Goal: Task Accomplishment & Management: Manage account settings

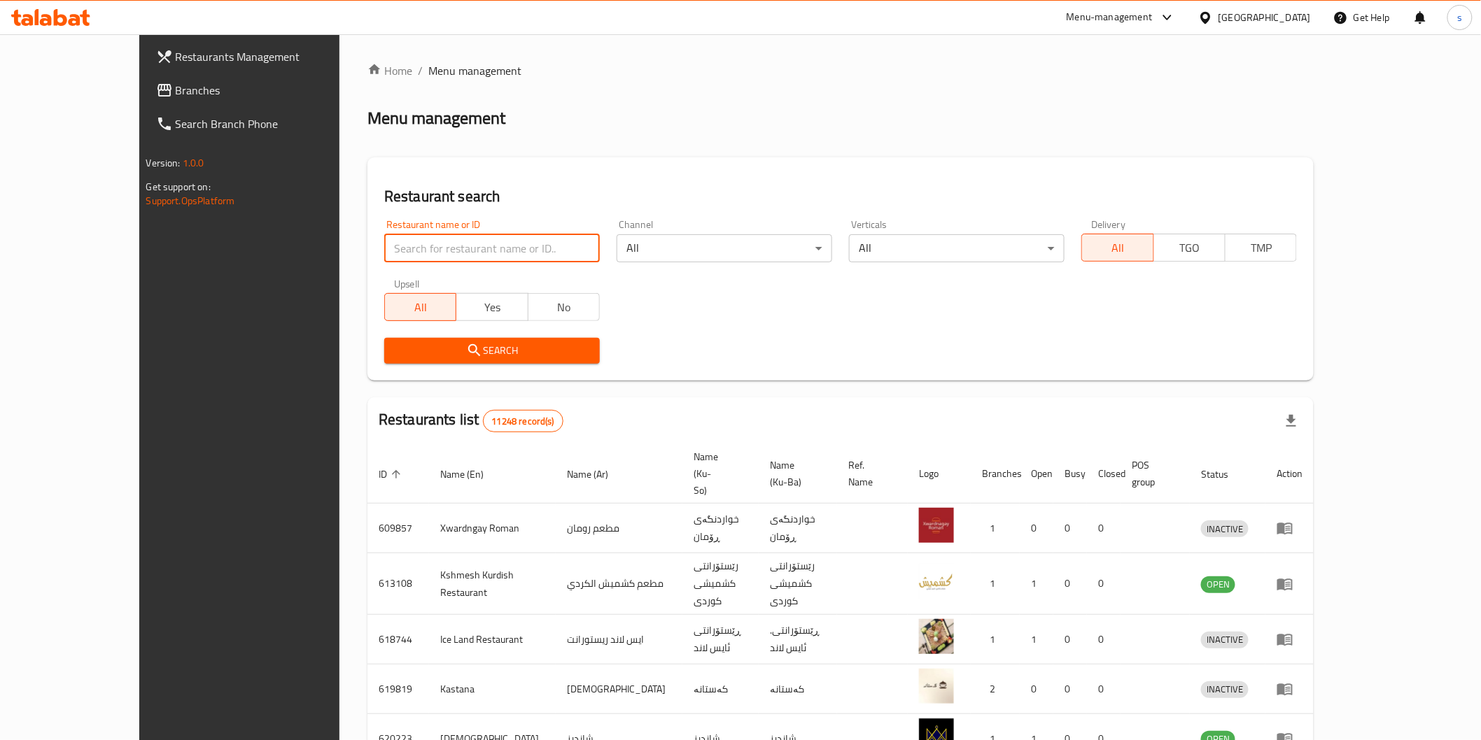
click at [459, 255] on input "search" at bounding box center [492, 248] width 216 height 28
paste input "[PERSON_NAME] Restaurant"
type input "[PERSON_NAME] Restaurant"
click button "Search" at bounding box center [492, 351] width 216 height 26
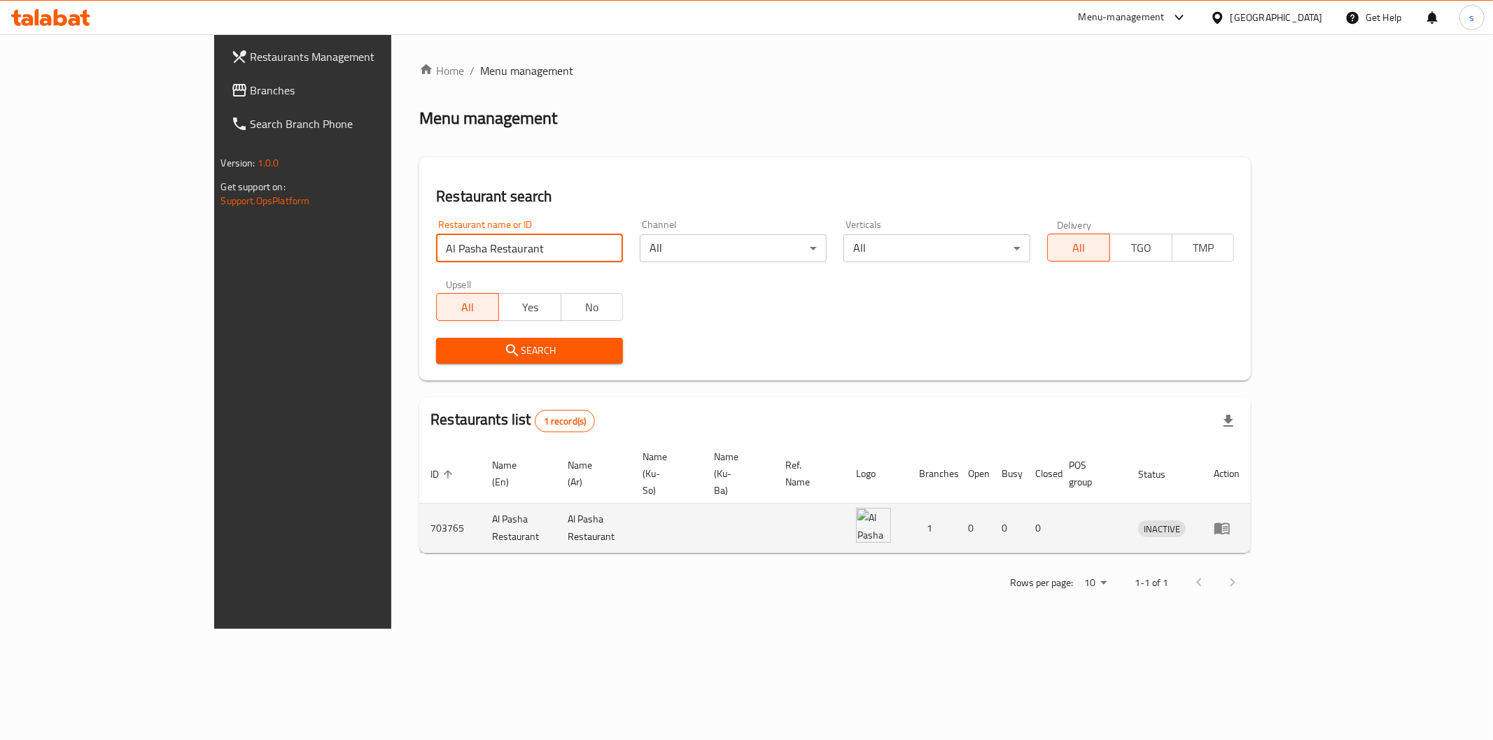
click at [1230, 523] on icon "enhanced table" at bounding box center [1221, 529] width 15 height 12
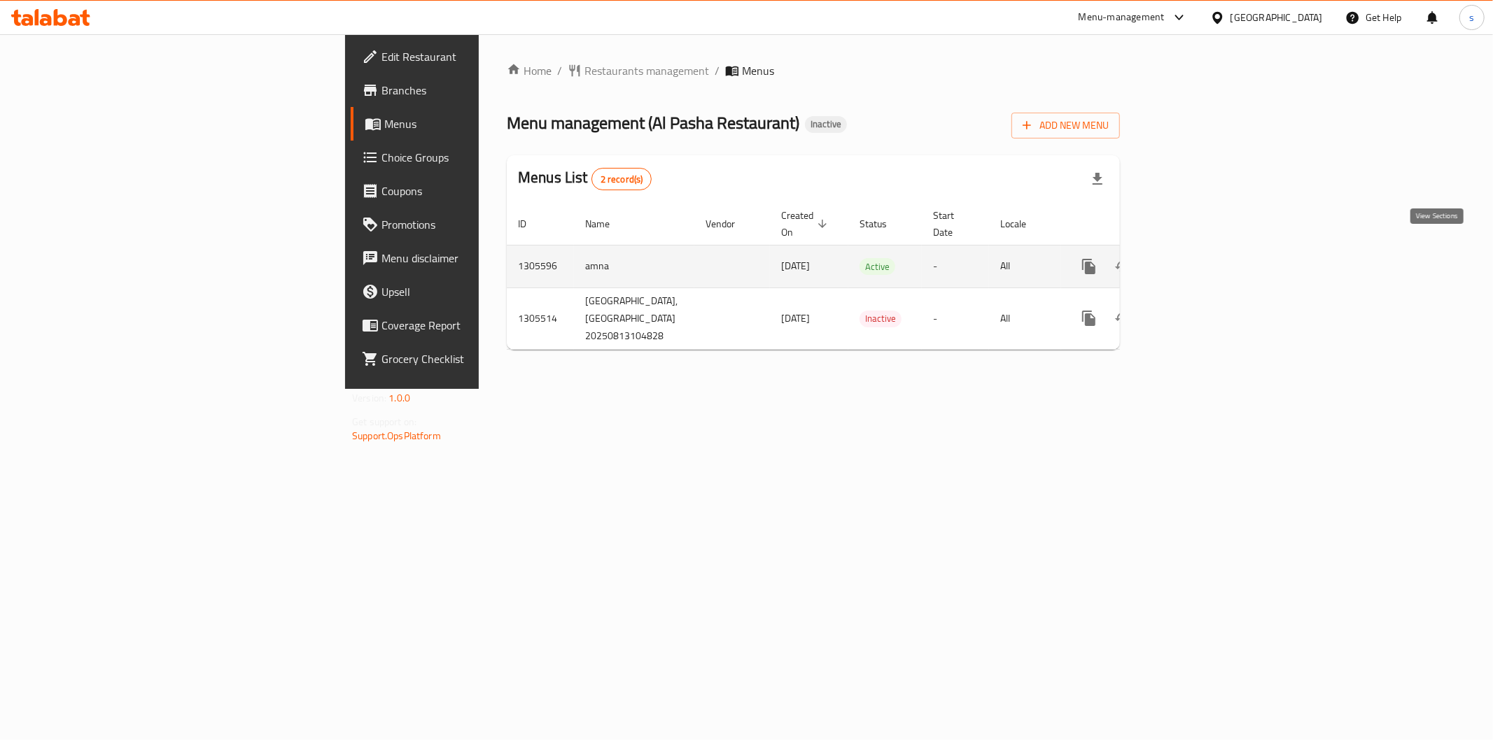
click at [1207, 250] on link "enhanced table" at bounding box center [1190, 267] width 34 height 34
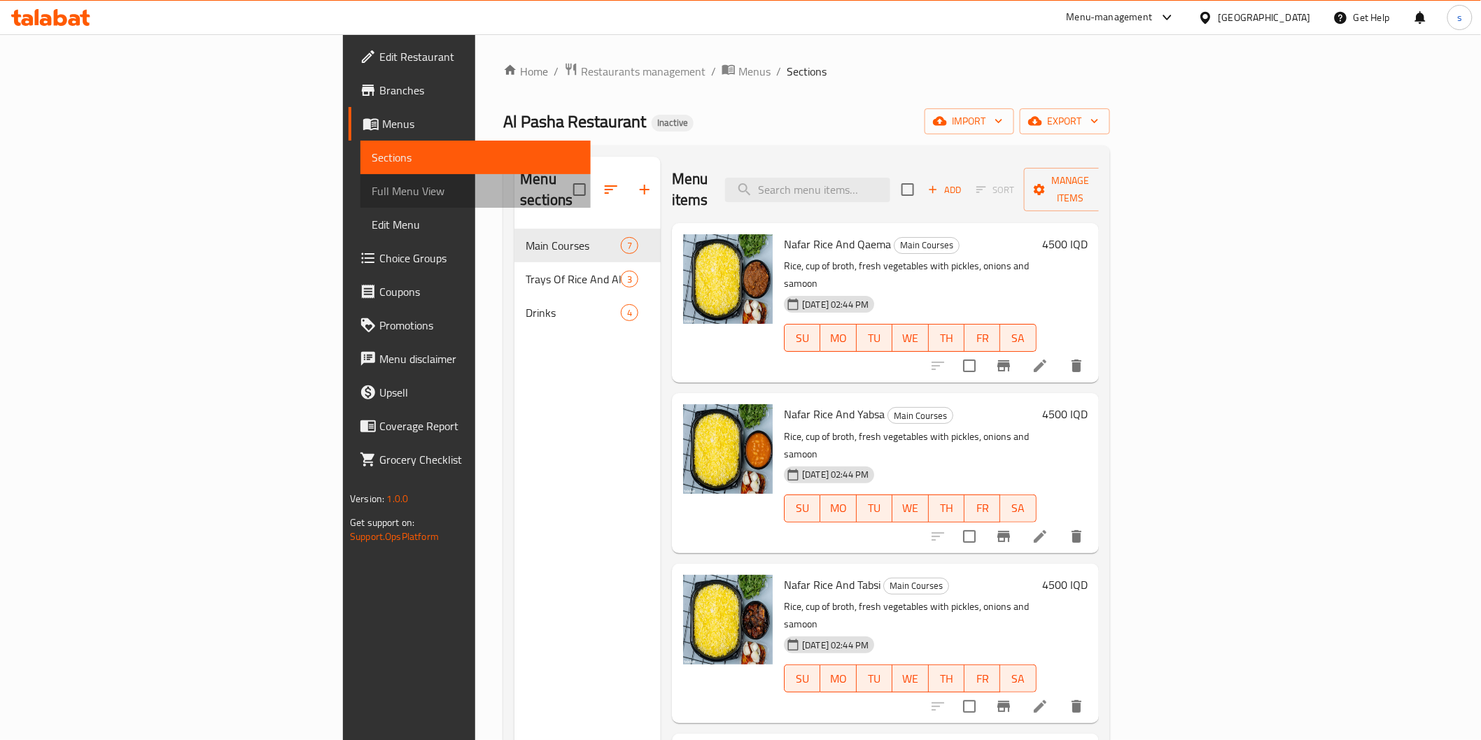
click at [372, 189] on span "Full Menu View" at bounding box center [475, 191] width 207 height 17
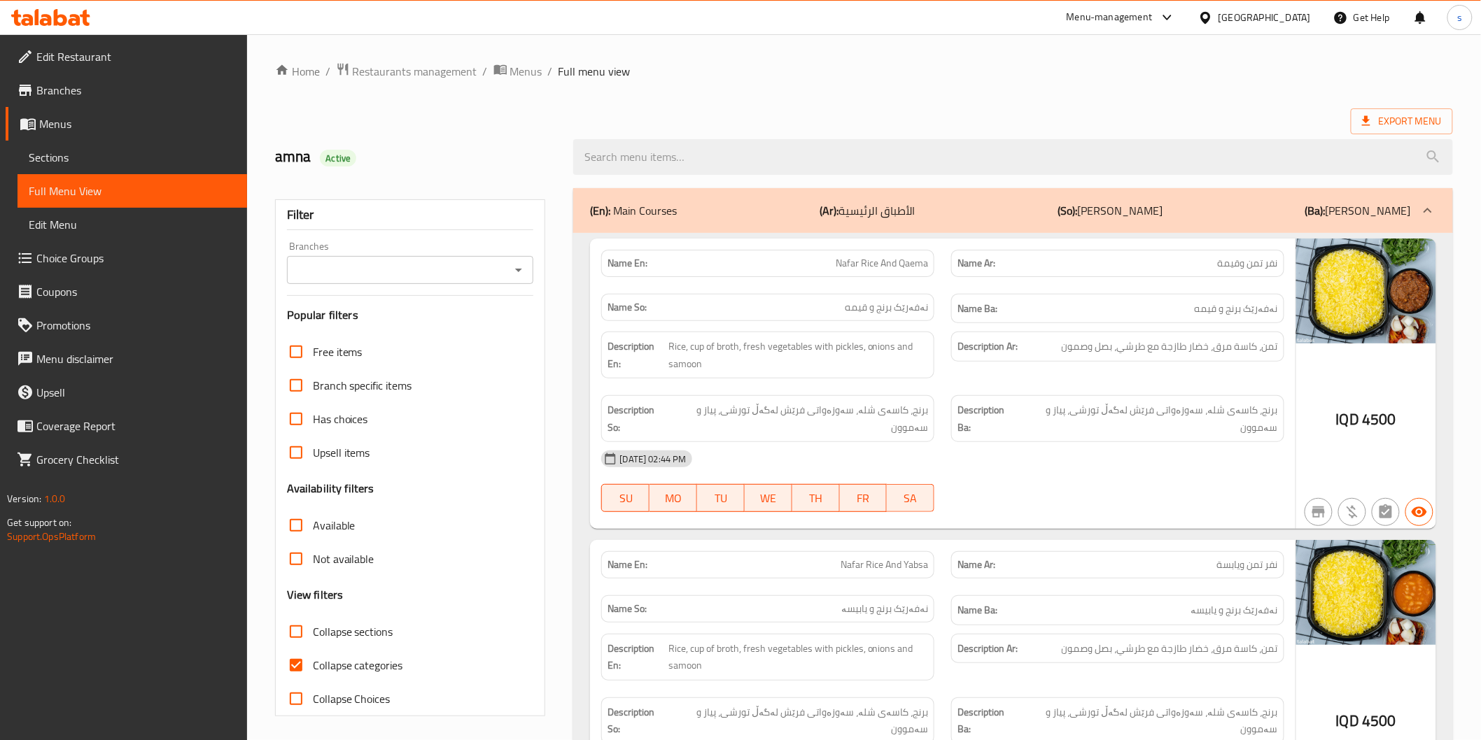
click at [396, 269] on input "Branches" at bounding box center [399, 270] width 216 height 20
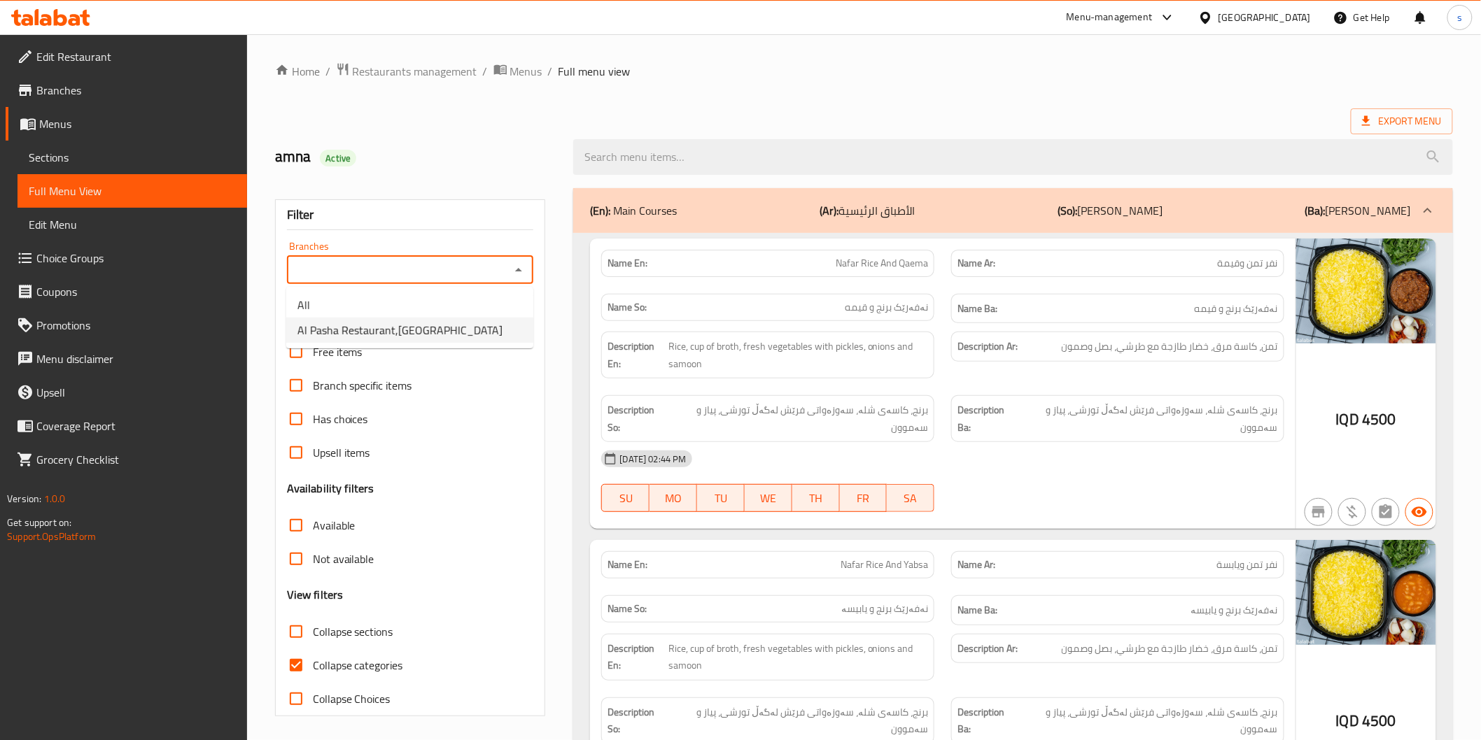
click at [403, 330] on span "Al Pasha Restaurant,Al aathameya" at bounding box center [399, 330] width 205 height 17
type input "Al Pasha Restaurant,Al aathameya"
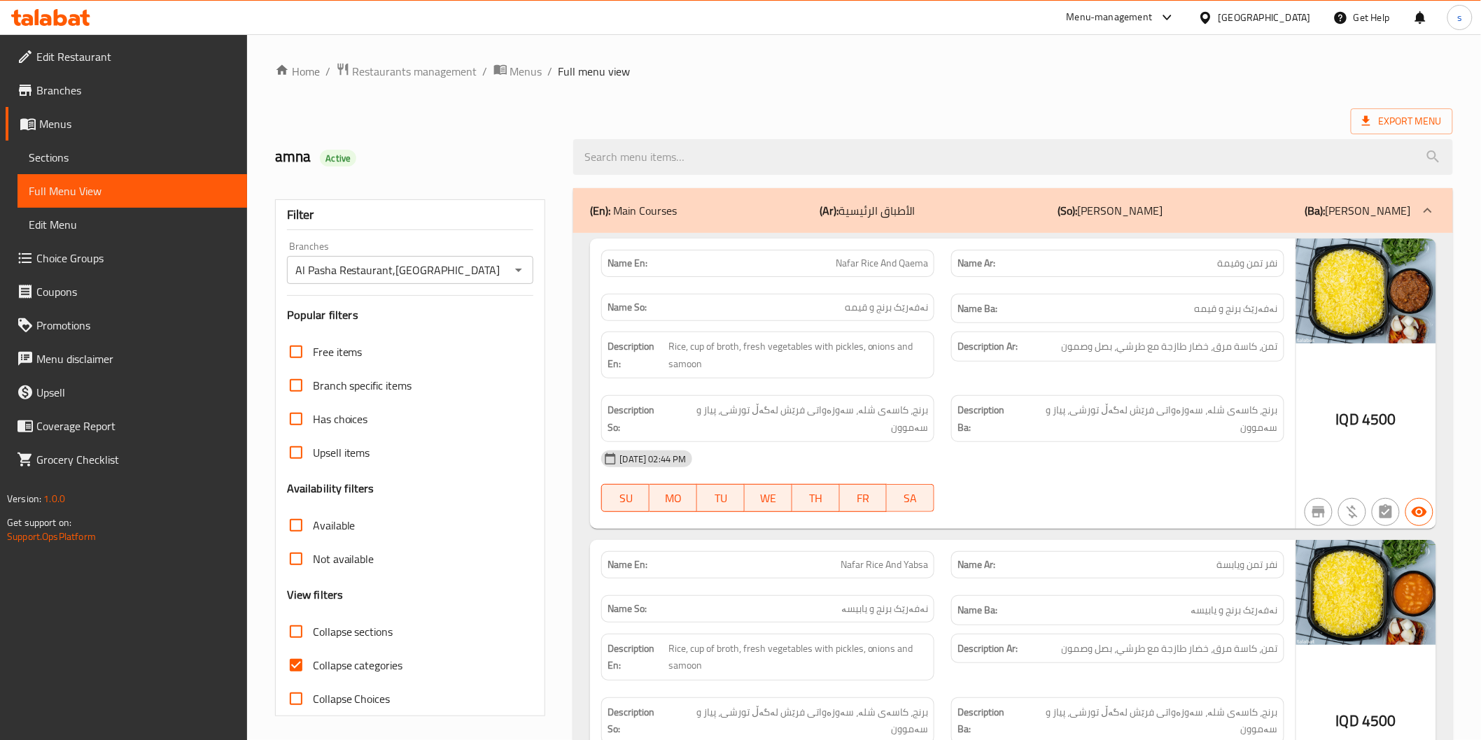
click at [333, 662] on span "Collapse categories" at bounding box center [358, 665] width 90 height 17
click at [313, 662] on input "Collapse categories" at bounding box center [296, 666] width 34 height 34
checkbox input "false"
click at [1005, 422] on div "Description Ba: برنج، كاسەی شلە، سەوزەواتی فرێش لەگەڵ تورشی، پیاز و سەموون" at bounding box center [1117, 418] width 333 height 47
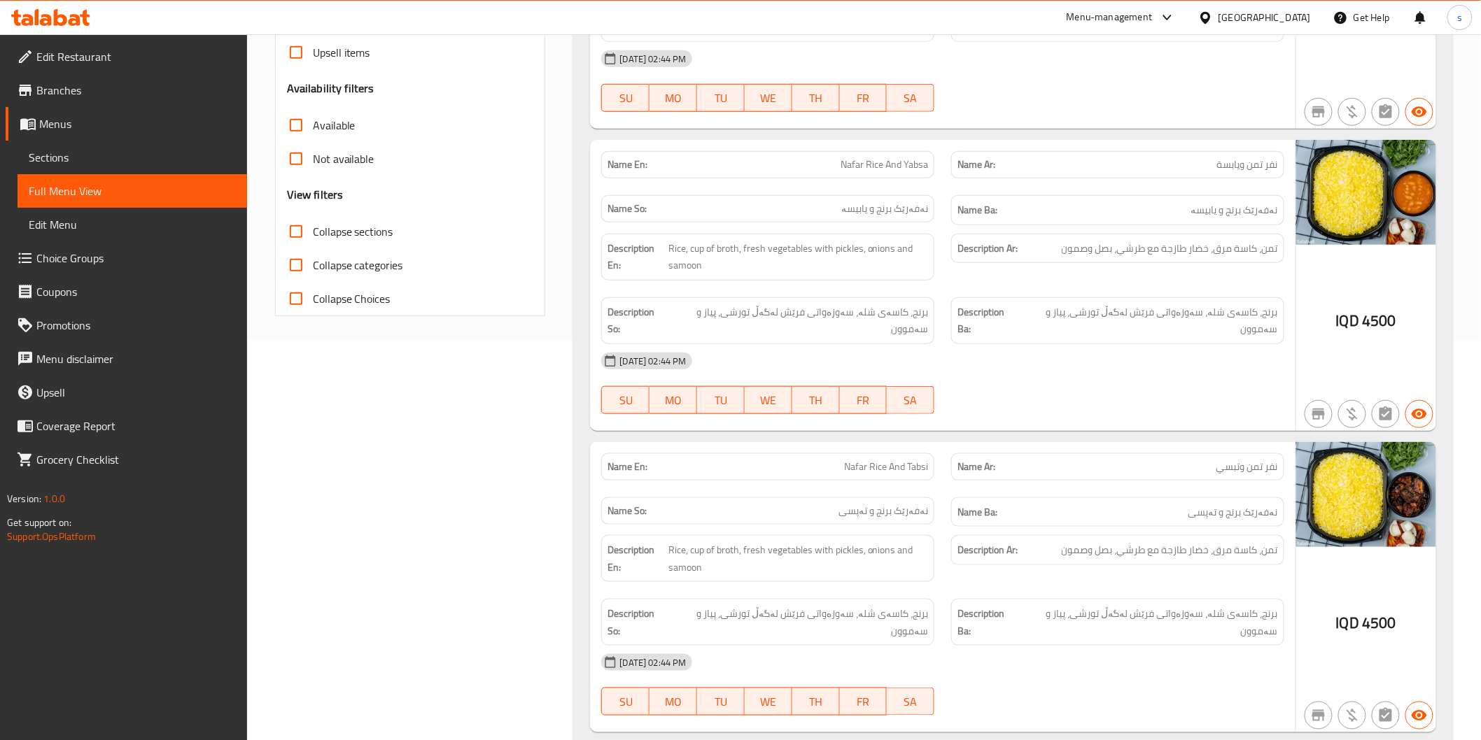
scroll to position [466, 0]
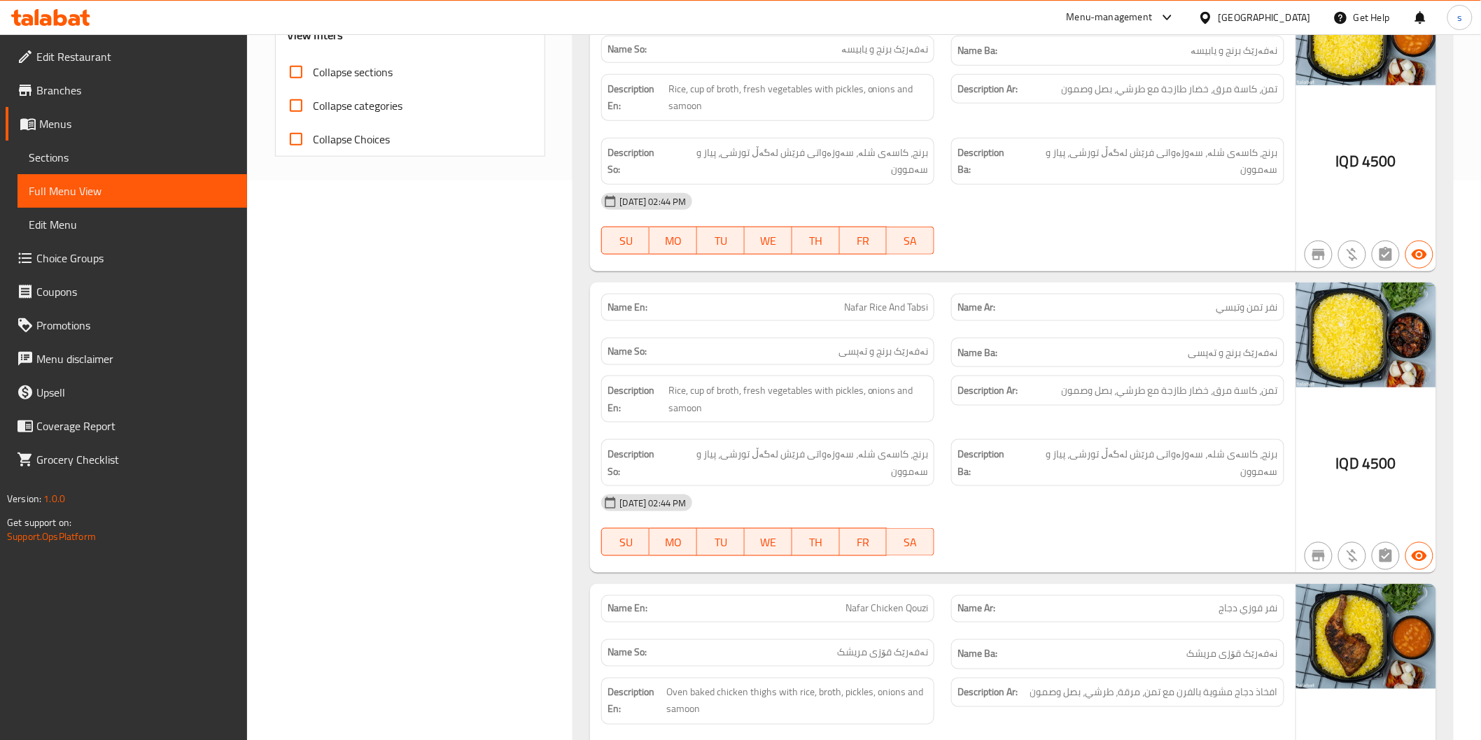
click at [691, 497] on span "13-08-2025 02:44 PM" at bounding box center [653, 503] width 78 height 13
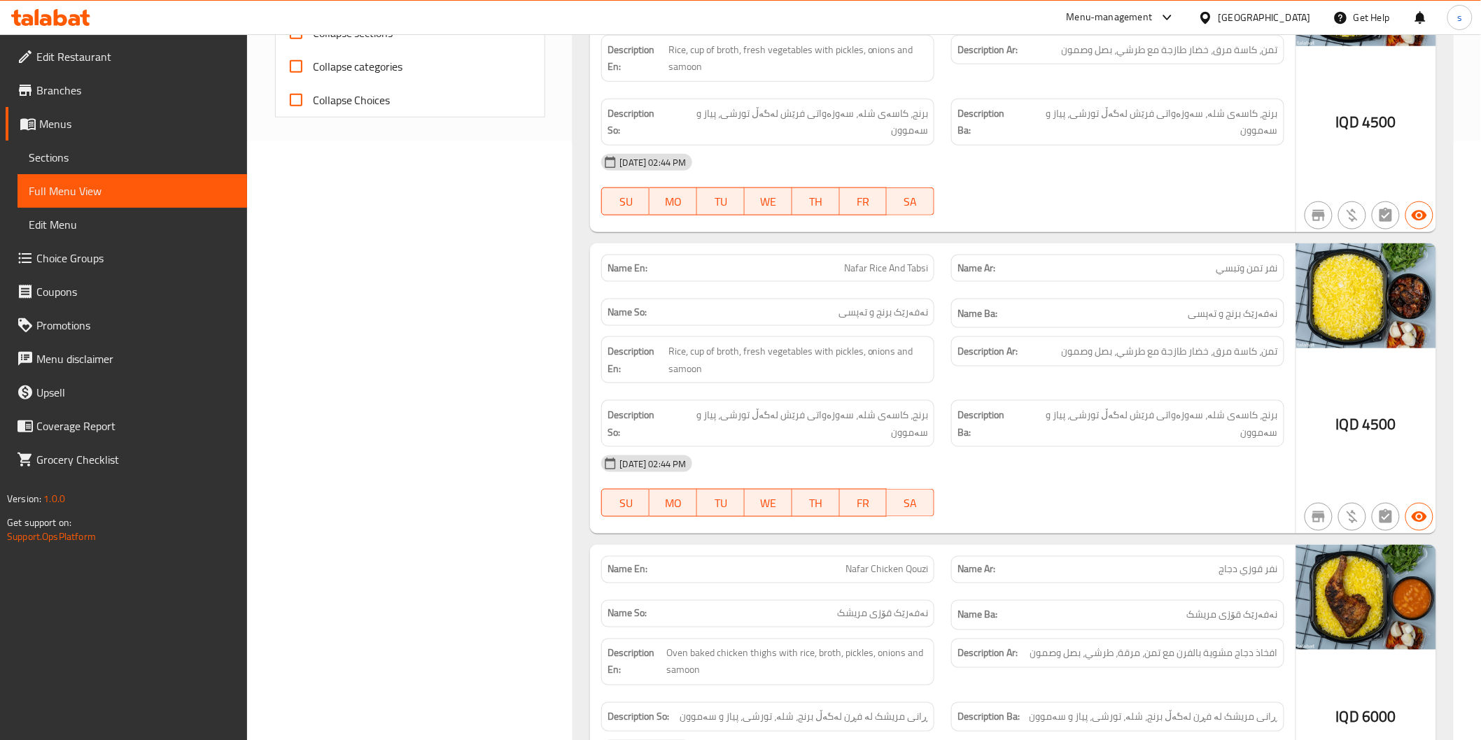
scroll to position [638, 0]
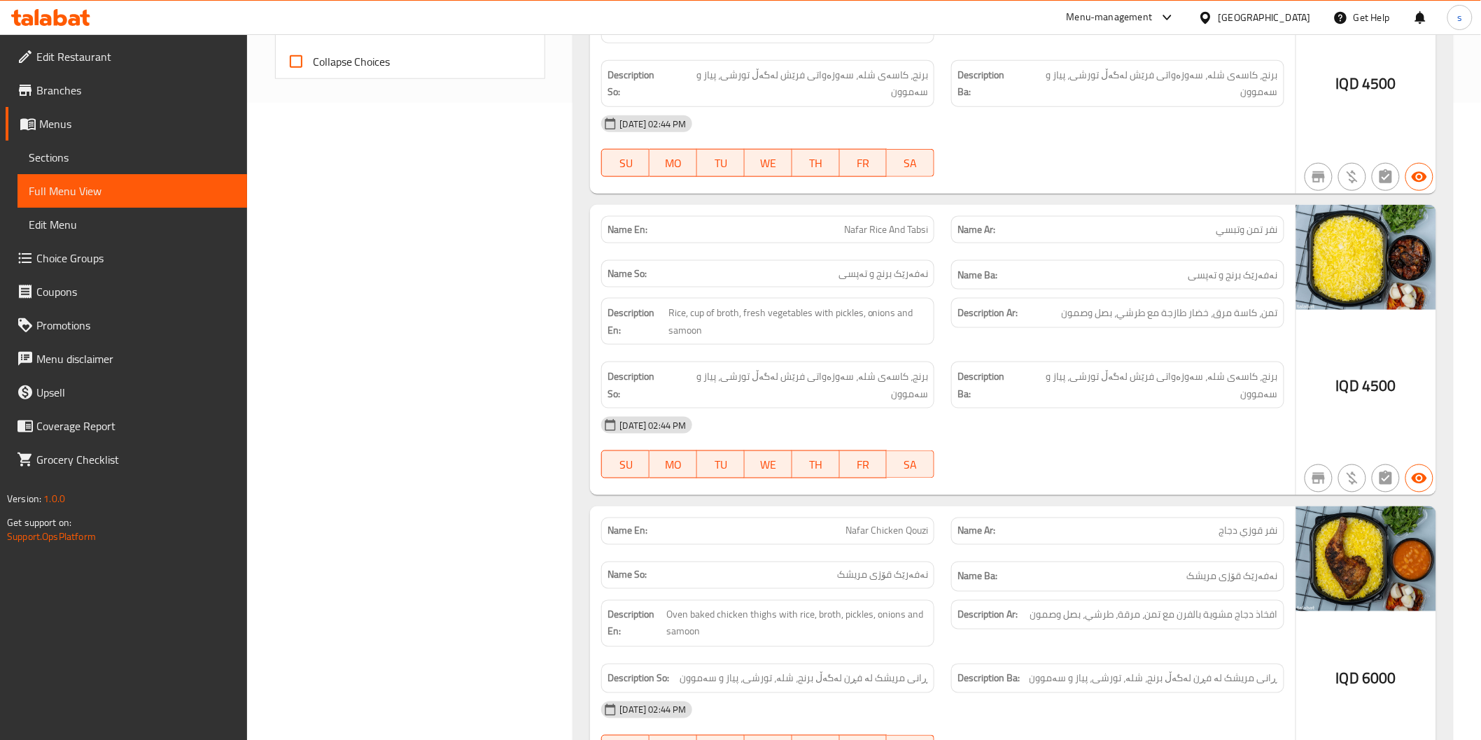
click at [1125, 524] on p "Name Ar: نفر قوزي دجاج" at bounding box center [1117, 531] width 321 height 15
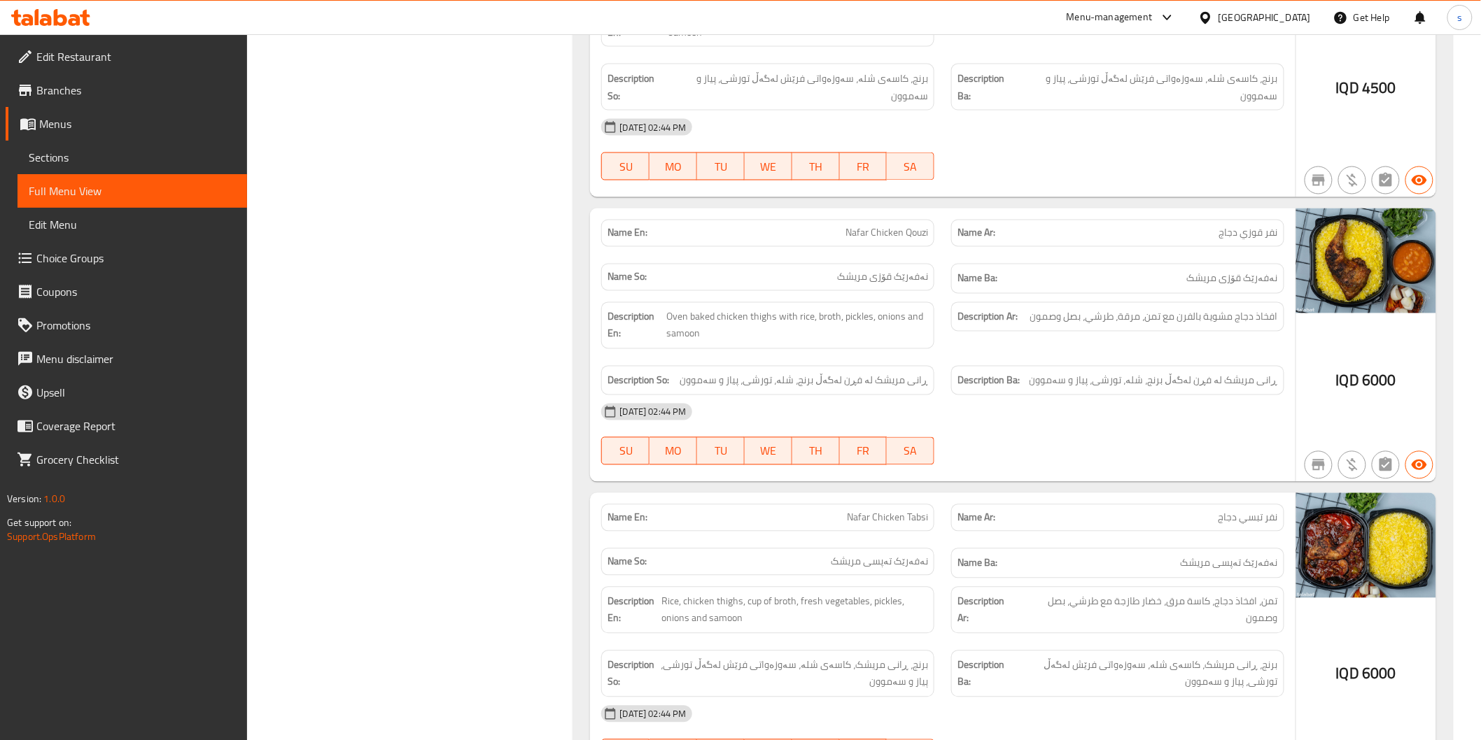
scroll to position [948, 0]
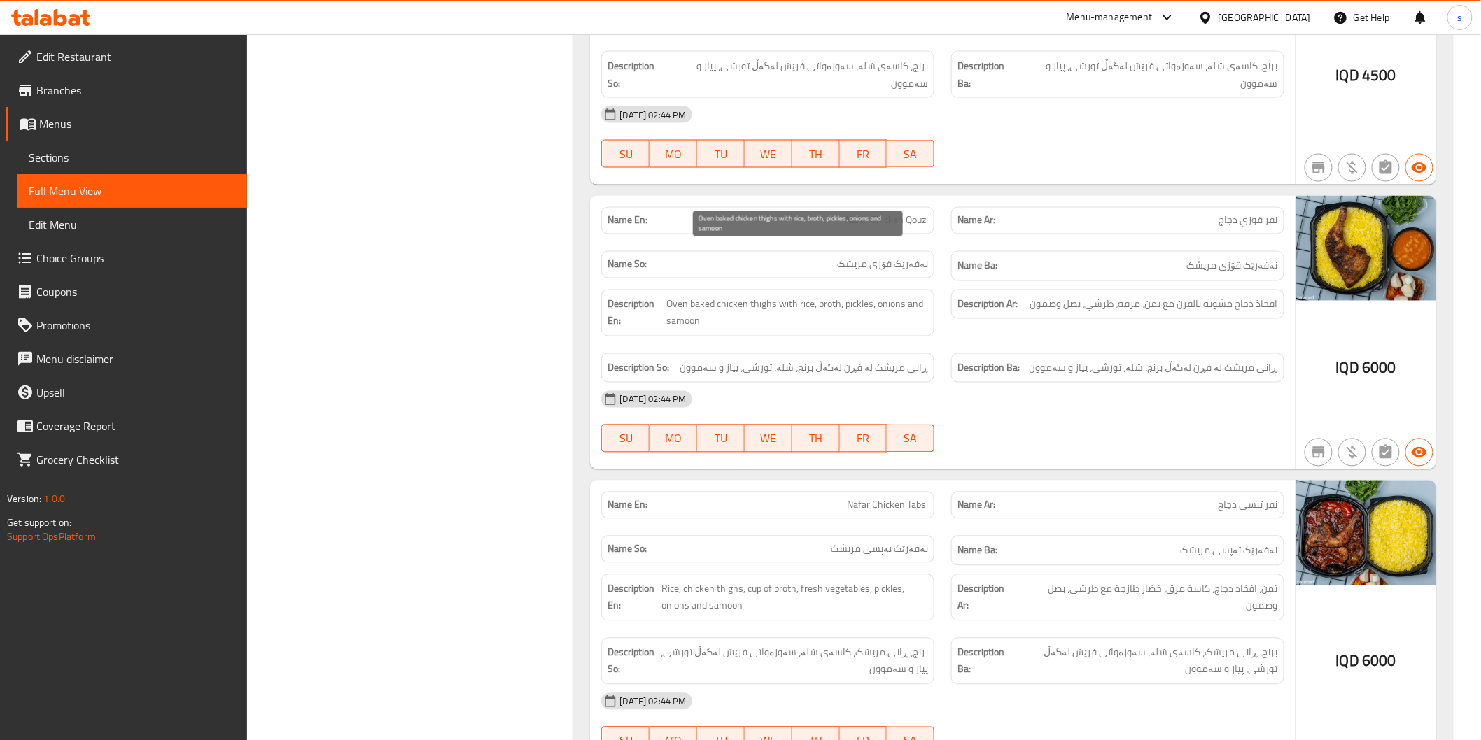
click at [894, 296] on span "Oven baked chicken thighs with rice, broth, pickles, onions and samoon" at bounding box center [797, 313] width 262 height 34
drag, startPoint x: 666, startPoint y: 248, endPoint x: 814, endPoint y: 259, distance: 148.0
click at [814, 296] on span "Oven baked chicken thighs with rice, broth, pickles, onions and samoon" at bounding box center [797, 313] width 262 height 34
click at [915, 213] on span "Nafar Chicken Qouzi" at bounding box center [886, 220] width 83 height 15
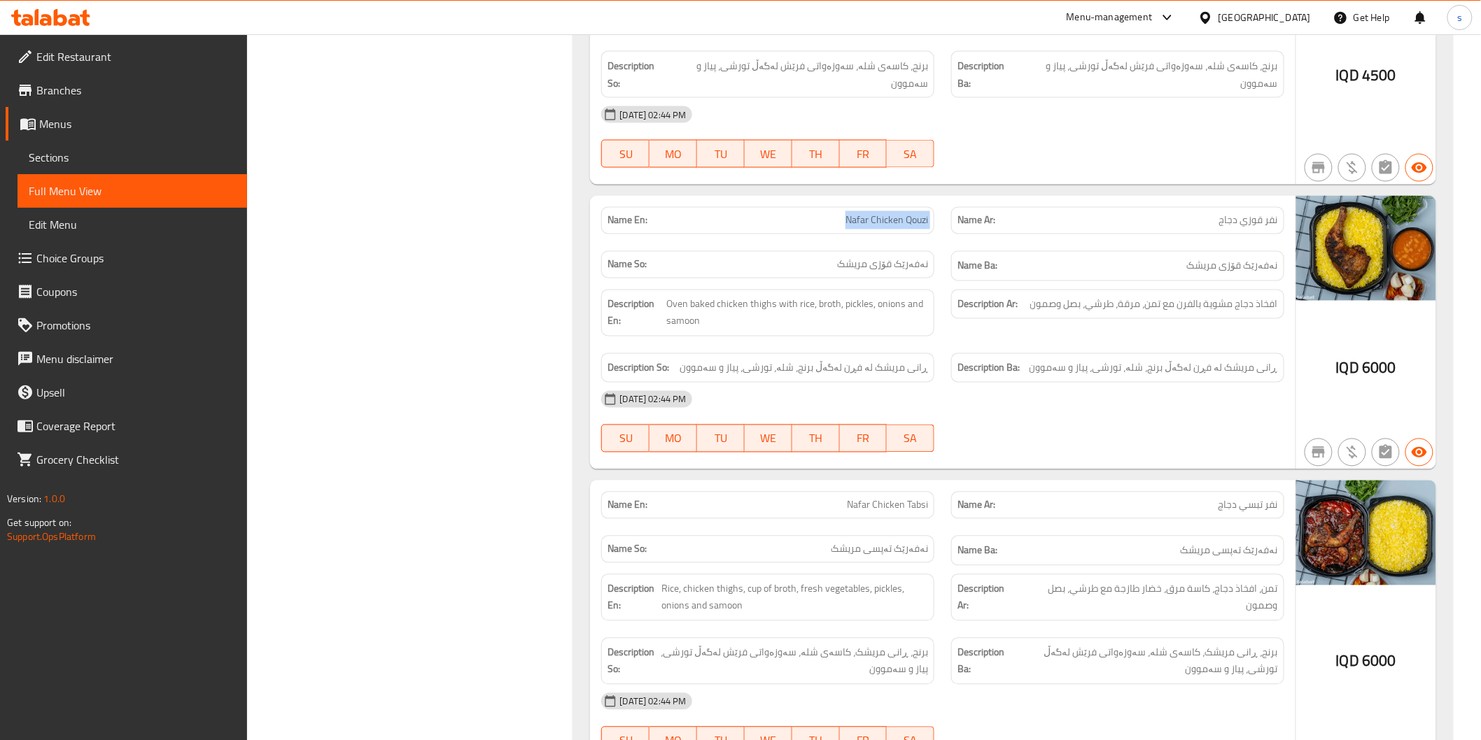
click at [915, 213] on span "Nafar Chicken Qouzi" at bounding box center [886, 220] width 83 height 15
copy span "Nafar Chicken Qouzi"
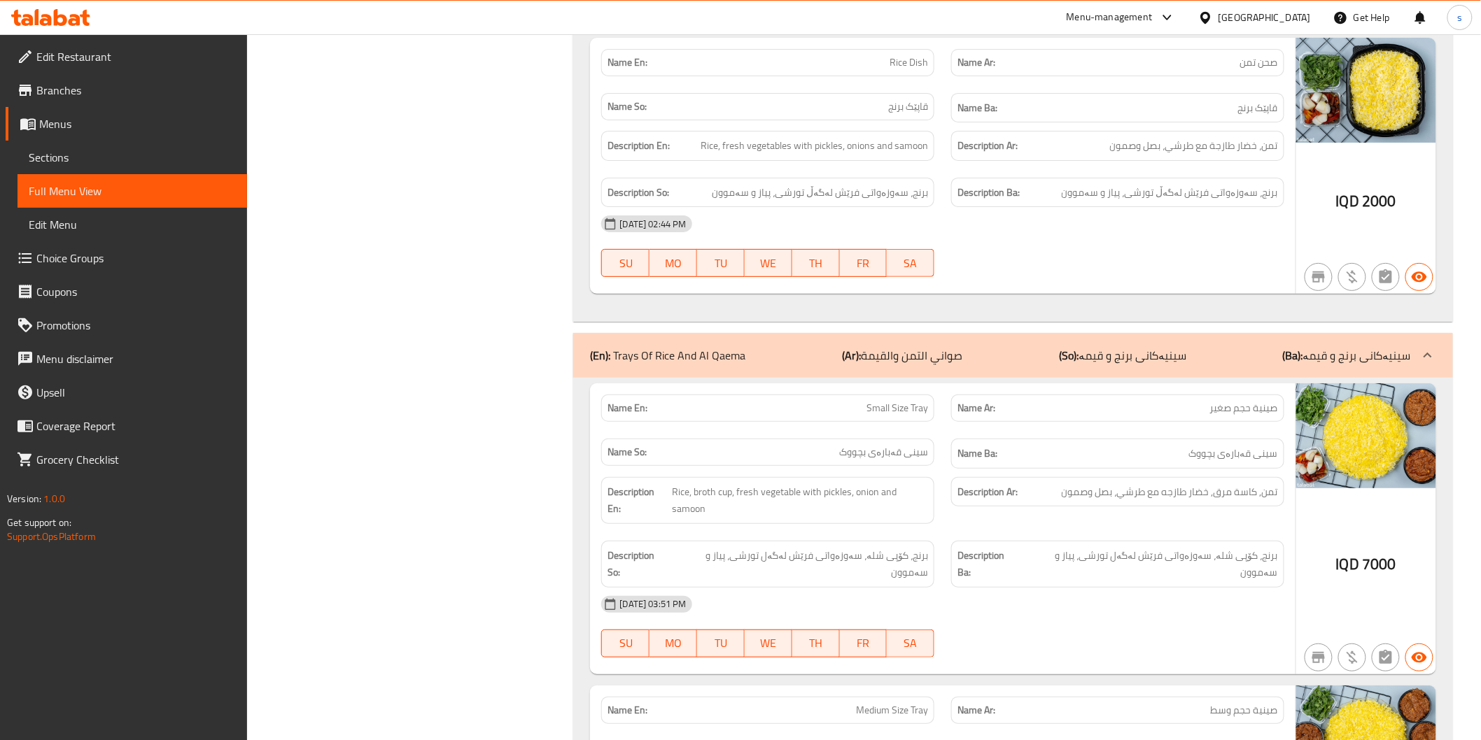
scroll to position [2426, 0]
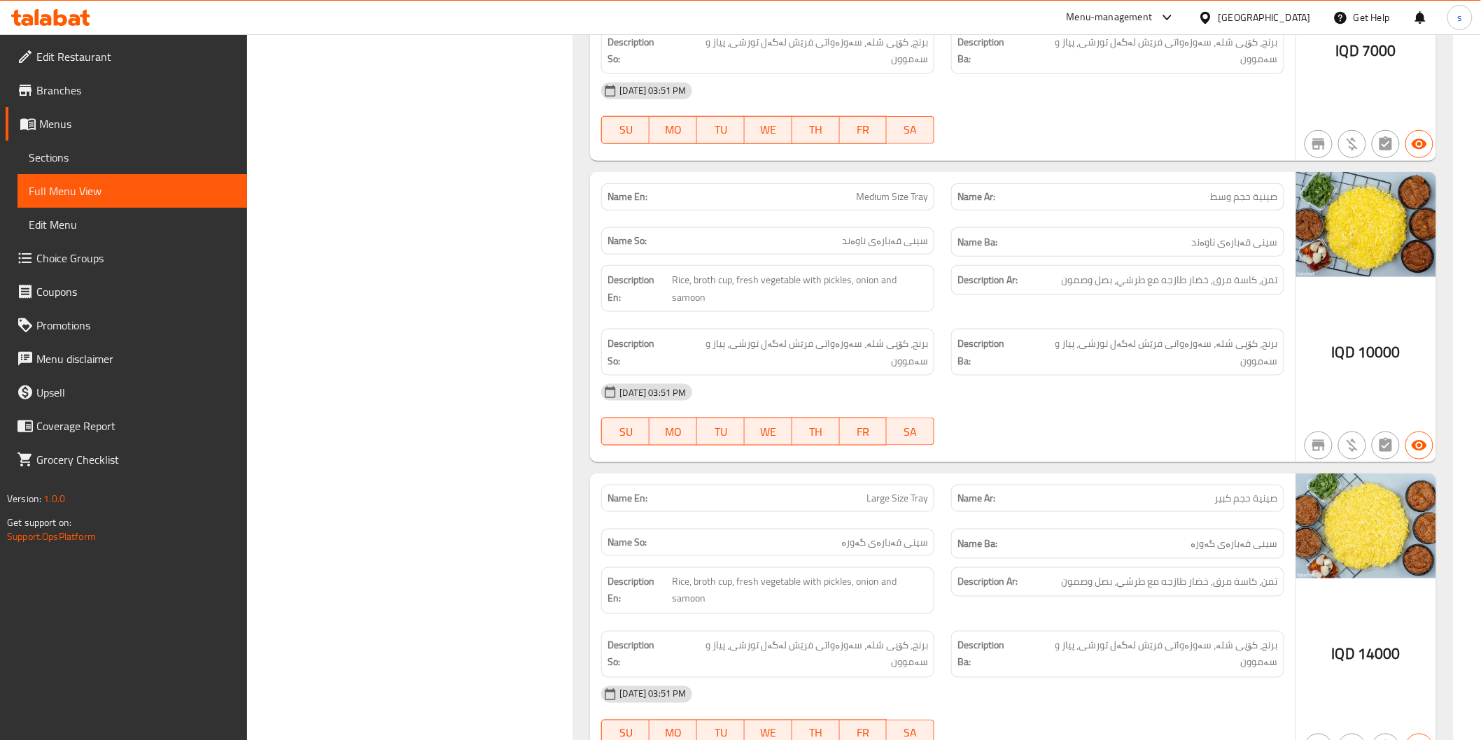
scroll to position [2737, 0]
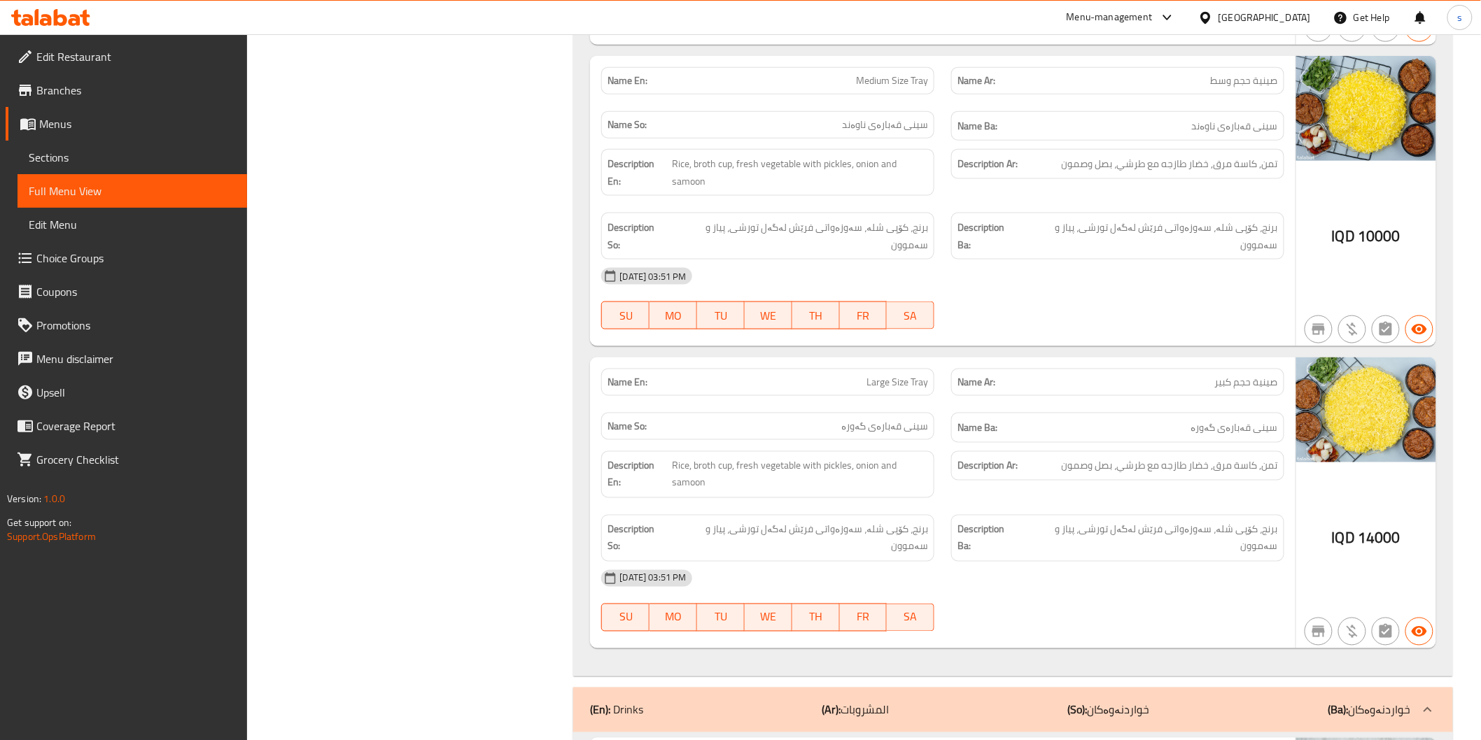
scroll to position [2892, 0]
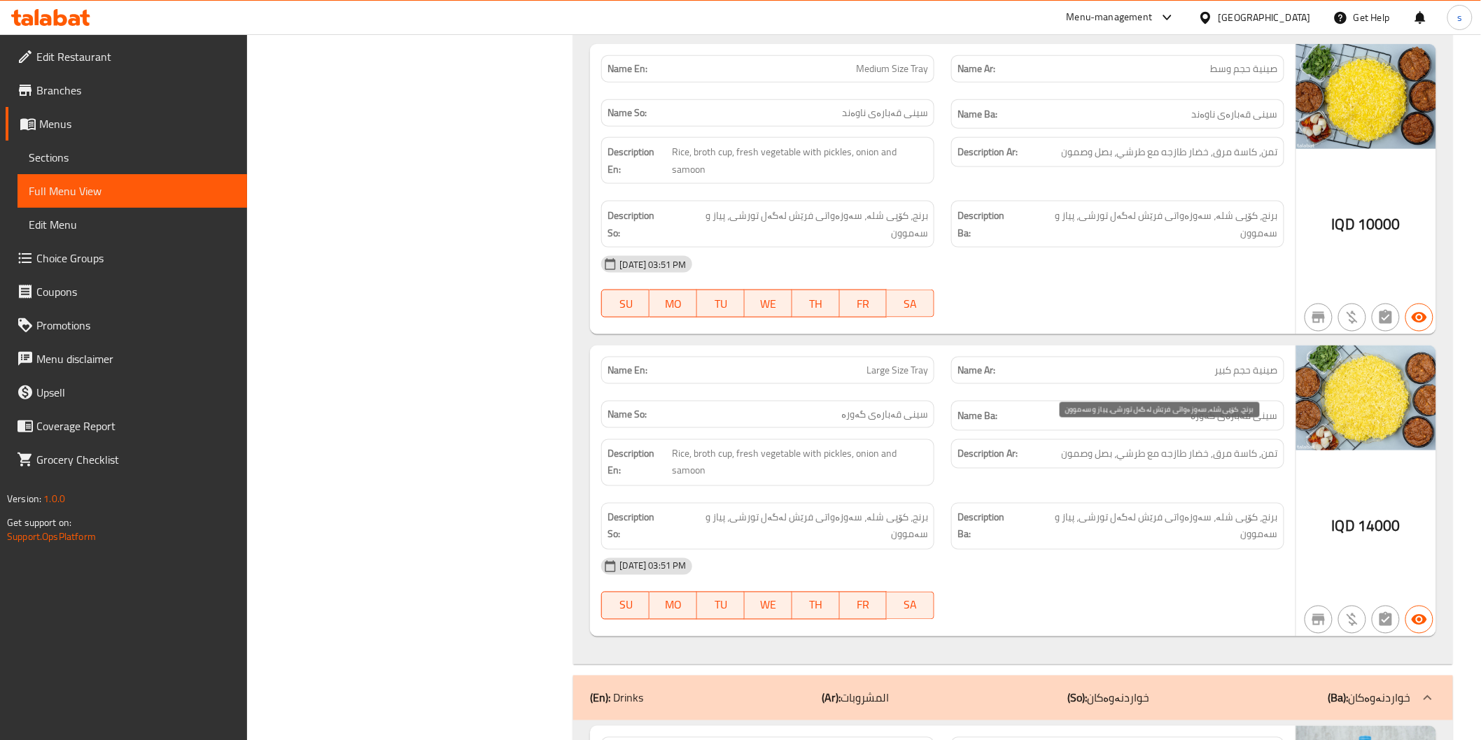
click at [1132, 509] on span "برنج، کۆپی شلە، سەوزەواتی فرێش لەگەل تورشی، پیاز و سەموون" at bounding box center [1149, 526] width 257 height 34
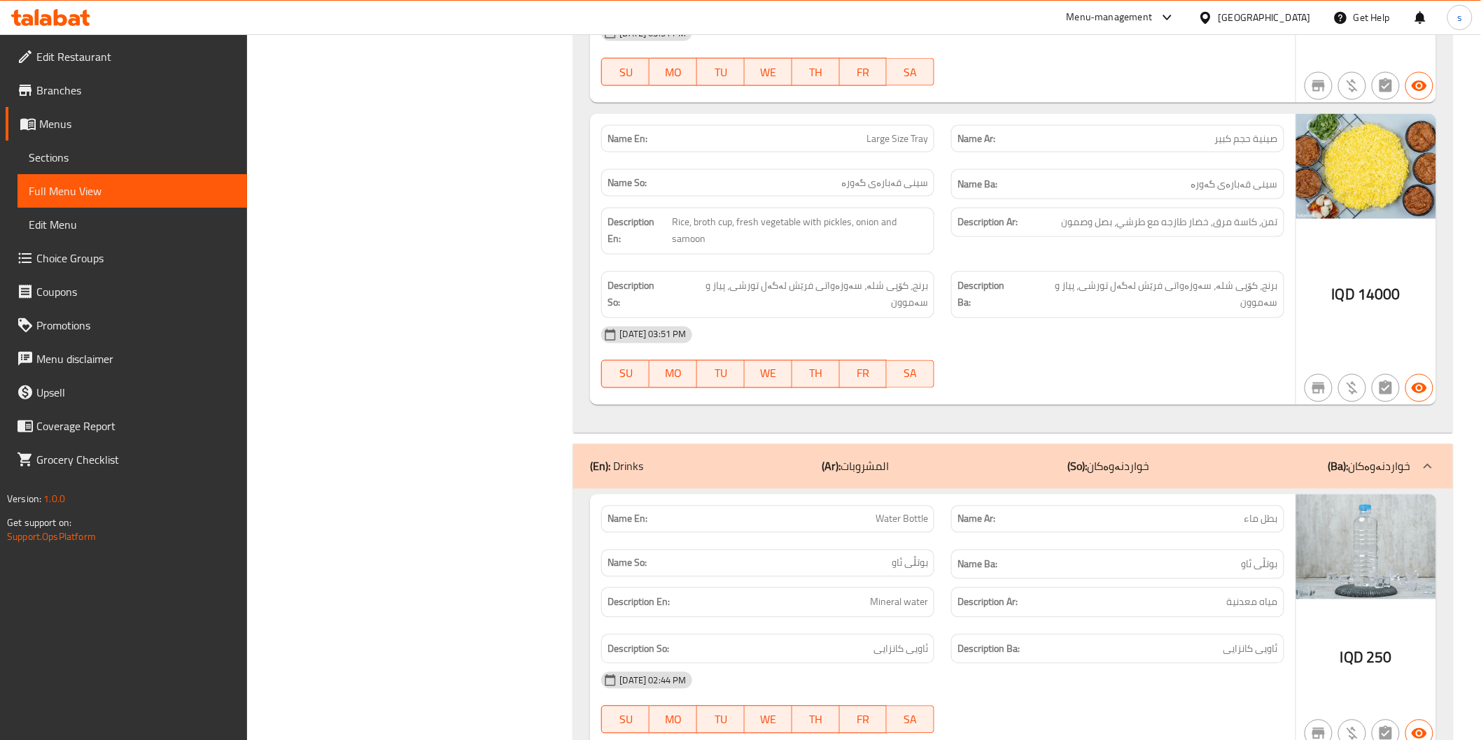
scroll to position [3359, 0]
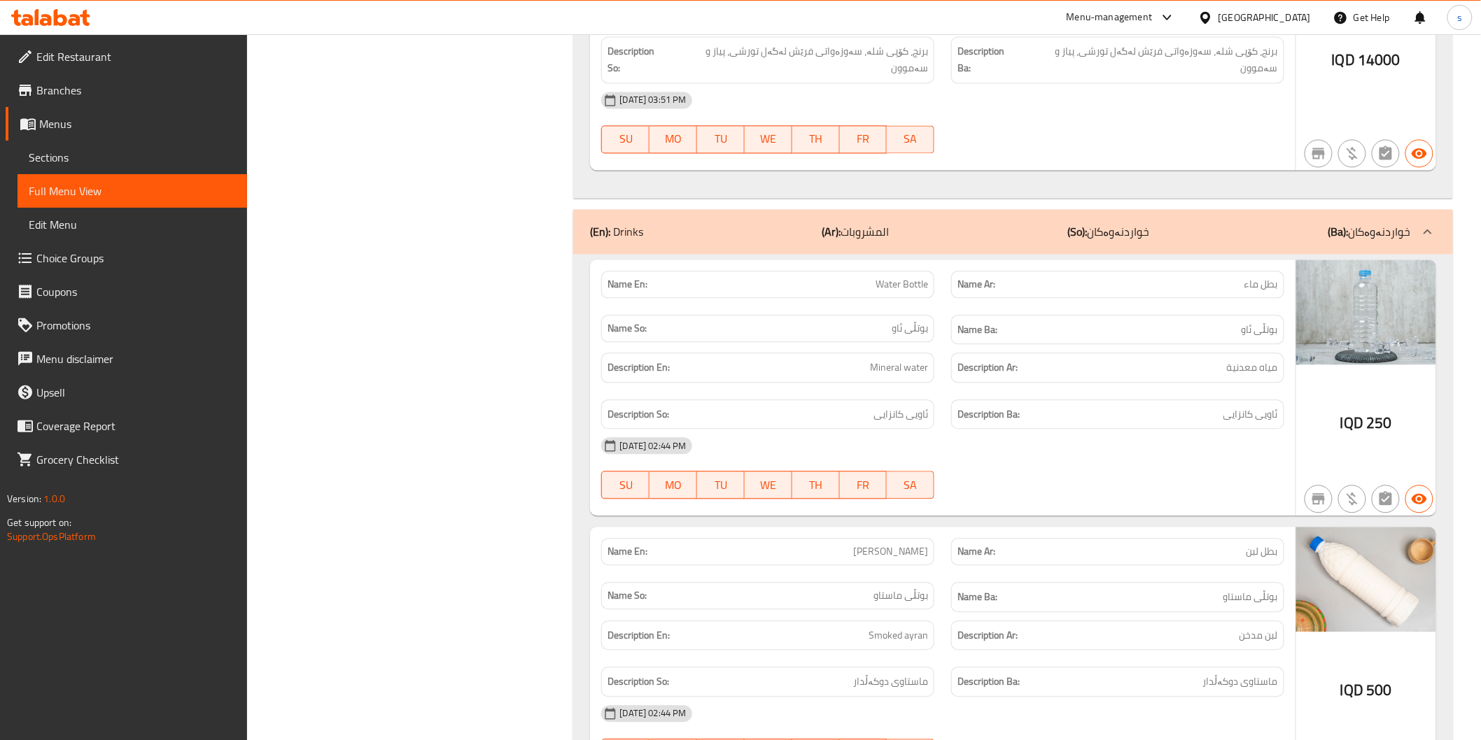
drag, startPoint x: 864, startPoint y: 176, endPoint x: 933, endPoint y: 174, distance: 69.3
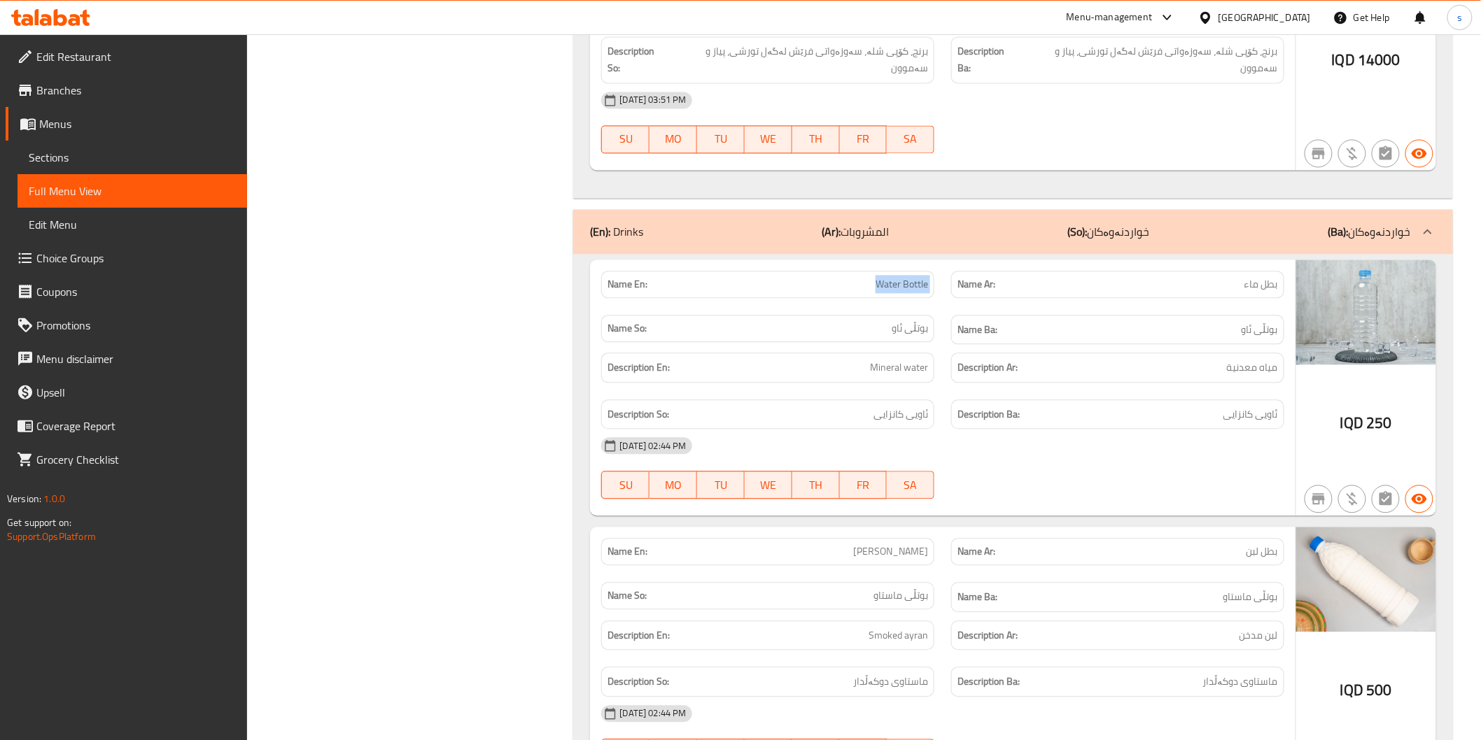
drag, startPoint x: 854, startPoint y: 174, endPoint x: 950, endPoint y: 174, distance: 96.6
copy span "Water Bottle"
click at [139, 163] on span "Sections" at bounding box center [132, 157] width 207 height 17
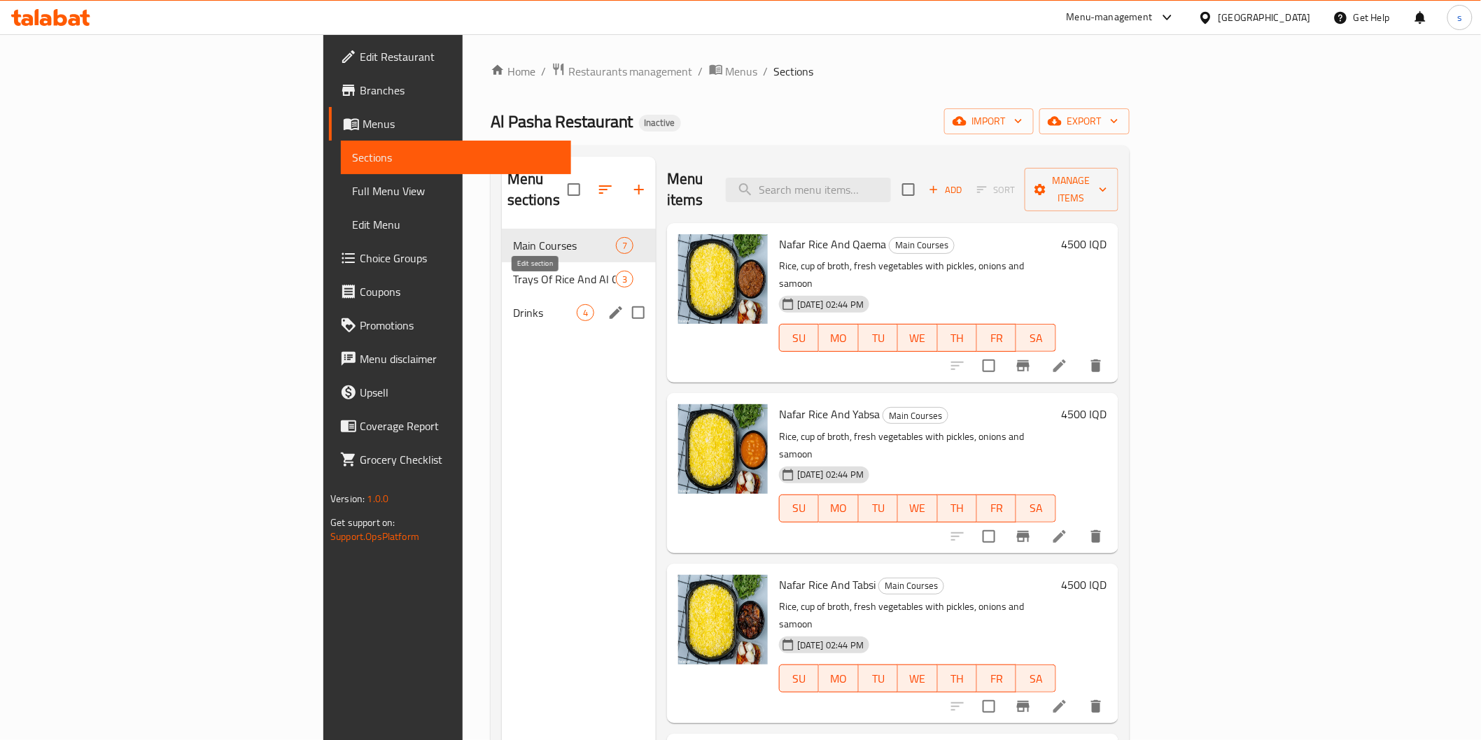
click at [607, 304] on icon "edit" at bounding box center [615, 312] width 17 height 17
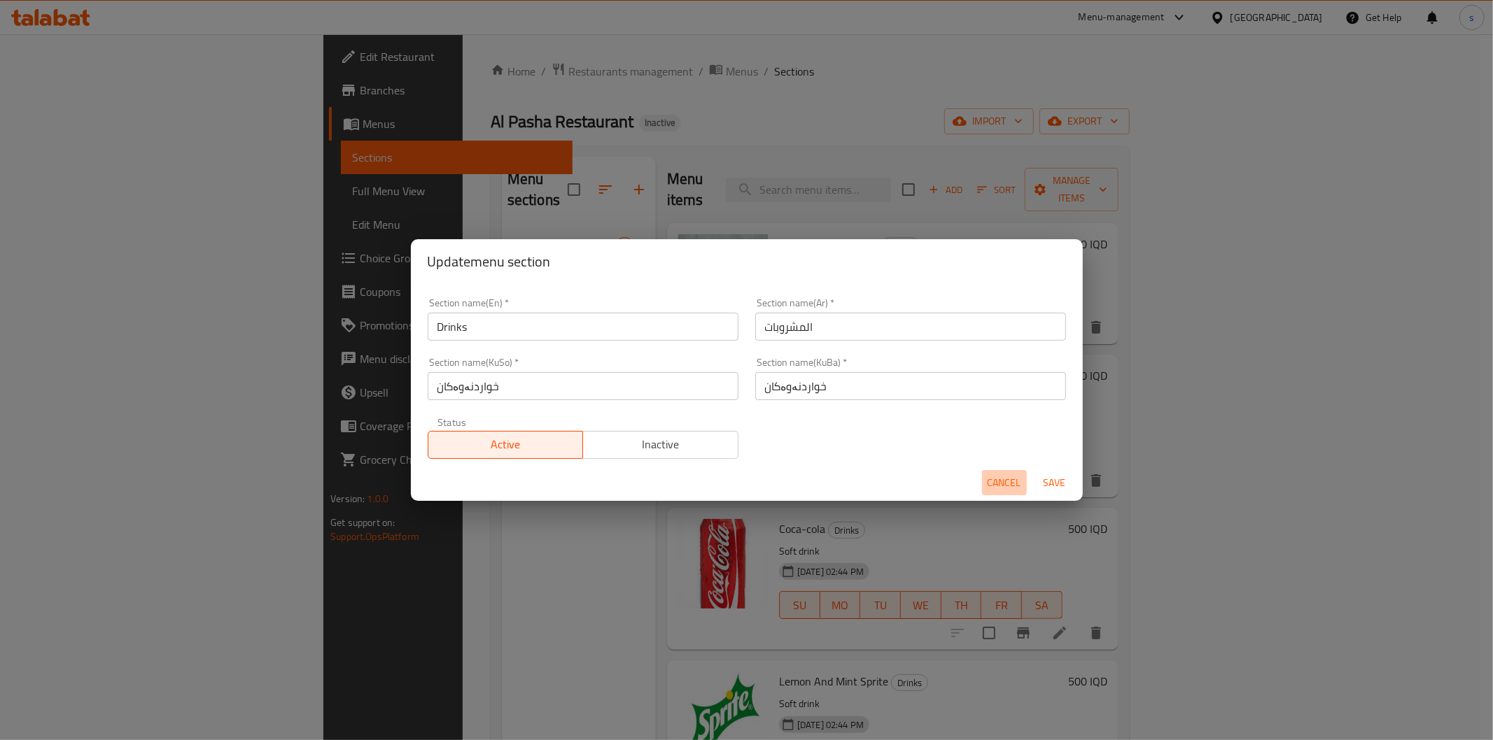
click at [988, 474] on span "Cancel" at bounding box center [1004, 482] width 34 height 17
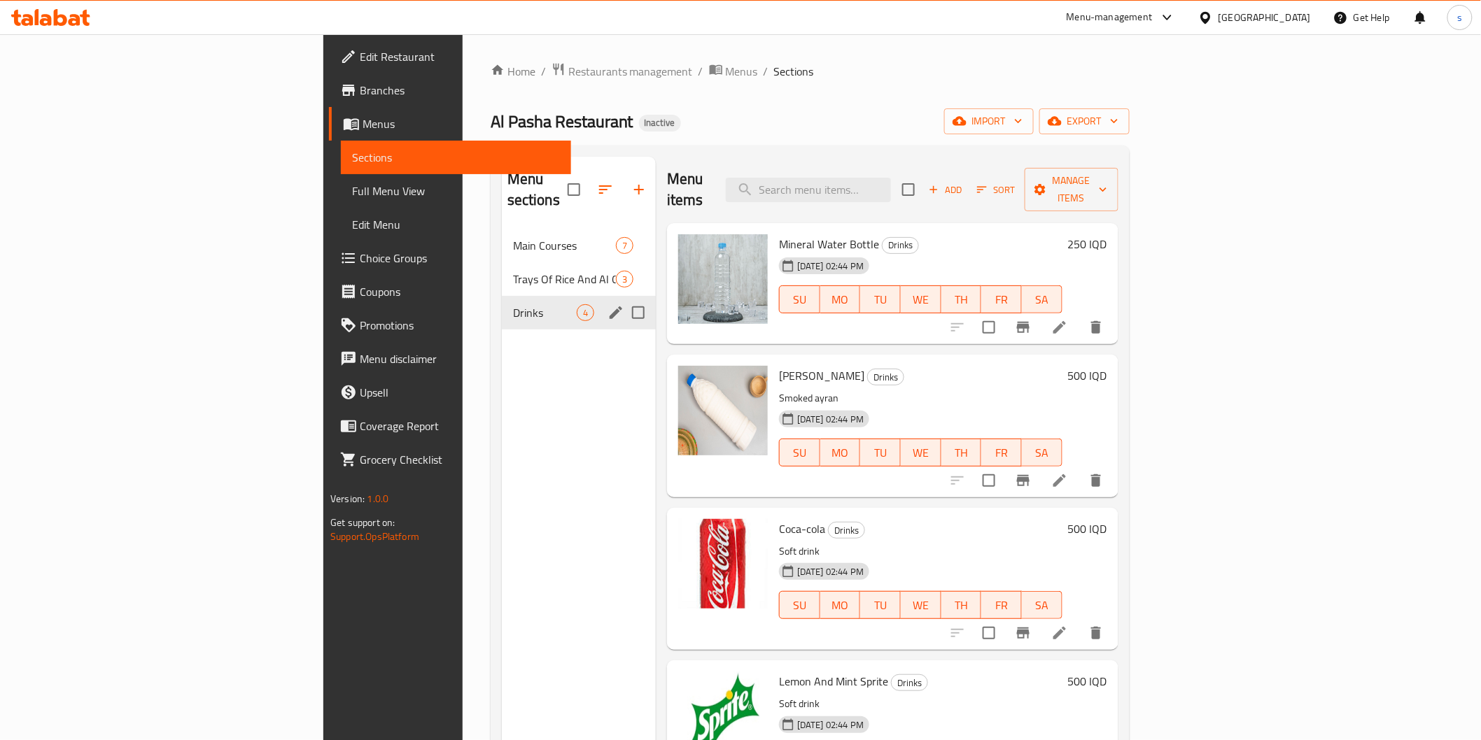
click at [491, 65] on ol "Home / Restaurants management / Menus / Sections" at bounding box center [810, 71] width 639 height 18
click at [568, 66] on span "Restaurants management" at bounding box center [630, 71] width 125 height 17
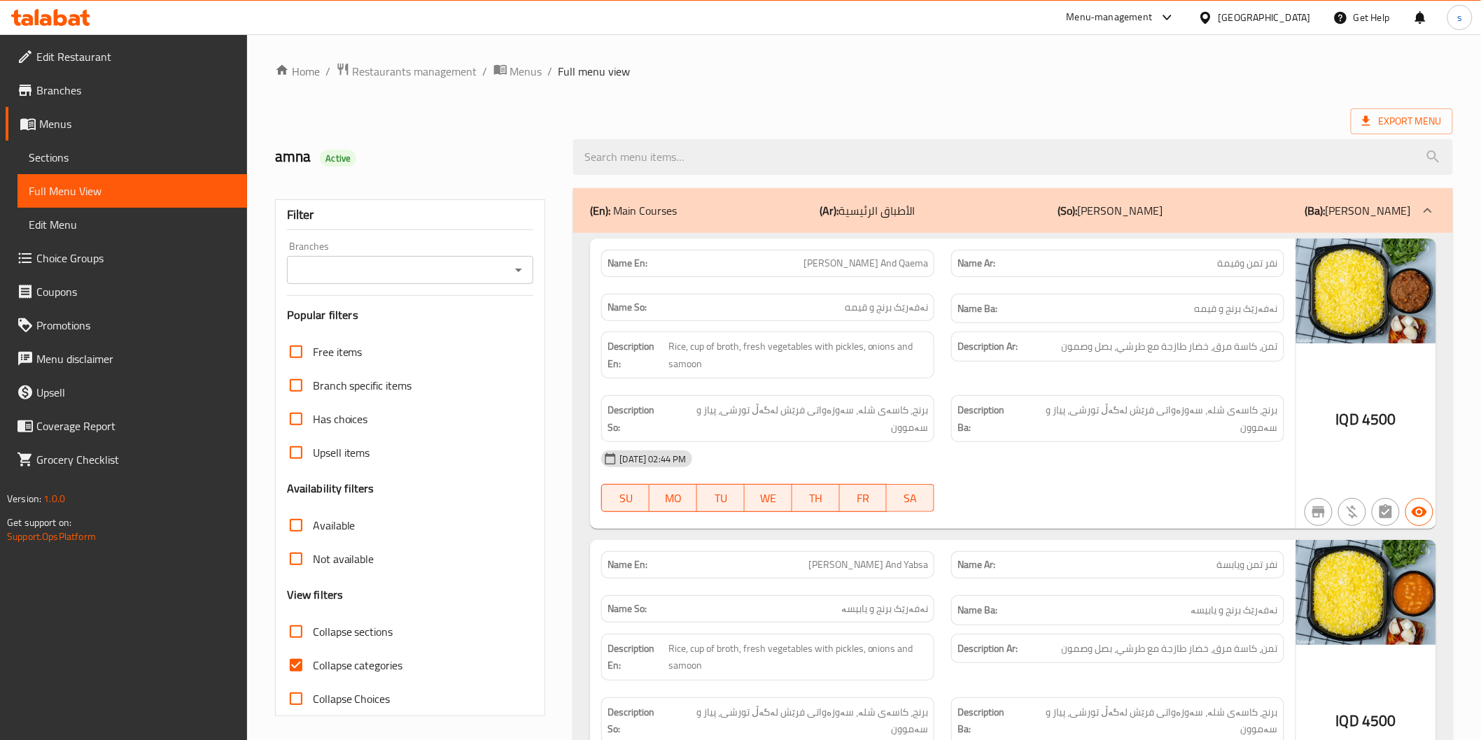
click at [123, 160] on span "Sections" at bounding box center [132, 157] width 207 height 17
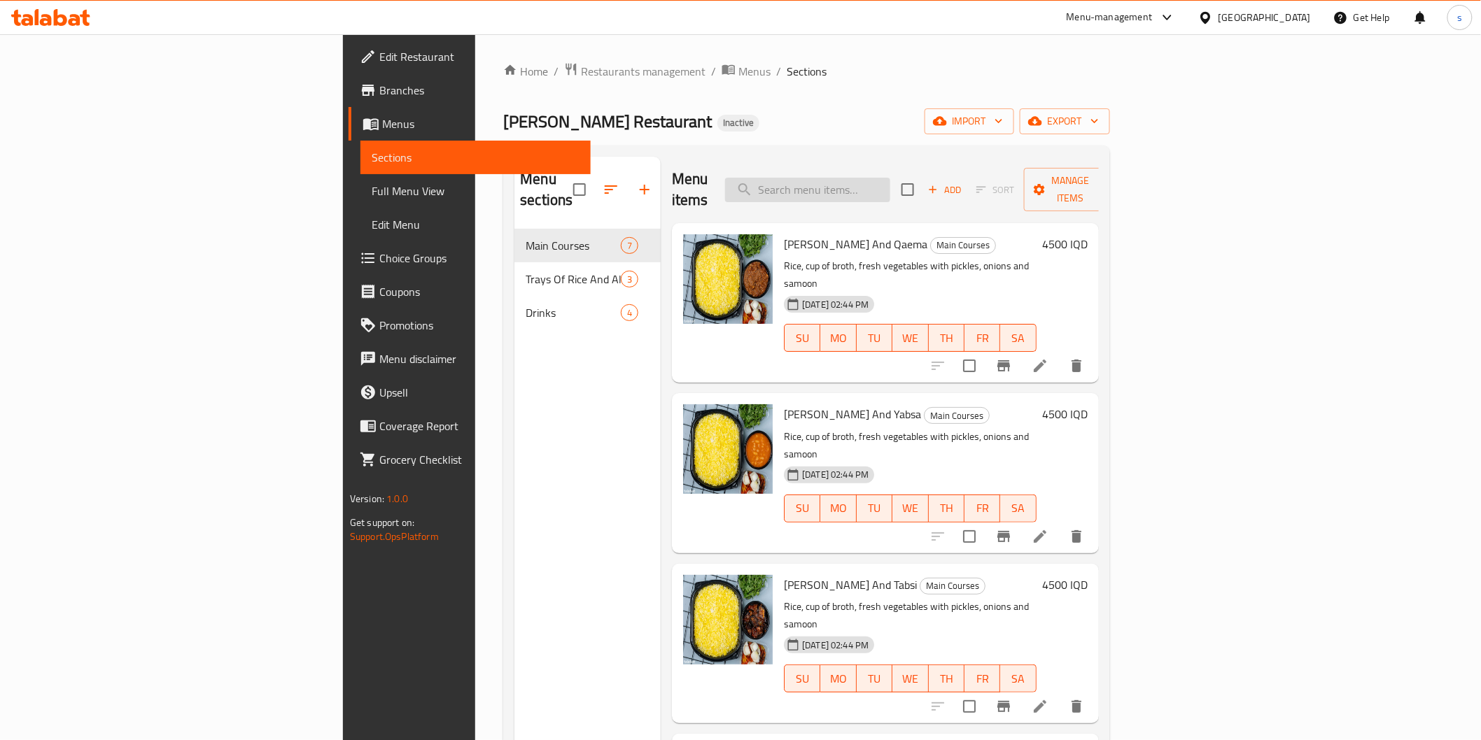
click at [890, 178] on input "search" at bounding box center [807, 190] width 165 height 24
paste input "Nafar Chicken Qouzi"
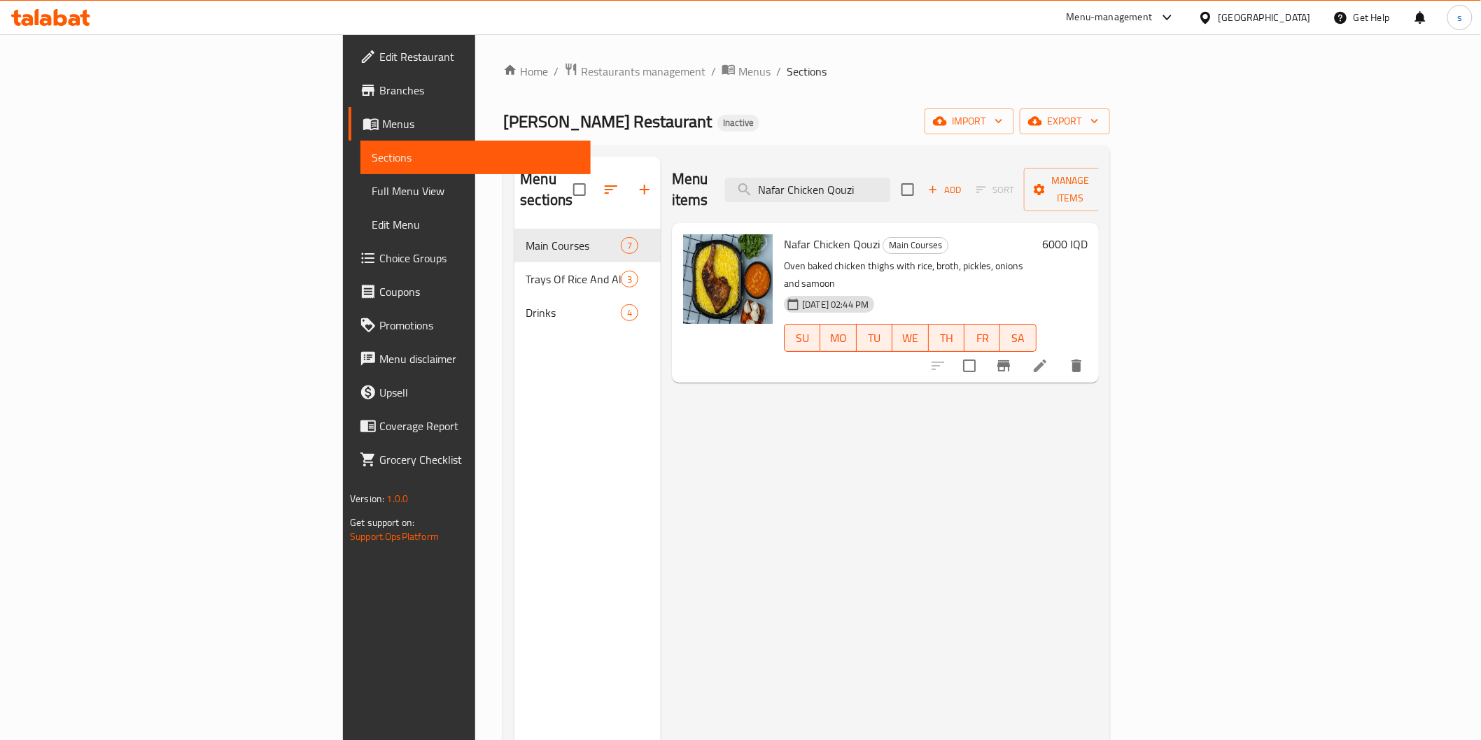
type input "Nafar Chicken Qouzi"
click at [1046, 360] on icon at bounding box center [1040, 366] width 13 height 13
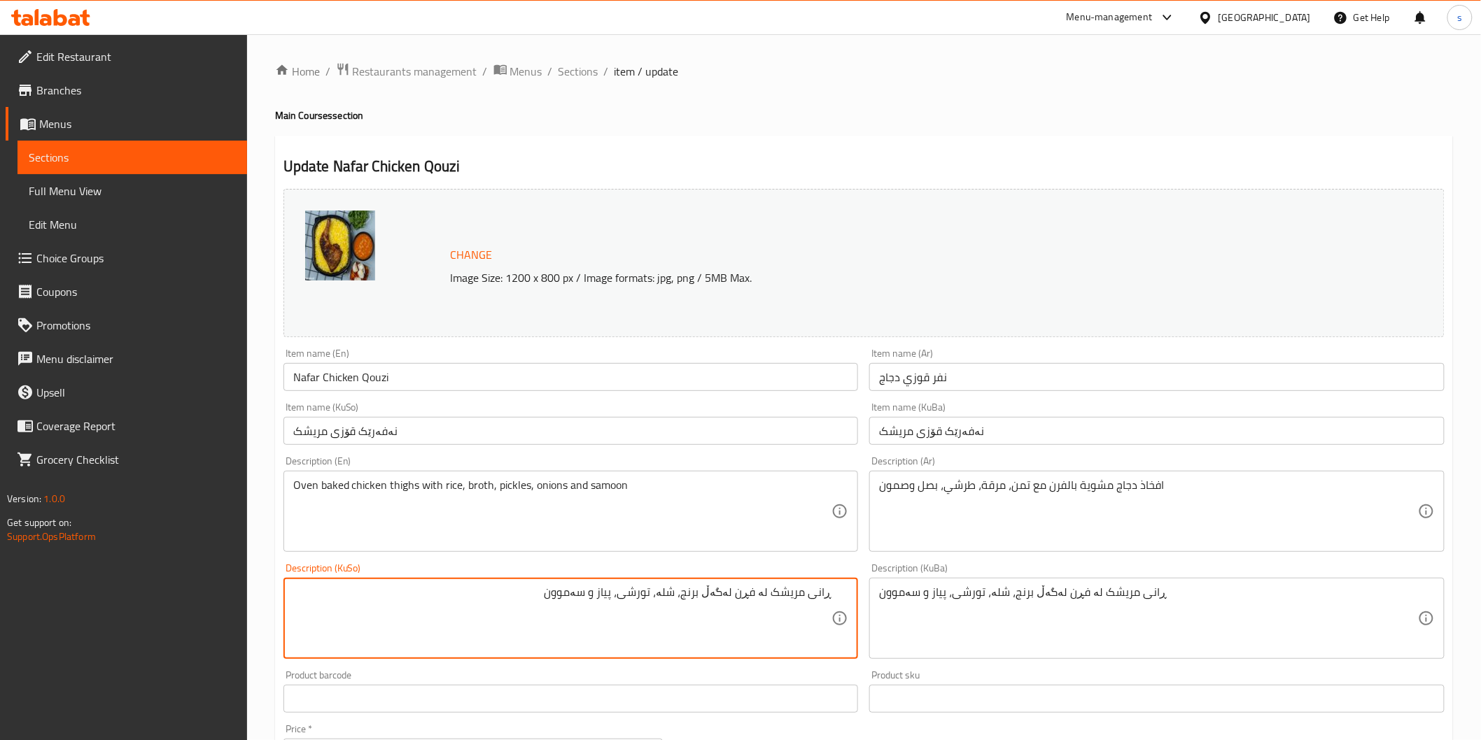
click at [954, 471] on div "افخاذ دجاج مشوية بالفرن مع تمن، مرقة، طرشي، بصل وصمون Description (Ar)" at bounding box center [1156, 511] width 575 height 81
click at [775, 586] on textarea "ڕانی مریشک لە فڕن لەگەڵ برنج، شلە، تورشی، پیاز و سەموون" at bounding box center [562, 619] width 539 height 66
click at [697, 600] on textarea "ڕانی مریشکی برژاو لە فڕن لەگەڵ برنج، شلە، تورشی، پیاز و سەموون" at bounding box center [562, 619] width 539 height 66
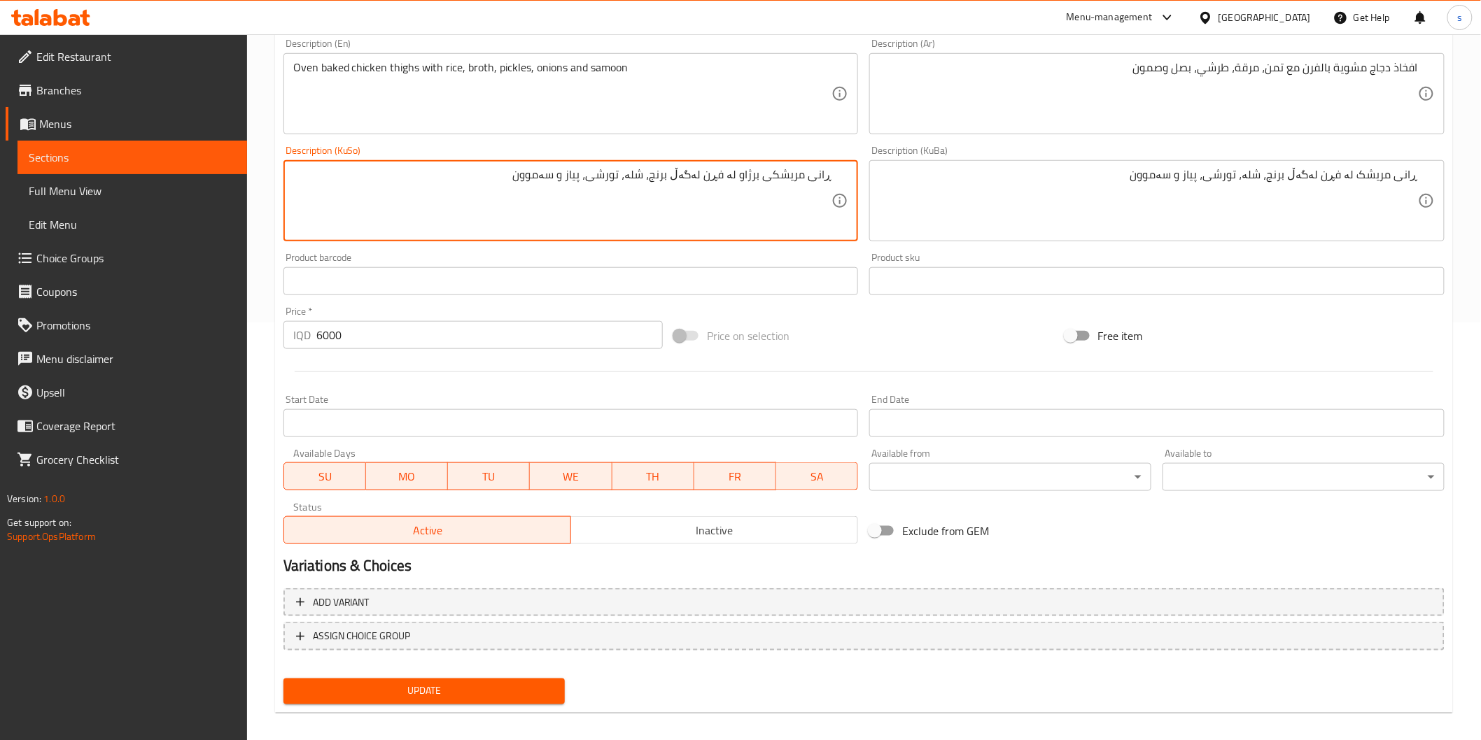
scroll to position [427, 0]
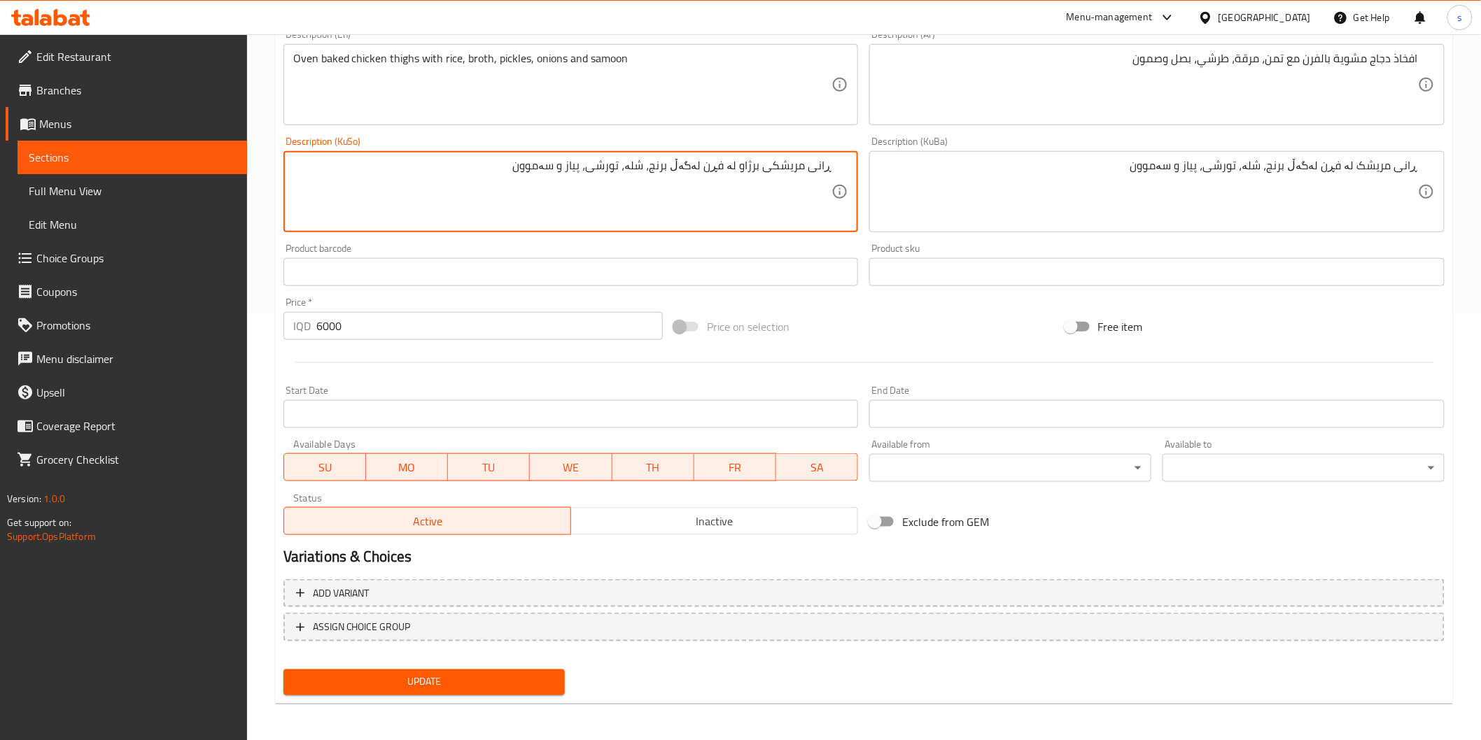
type textarea "ڕانی مریشکی برژاو لە فڕن لەگەڵ برنج، شلە، تورشی، پیاز و سەموون"
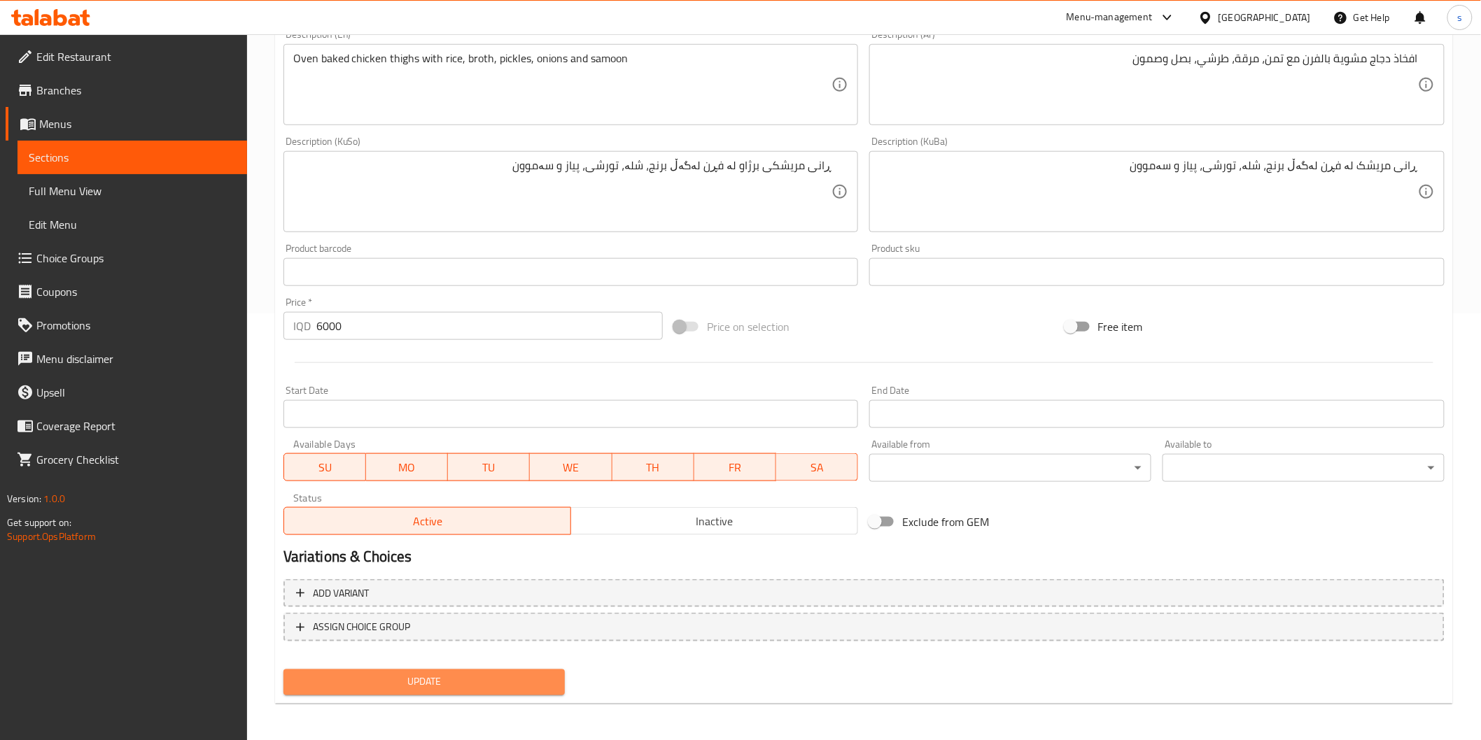
click at [500, 684] on span "Update" at bounding box center [425, 682] width 260 height 17
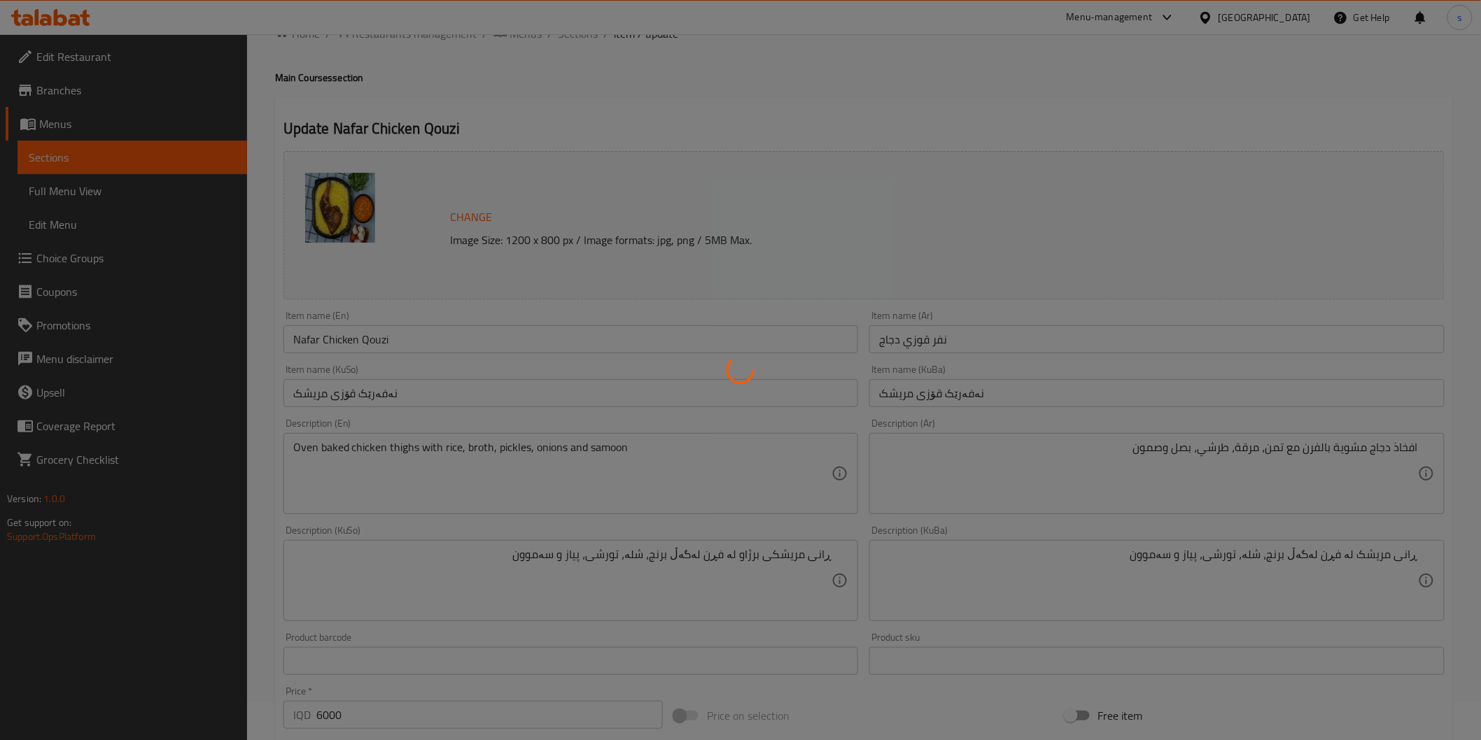
scroll to position [0, 0]
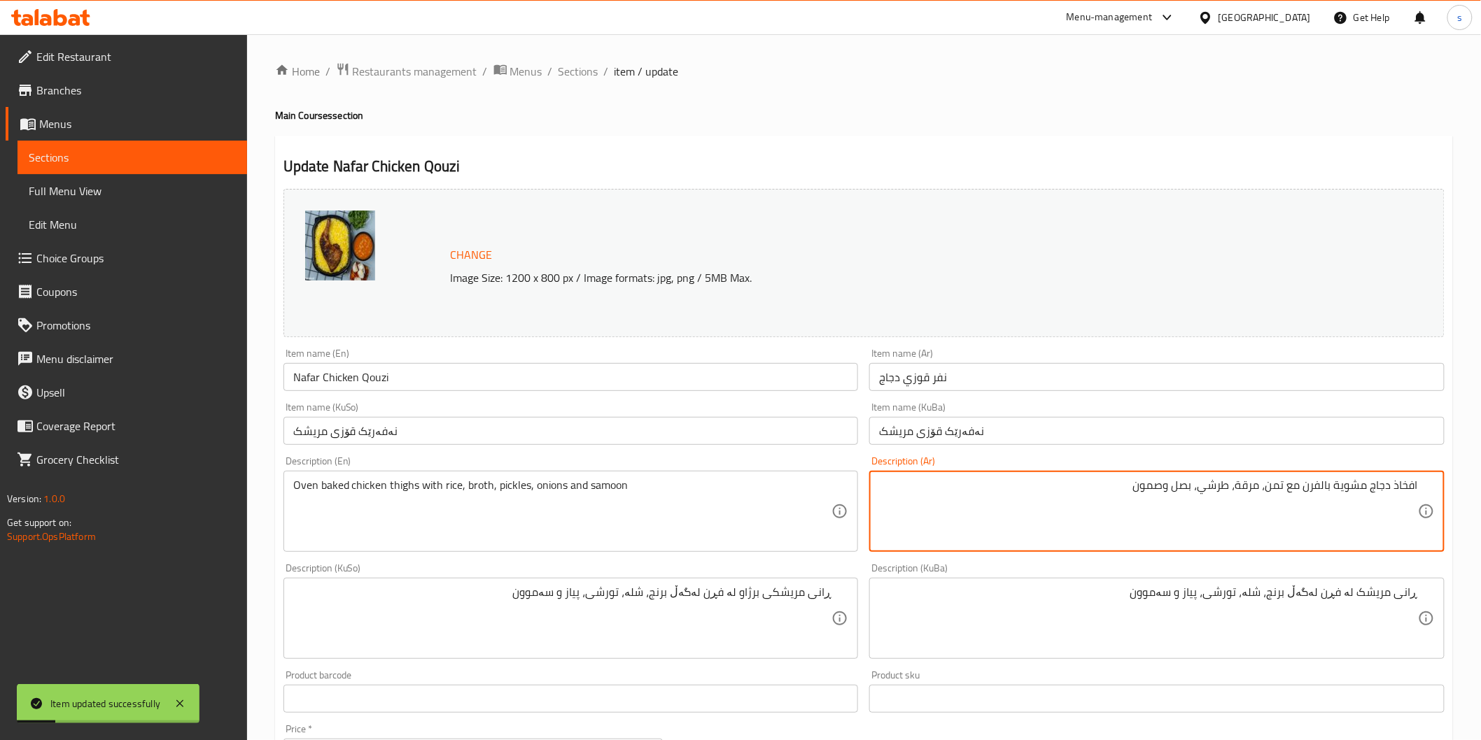
click at [1325, 488] on textarea "افخاذ دجاج مشوية بالفرن مع تمن، مرقة، طرشي، بصل وصمون" at bounding box center [1148, 512] width 539 height 66
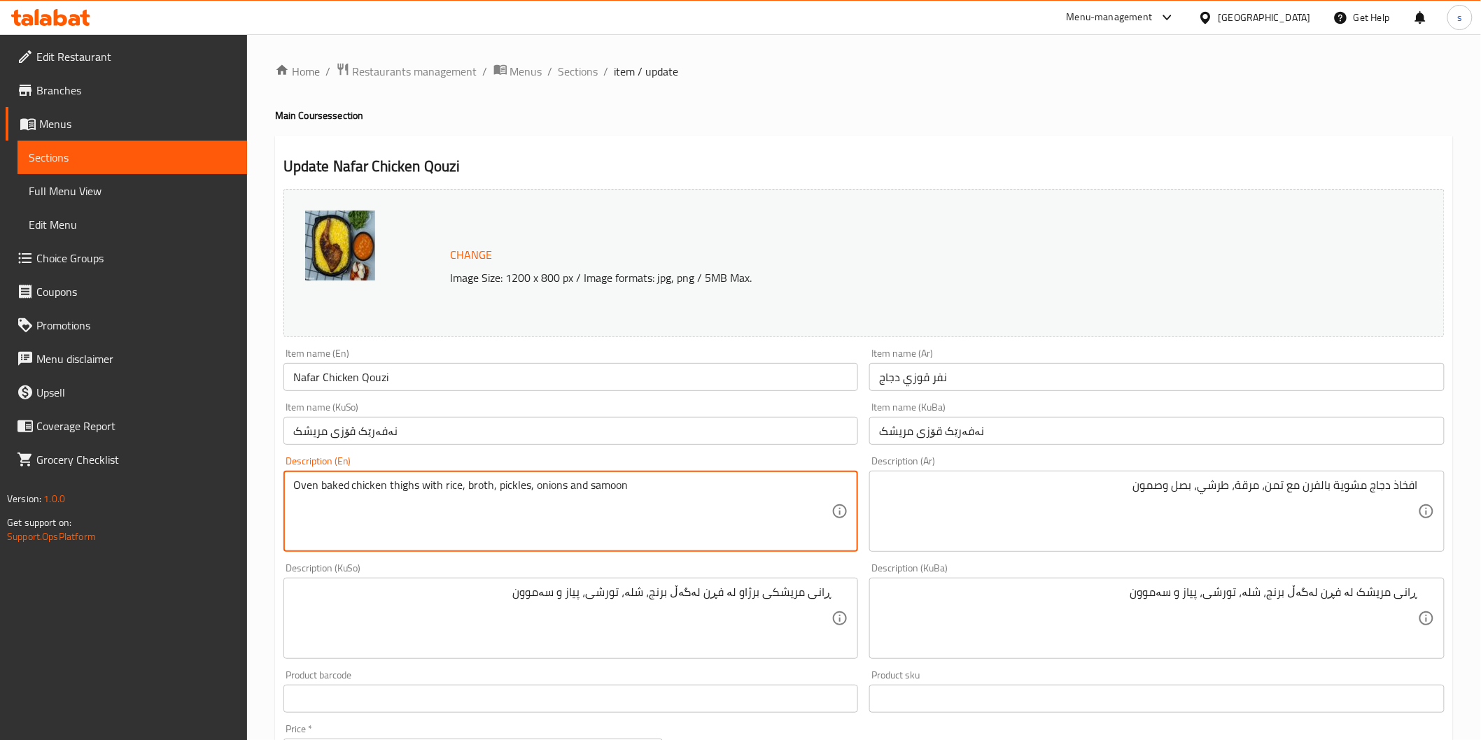
drag, startPoint x: 348, startPoint y: 490, endPoint x: 221, endPoint y: 500, distance: 127.1
click at [221, 500] on div "Edit Restaurant Branches Menus Sections Full Menu View Edit Menu Choice Groups …" at bounding box center [740, 602] width 1481 height 1136
paste textarea "-roasted chicken"
click at [322, 490] on textarea "Oven-roasted chicken thighs with rice, broth, pickles, onions and samoon" at bounding box center [562, 512] width 539 height 66
click at [360, 493] on textarea "Oven roasted chicken thighs with rice, broth, pickles, onions and samoon" at bounding box center [562, 512] width 539 height 66
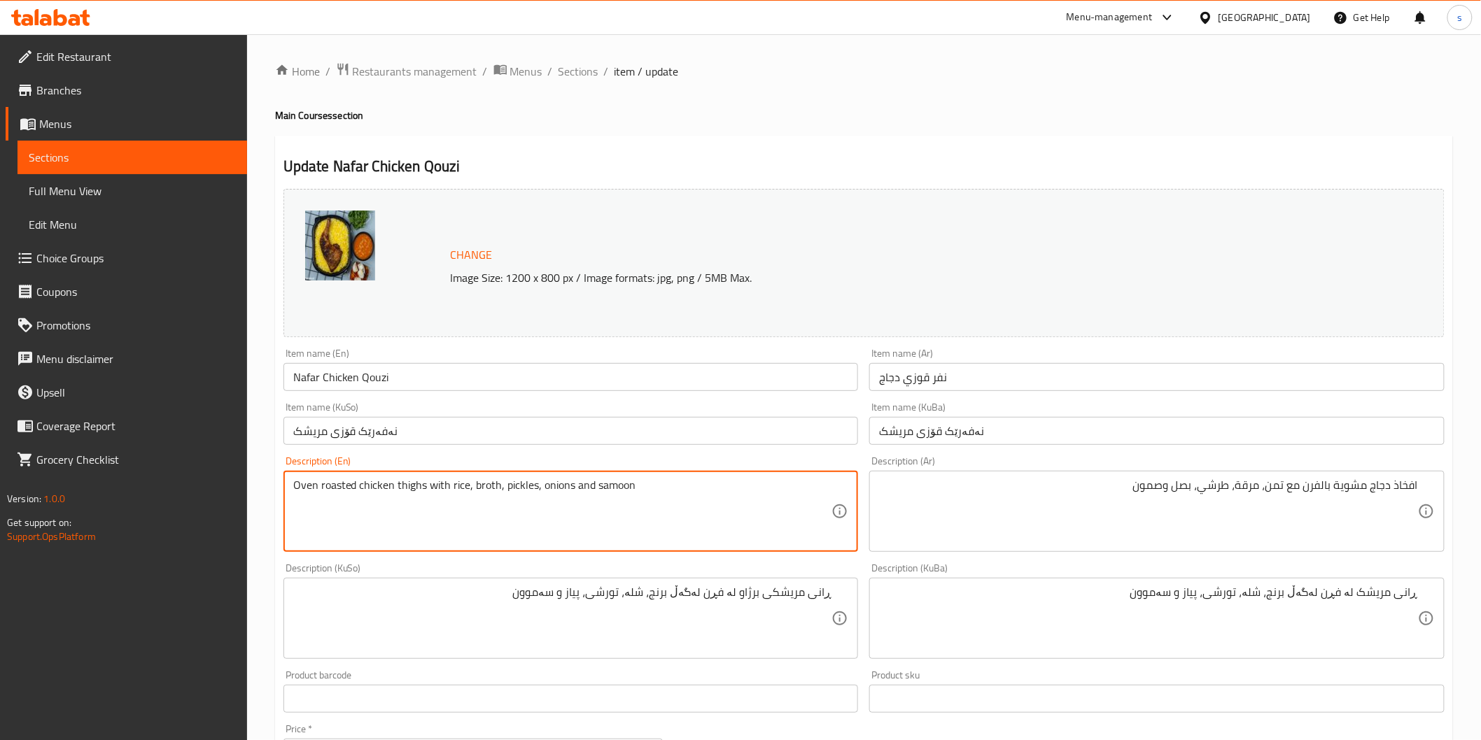
click at [361, 514] on textarea "Oven roasted chicken thighs with rice, broth, pickles, onions and samoon" at bounding box center [562, 512] width 539 height 66
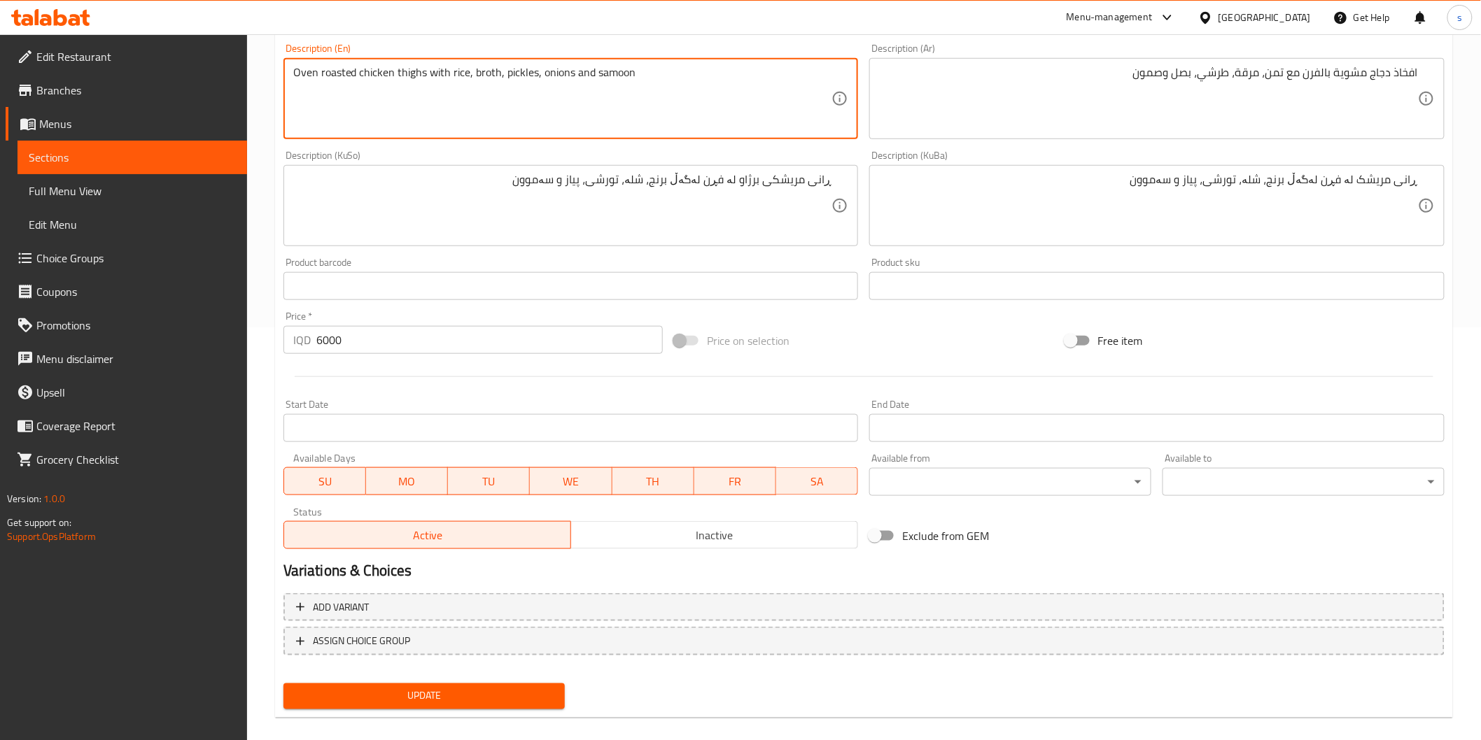
scroll to position [427, 0]
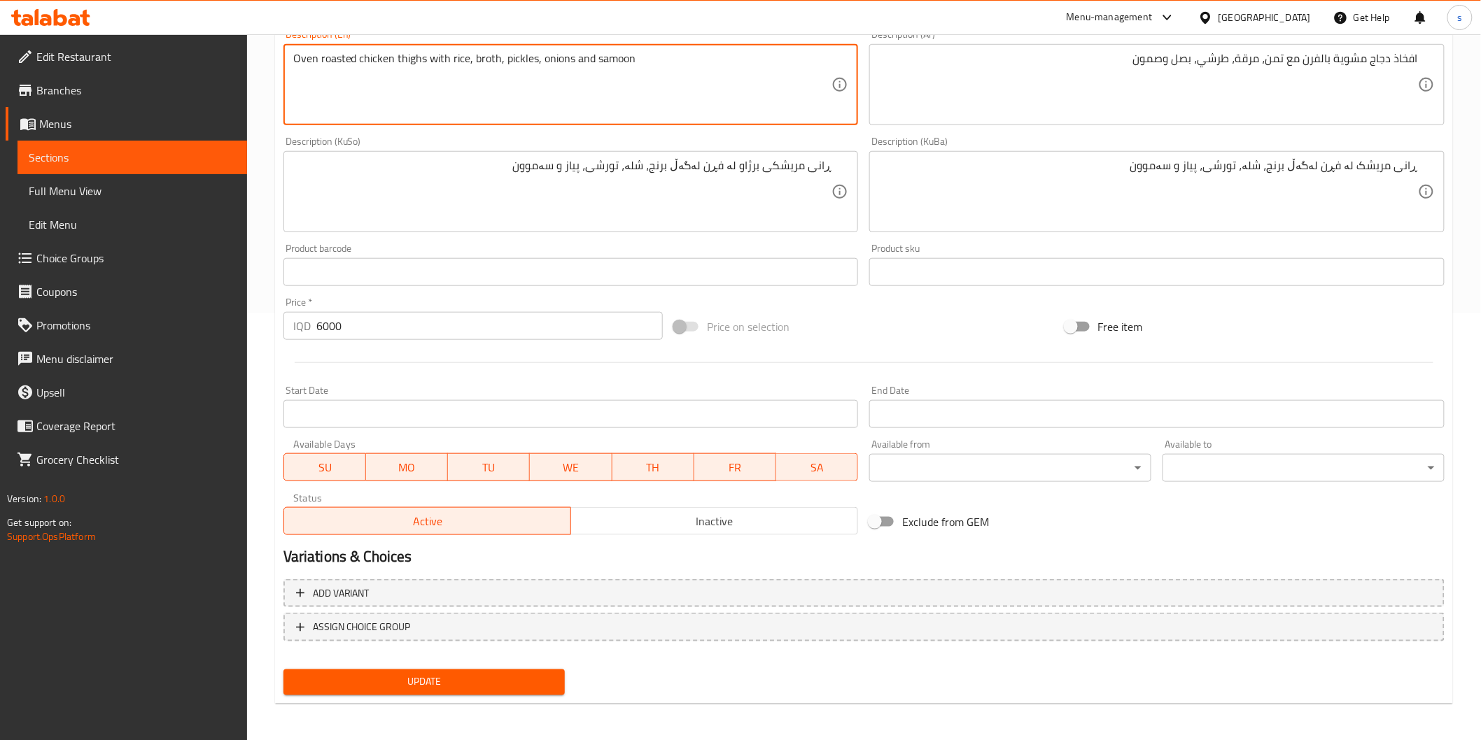
type textarea "Oven roasted chicken thighs with rice, broth, pickles, onions and samoon"
click at [463, 684] on span "Update" at bounding box center [425, 682] width 260 height 17
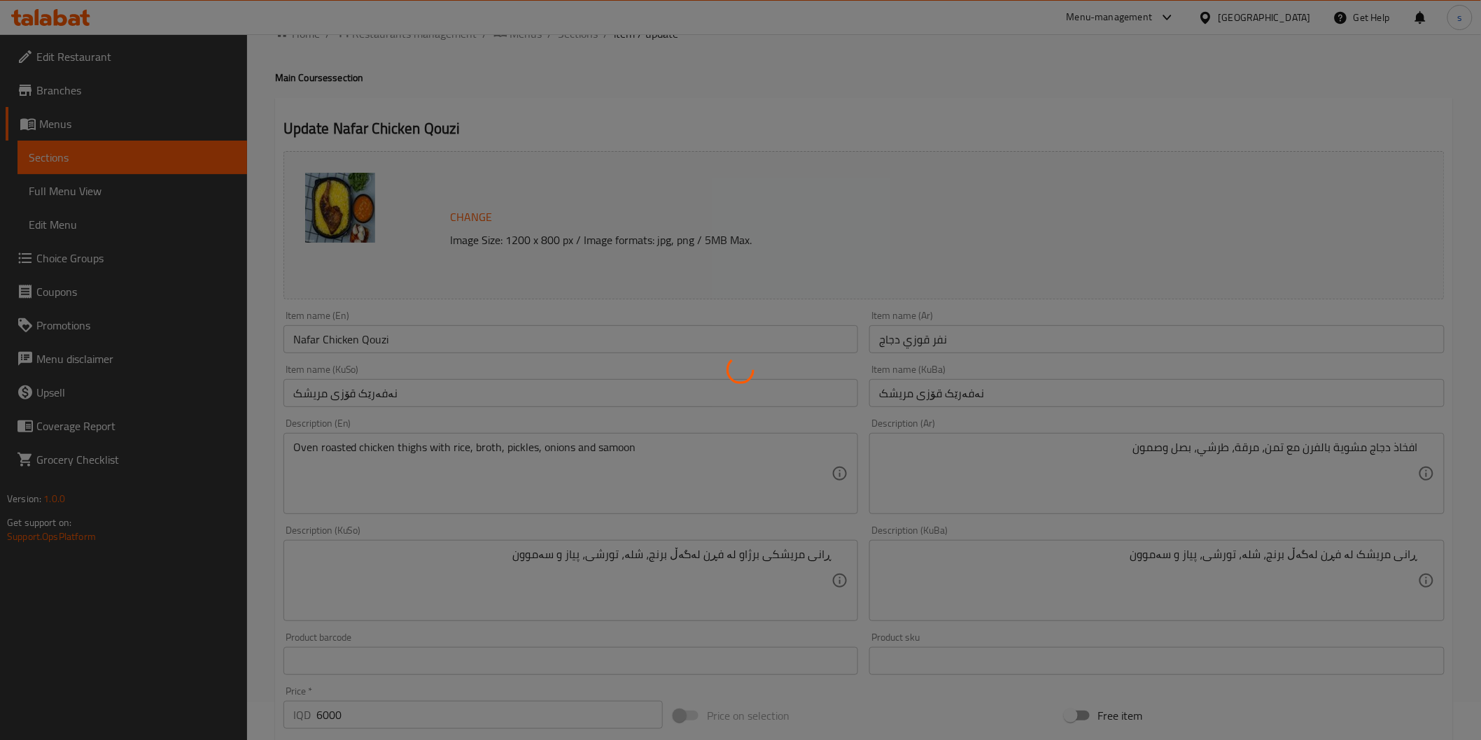
scroll to position [0, 0]
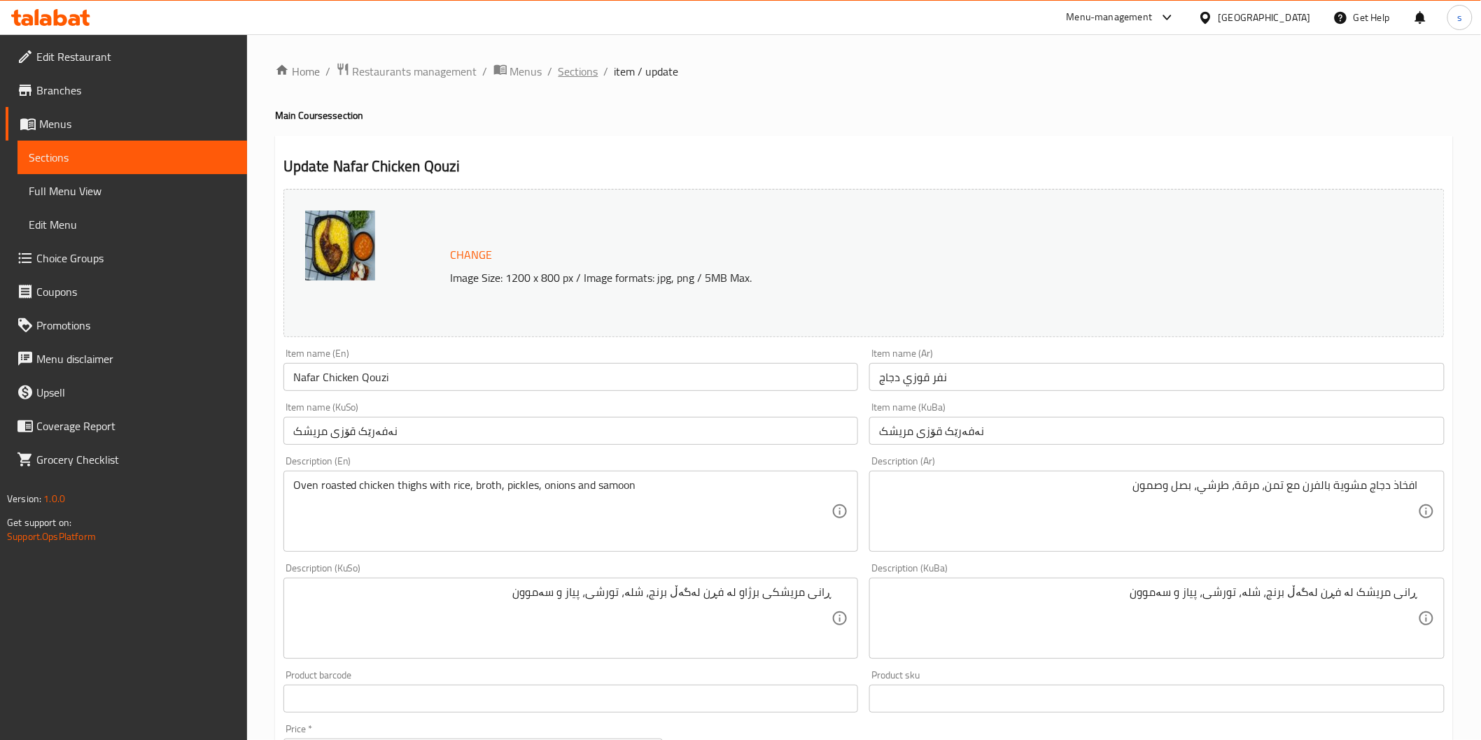
click at [583, 70] on span "Sections" at bounding box center [578, 71] width 40 height 17
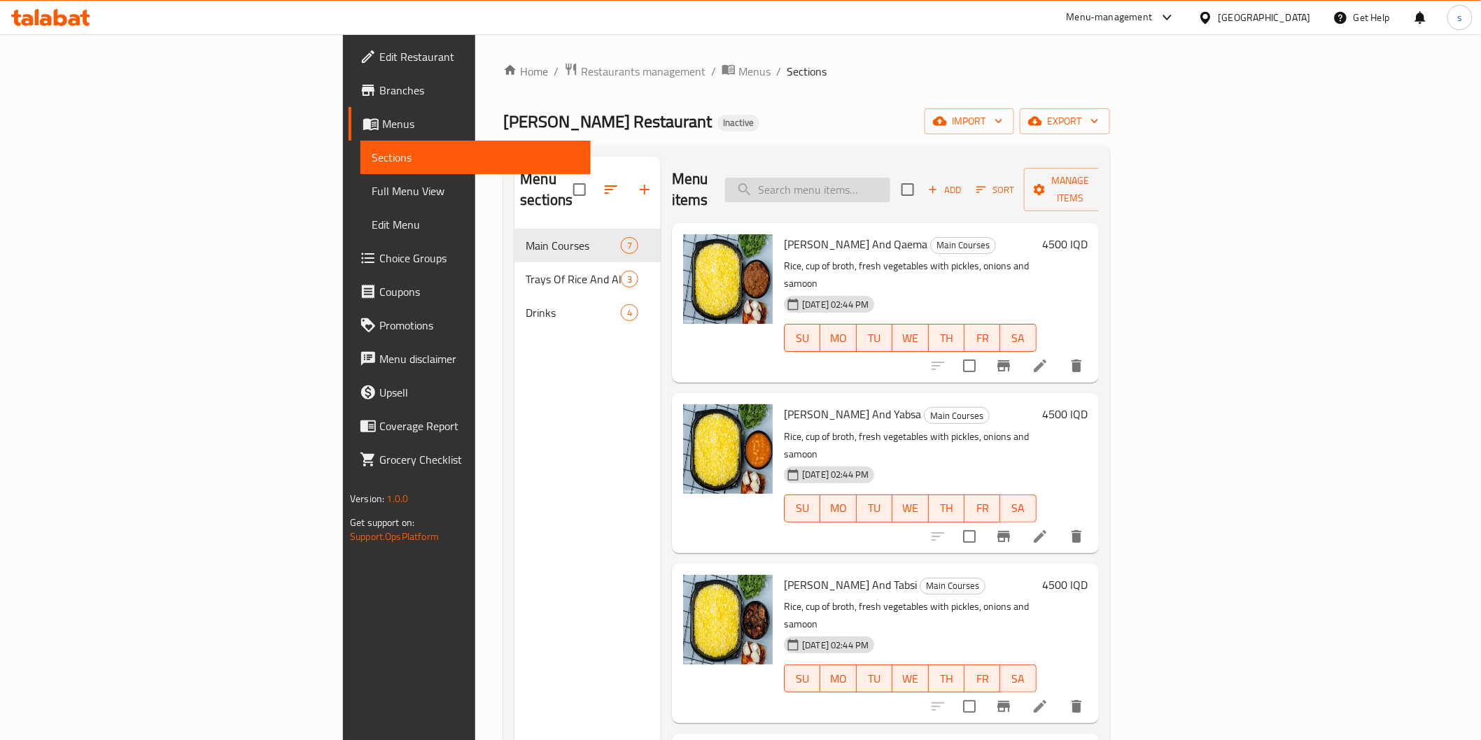
click at [890, 178] on input "search" at bounding box center [807, 190] width 165 height 24
paste input "Water Bottle"
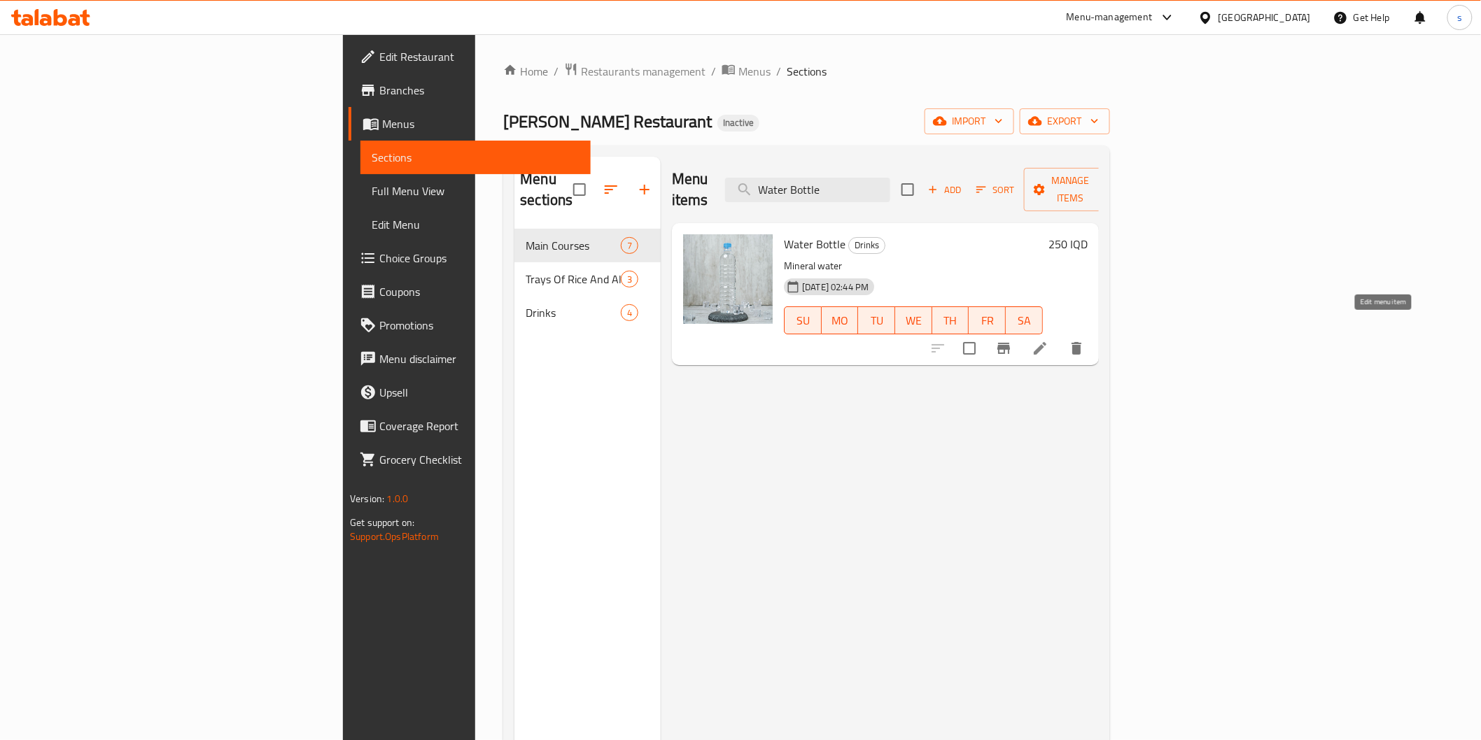
type input "Water Bottle"
click at [1048, 340] on icon at bounding box center [1040, 348] width 17 height 17
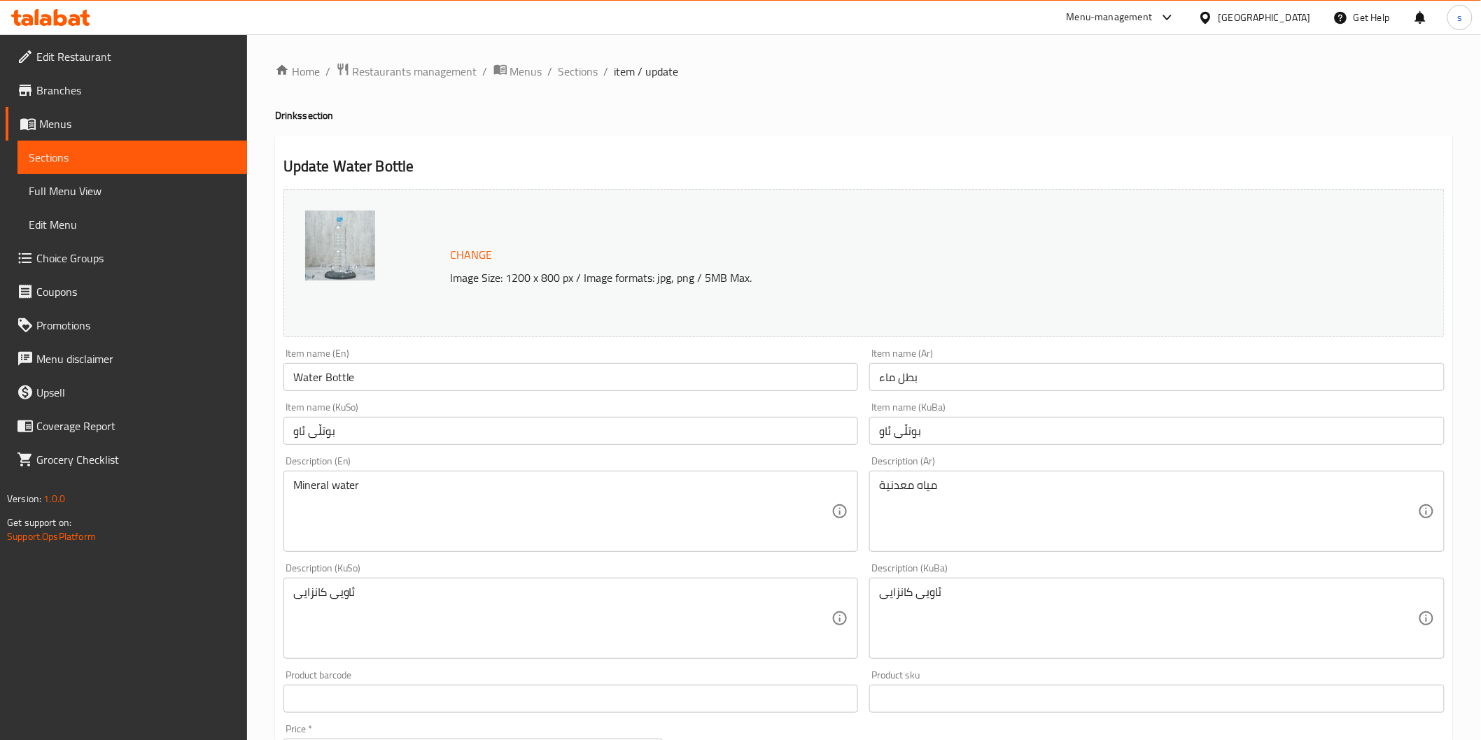
click at [320, 381] on input "Water Bottle" at bounding box center [570, 377] width 575 height 28
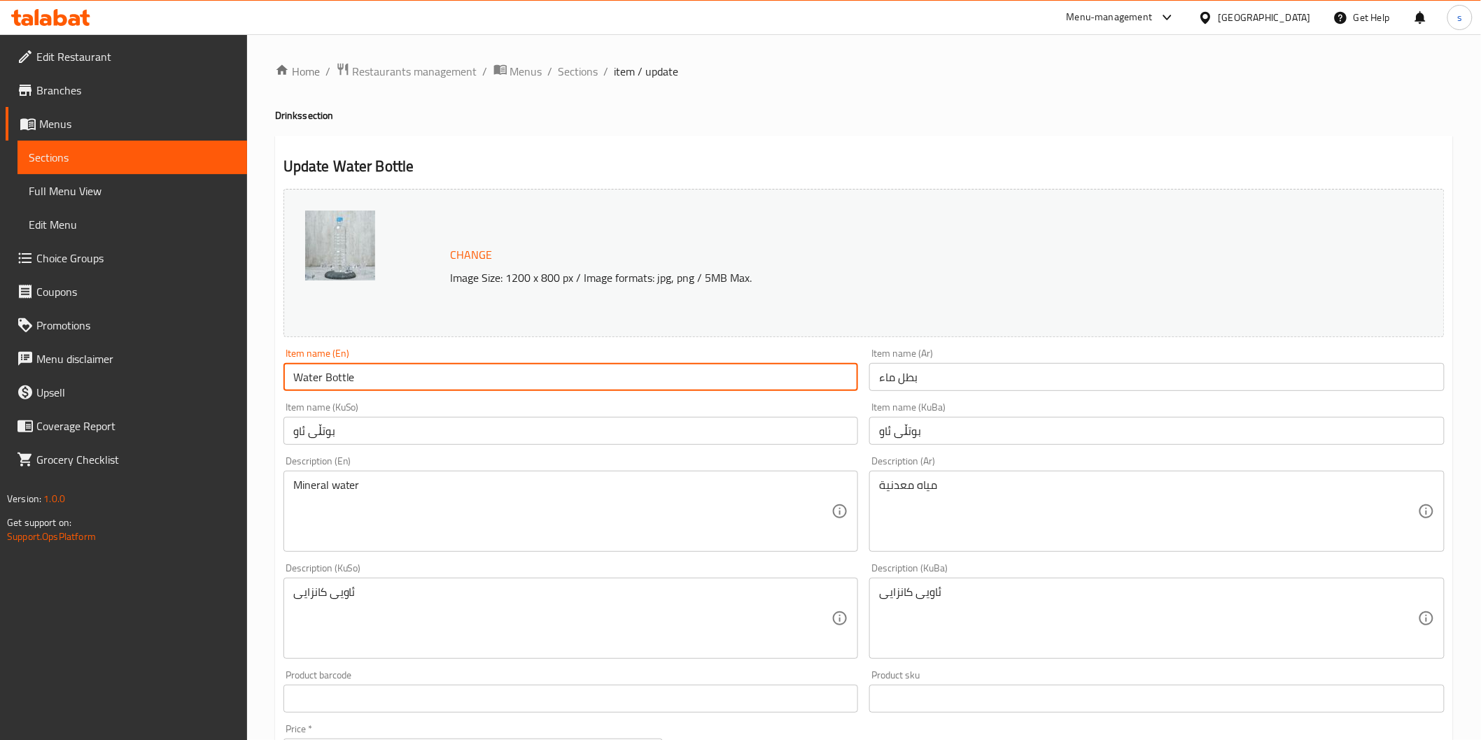
click at [320, 381] on input "Water Bottle" at bounding box center [570, 377] width 575 height 28
click at [309, 378] on input "Water Bottle" at bounding box center [570, 377] width 575 height 28
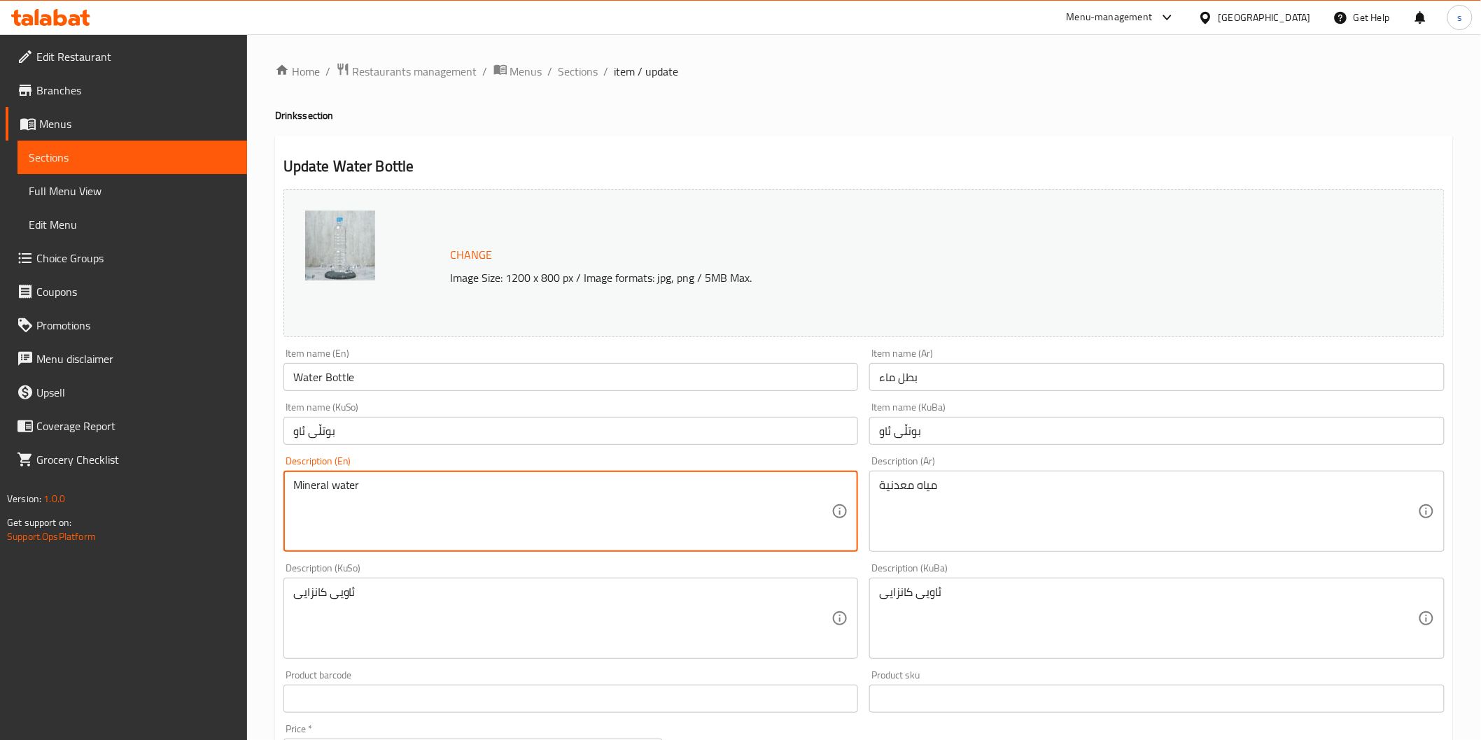
drag, startPoint x: 634, startPoint y: 514, endPoint x: 0, endPoint y: 540, distance: 634.6
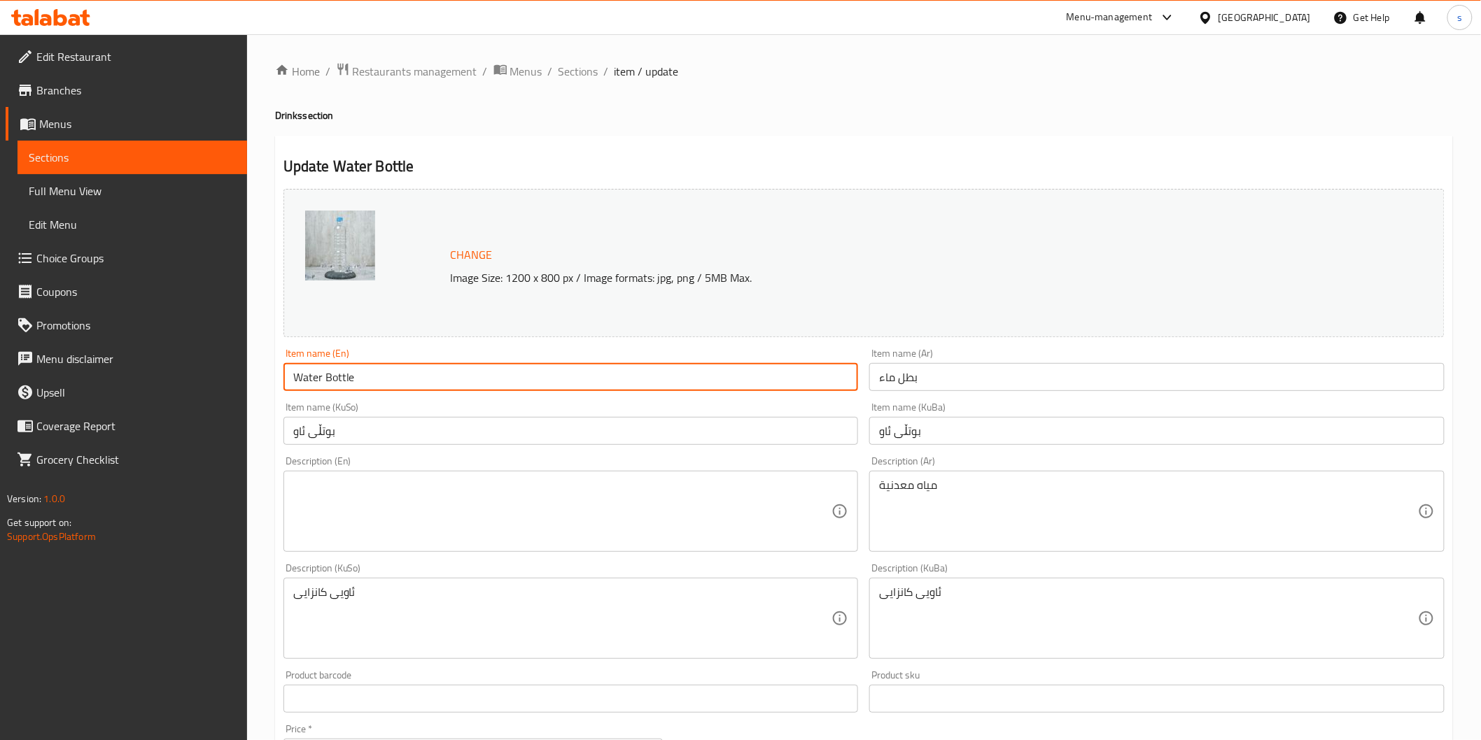
click at [309, 378] on input "Water Bottle" at bounding box center [570, 377] width 575 height 28
paste input "Mineral water"
drag, startPoint x: 335, startPoint y: 375, endPoint x: 342, endPoint y: 378, distance: 7.5
click at [343, 378] on input "Mineral water Bottle" at bounding box center [570, 377] width 575 height 28
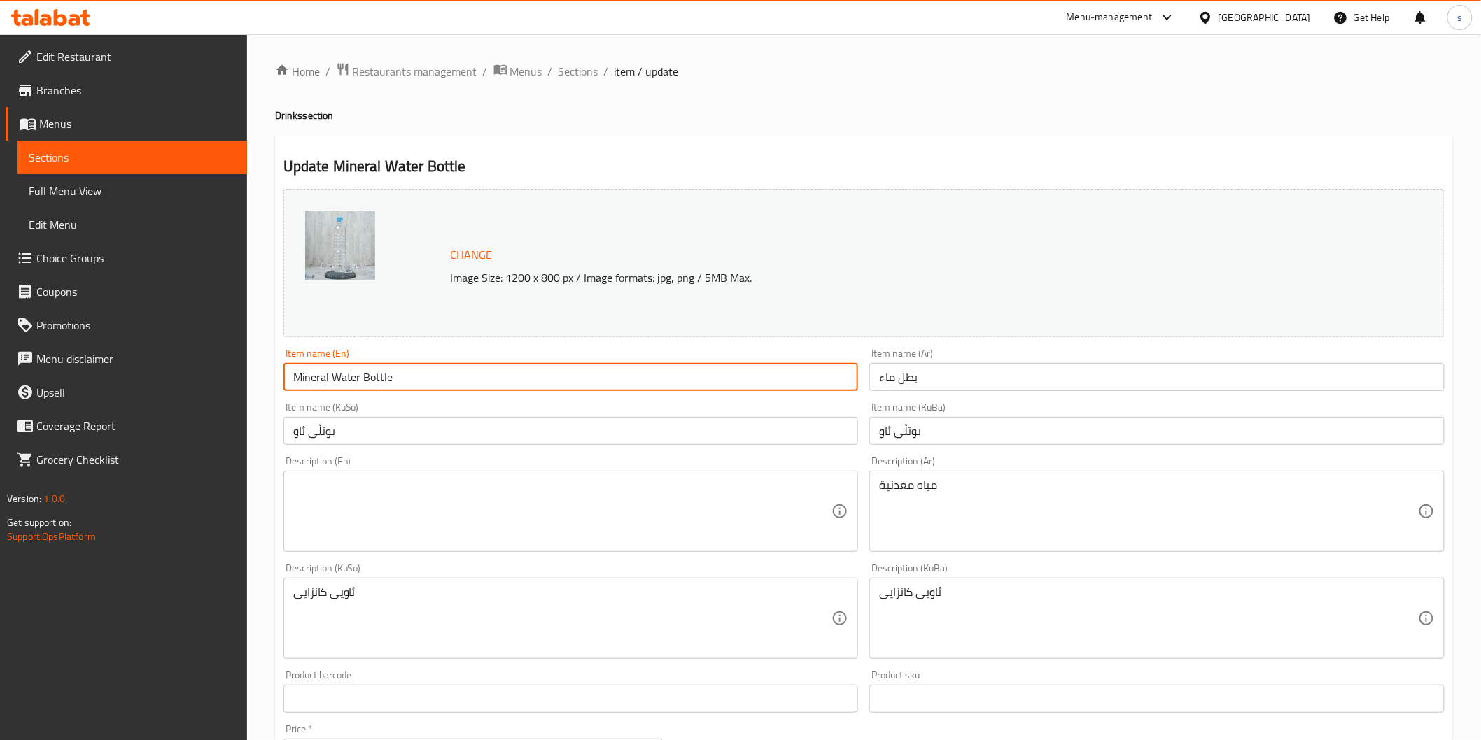
type input "Mineral Water Bottle"
click at [483, 444] on input "بوتڵی ئاو" at bounding box center [570, 431] width 575 height 28
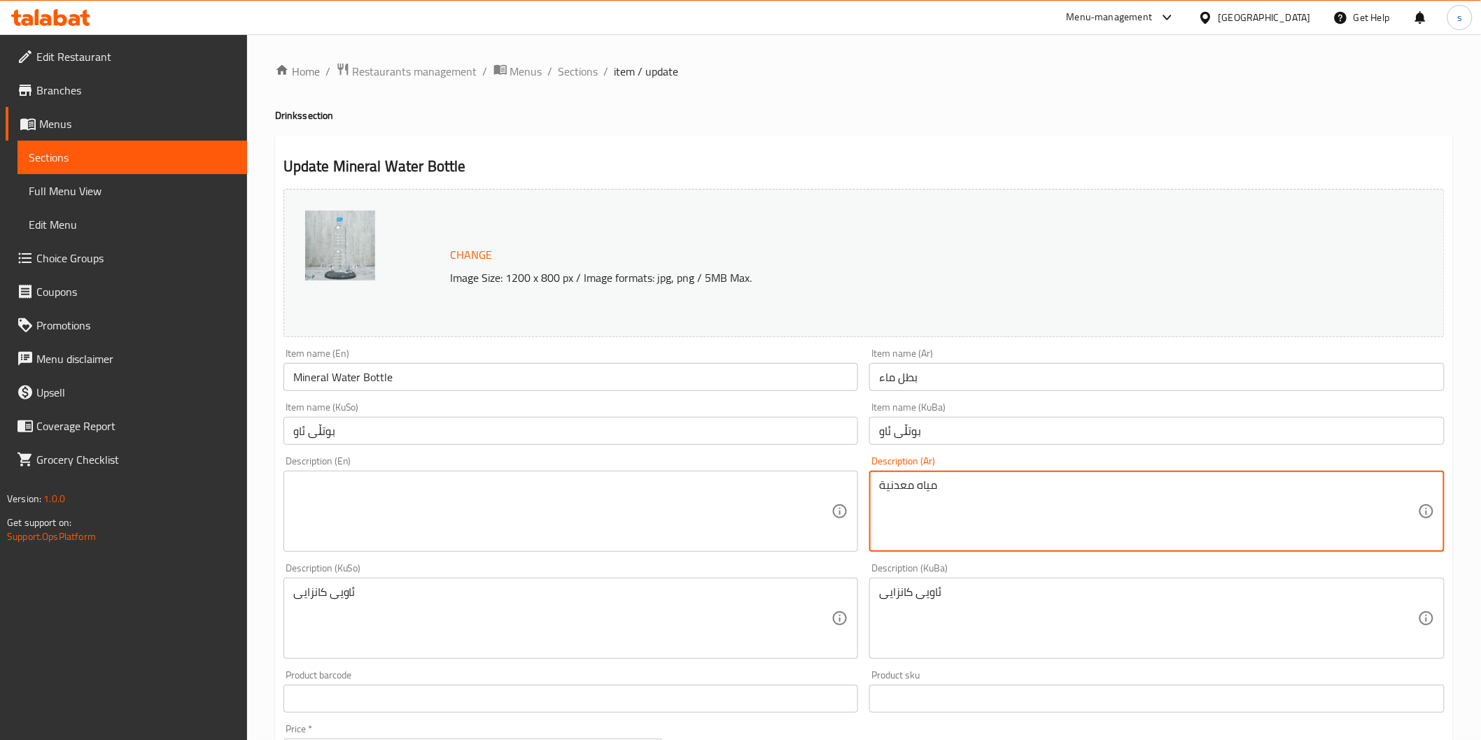
drag, startPoint x: 952, startPoint y: 488, endPoint x: 873, endPoint y: 480, distance: 79.5
click at [885, 380] on input "بطل ماء" at bounding box center [1156, 377] width 575 height 28
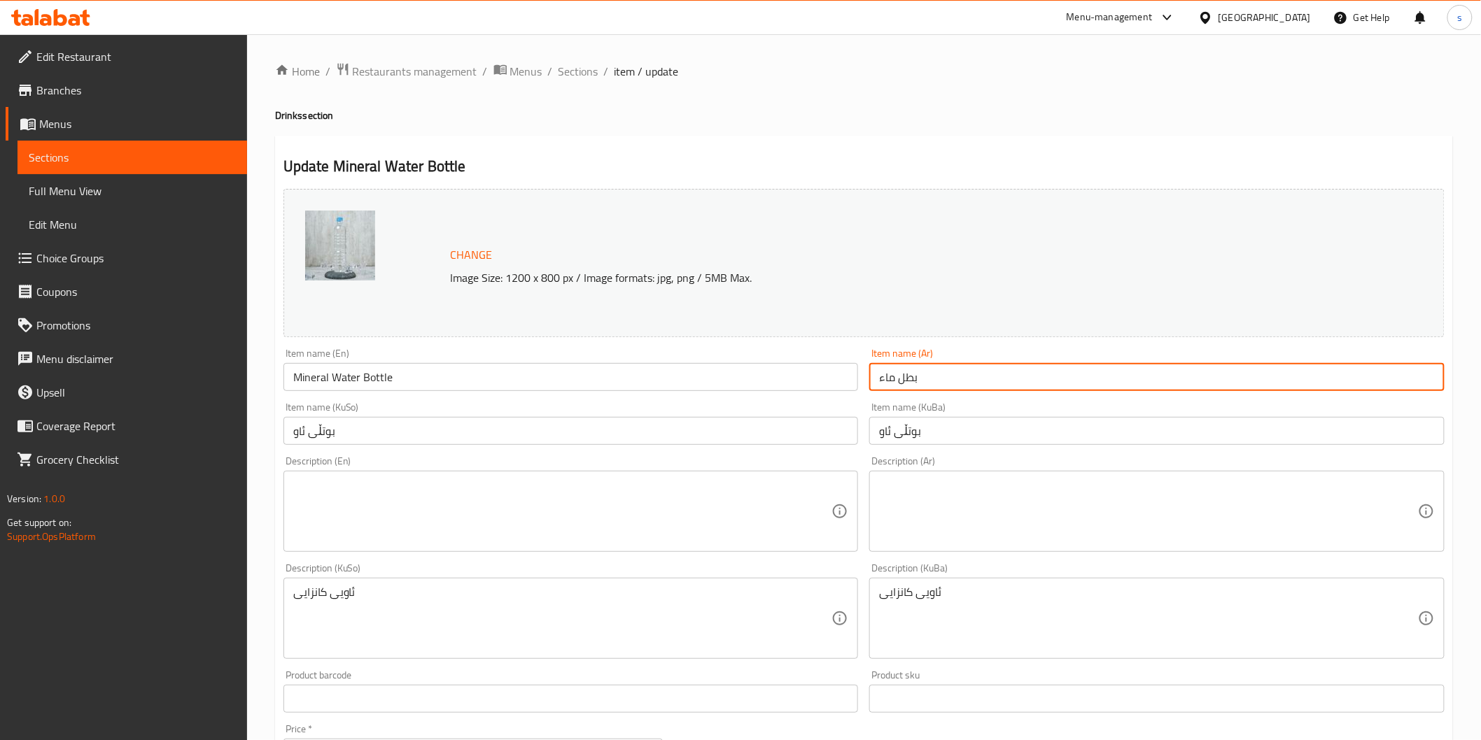
click at [885, 380] on input "بطل ماء" at bounding box center [1156, 377] width 575 height 28
paste input "ياه معدنية"
type input "بطل مياه معدنية"
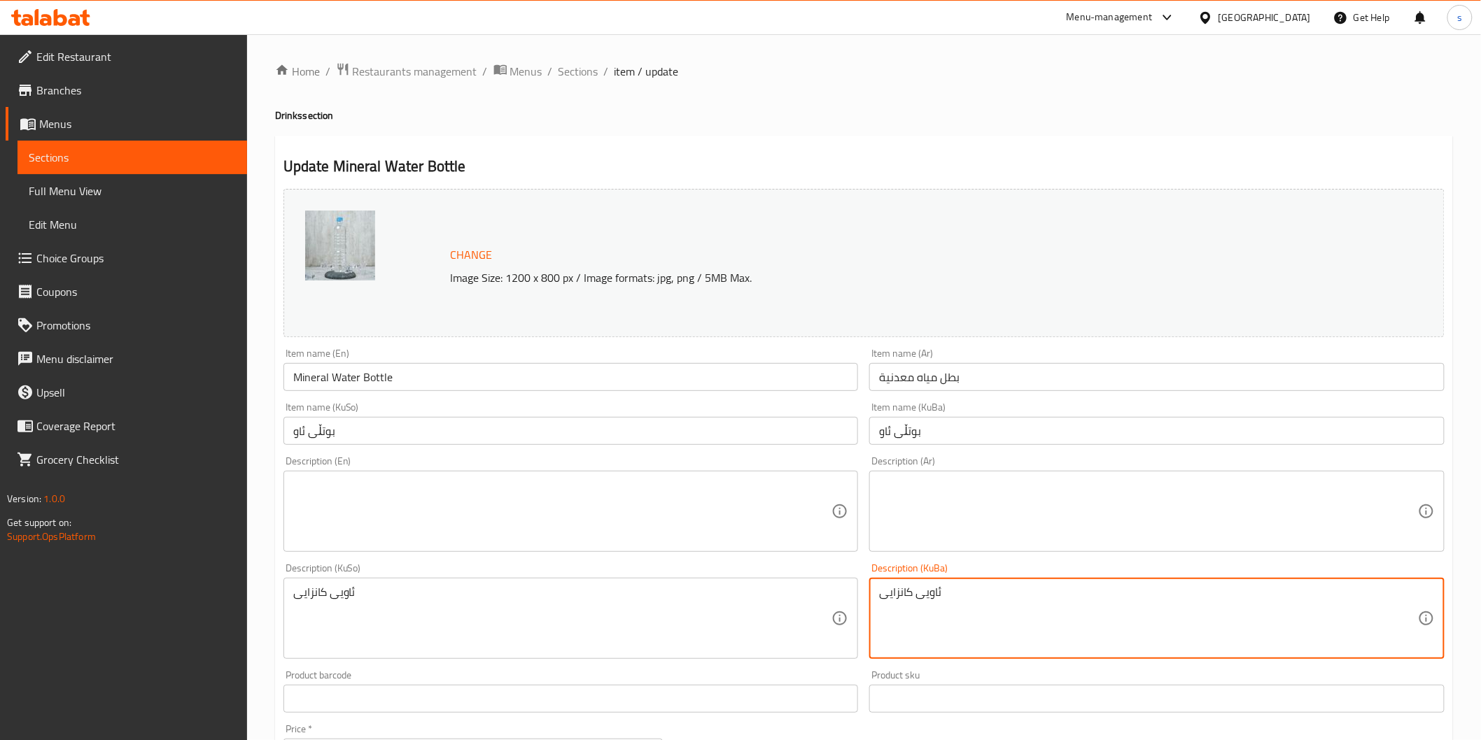
drag, startPoint x: 948, startPoint y: 591, endPoint x: 726, endPoint y: 565, distance: 223.4
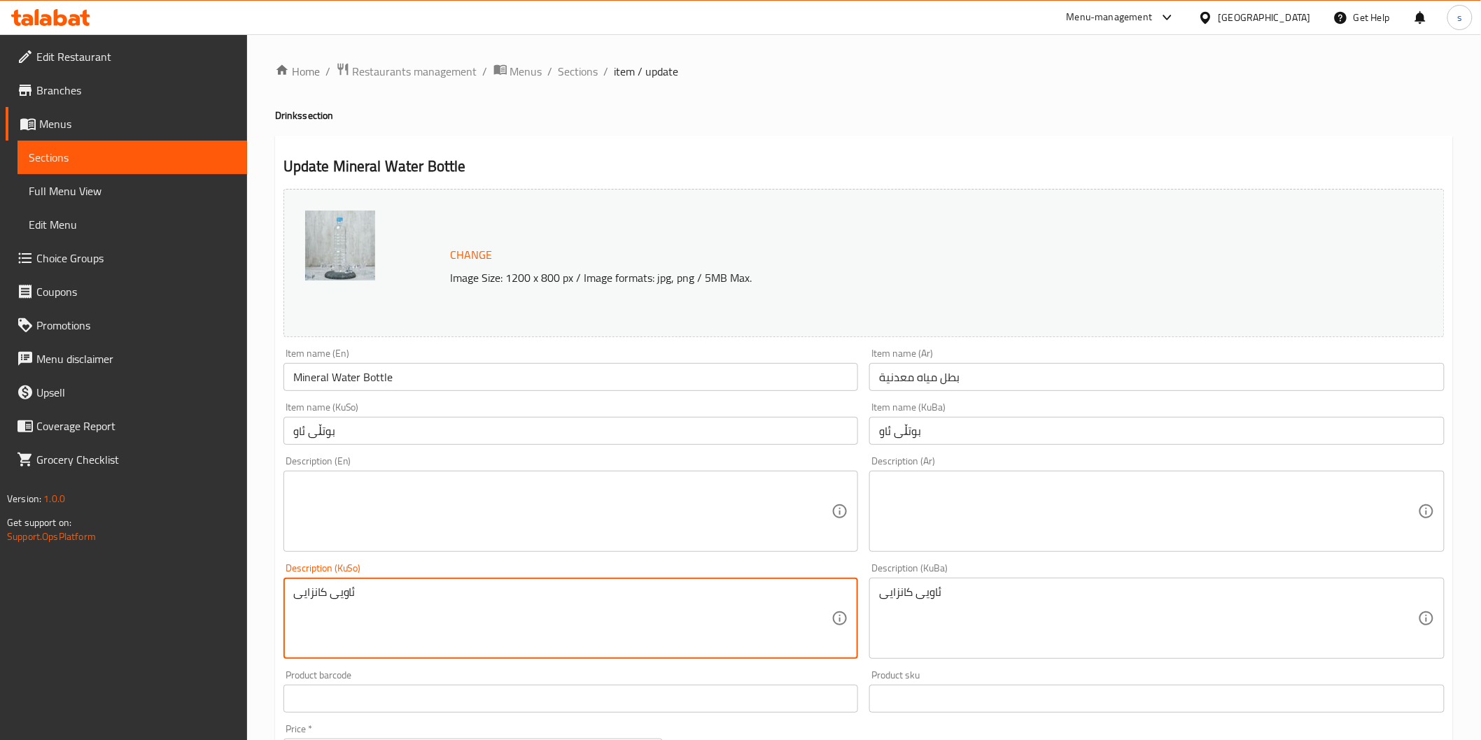
drag, startPoint x: 561, startPoint y: 598, endPoint x: 134, endPoint y: 585, distance: 427.1
click at [296, 428] on input "بوتڵی ئاو" at bounding box center [570, 431] width 575 height 28
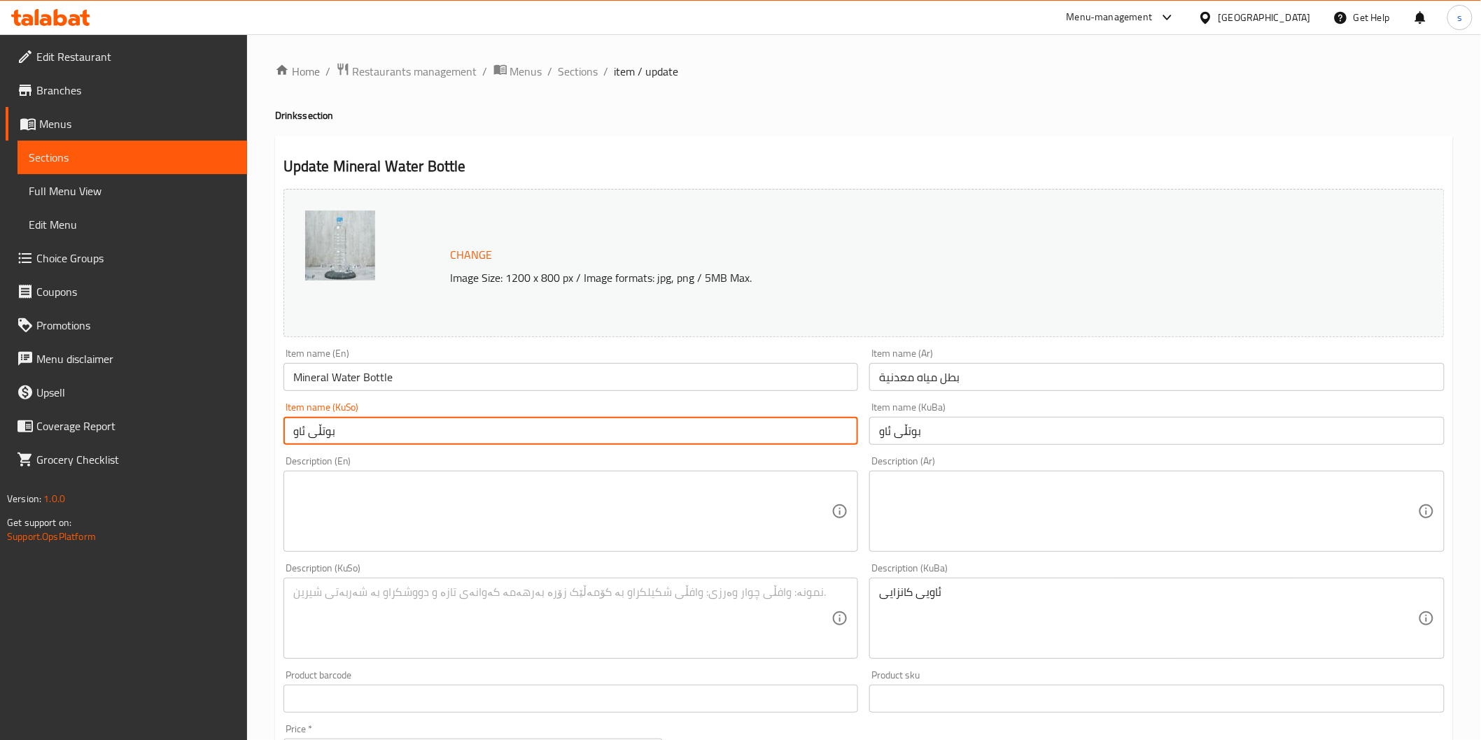
click at [296, 428] on input "بوتڵی ئاو" at bounding box center [570, 431] width 575 height 28
paste input "یی کانزایی"
type input "بوتڵی ئاویی کانزایی"
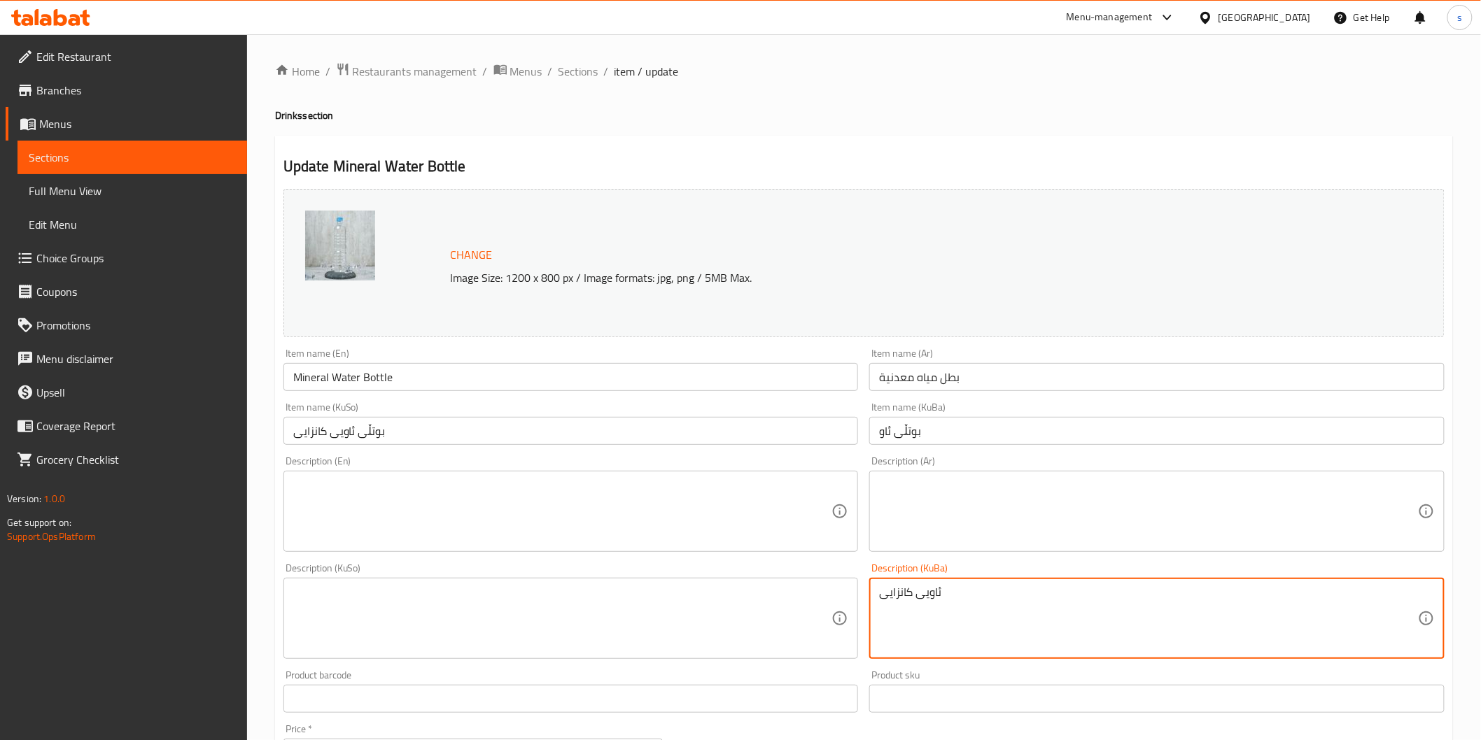
drag, startPoint x: 896, startPoint y: 618, endPoint x: 765, endPoint y: 612, distance: 131.0
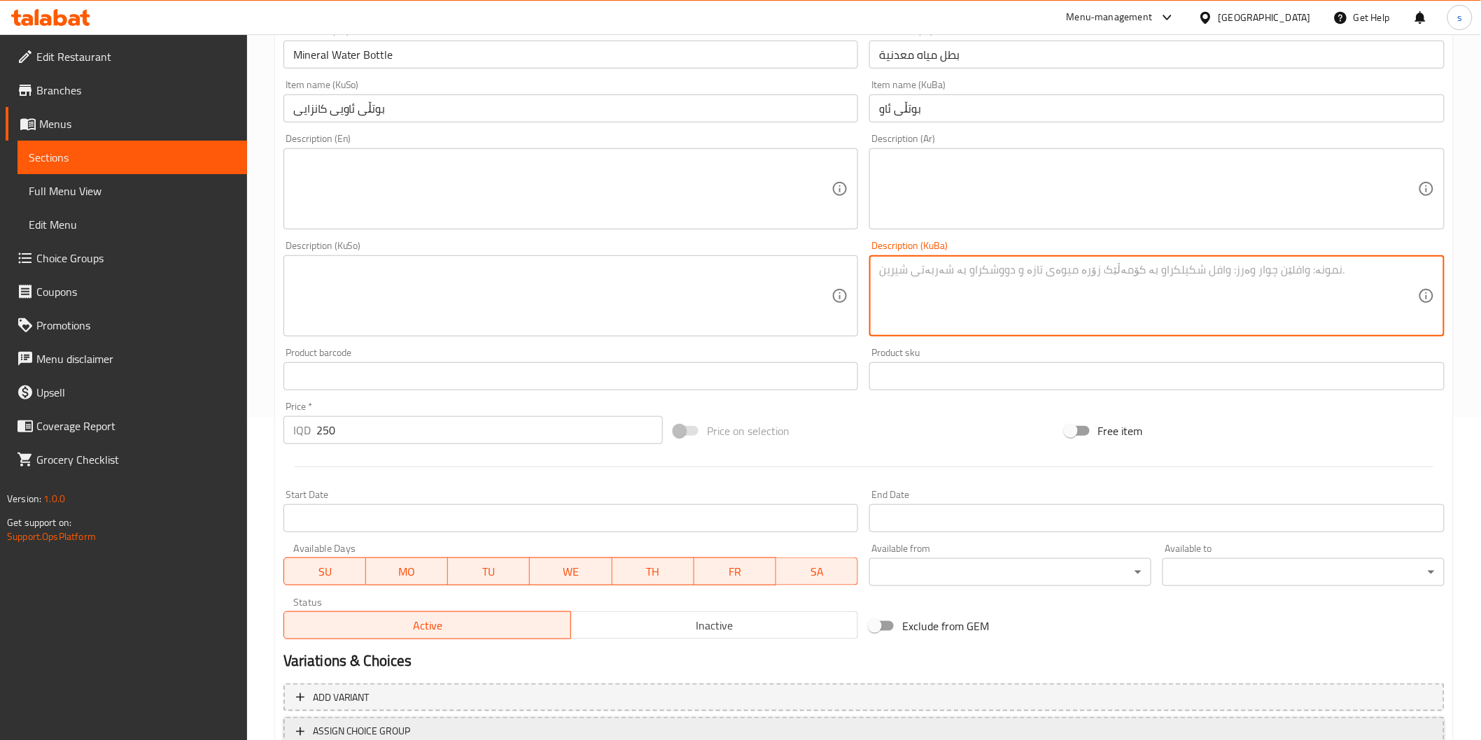
scroll to position [427, 0]
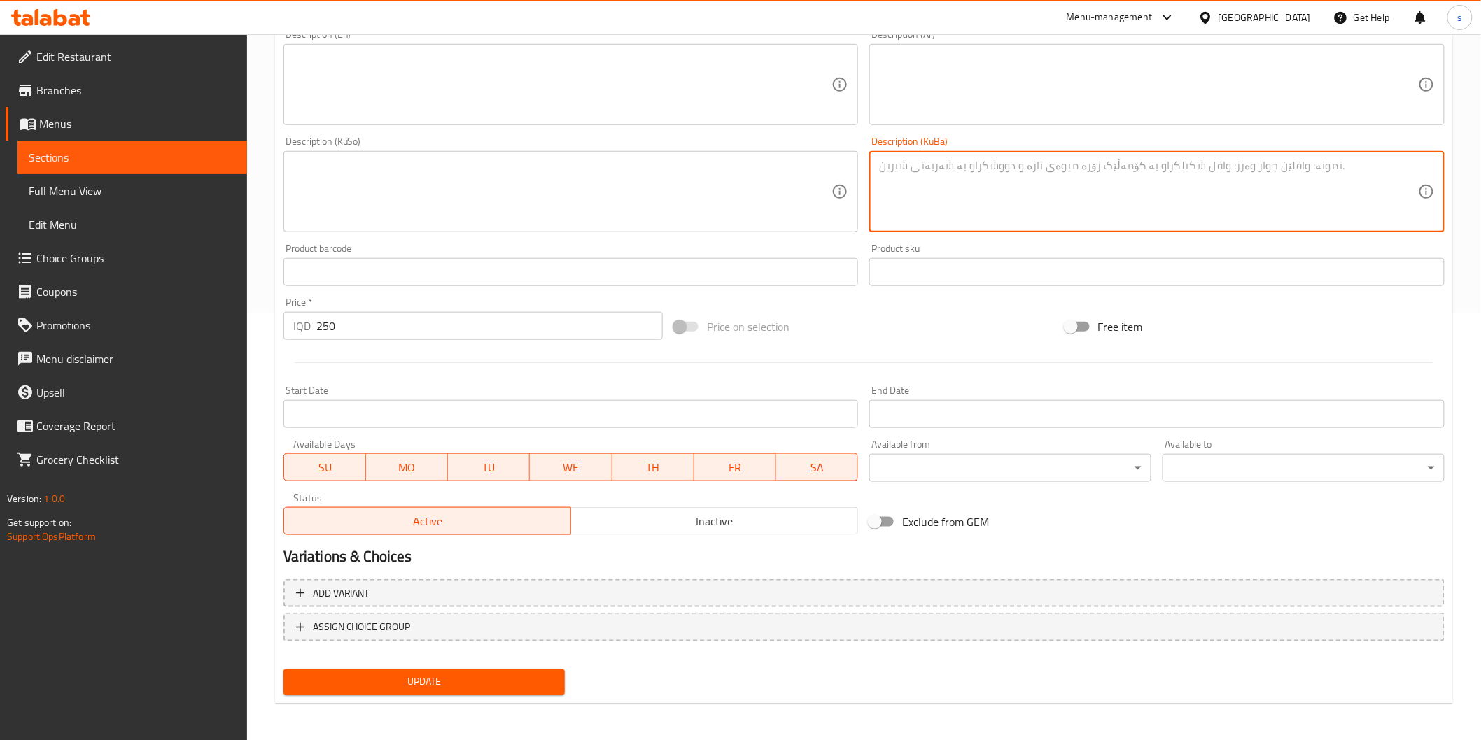
click at [456, 677] on span "Update" at bounding box center [425, 682] width 260 height 17
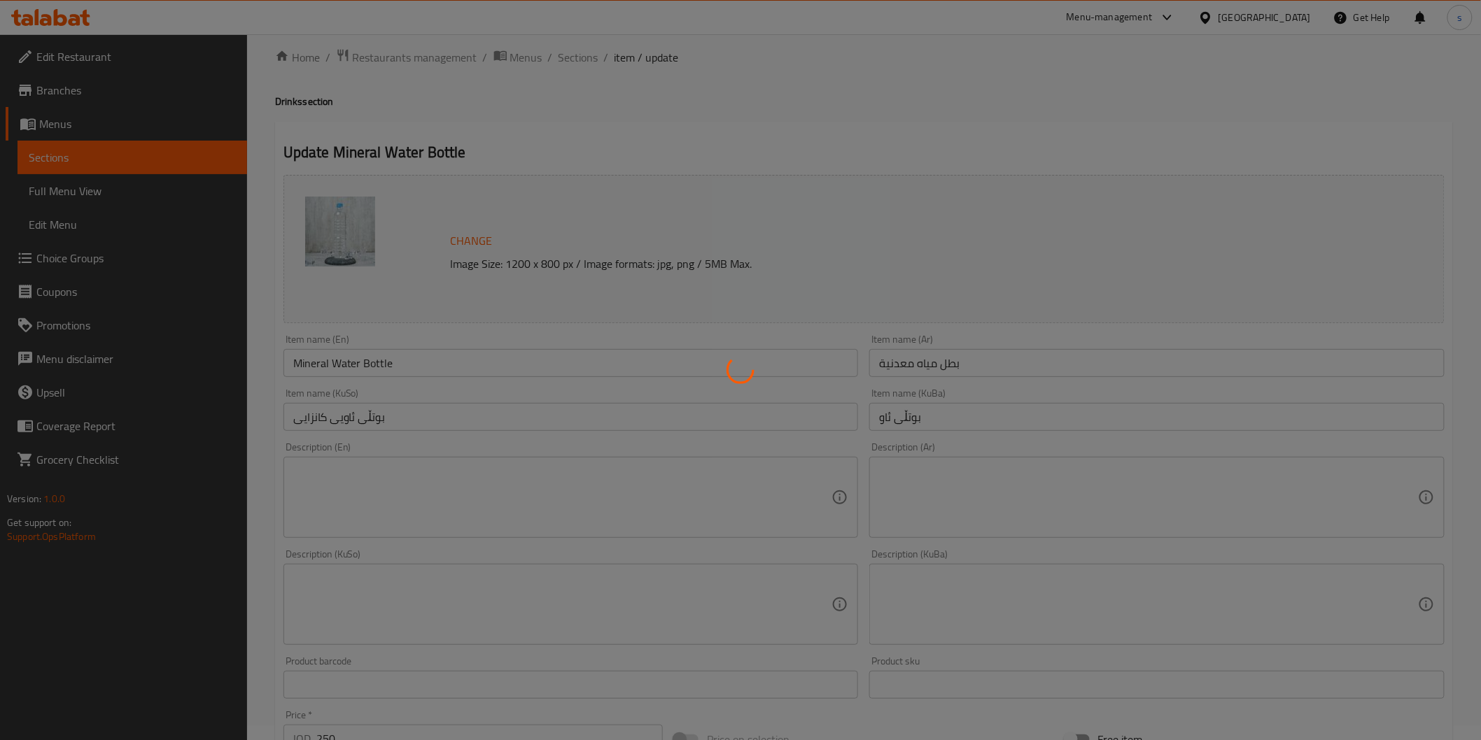
scroll to position [0, 0]
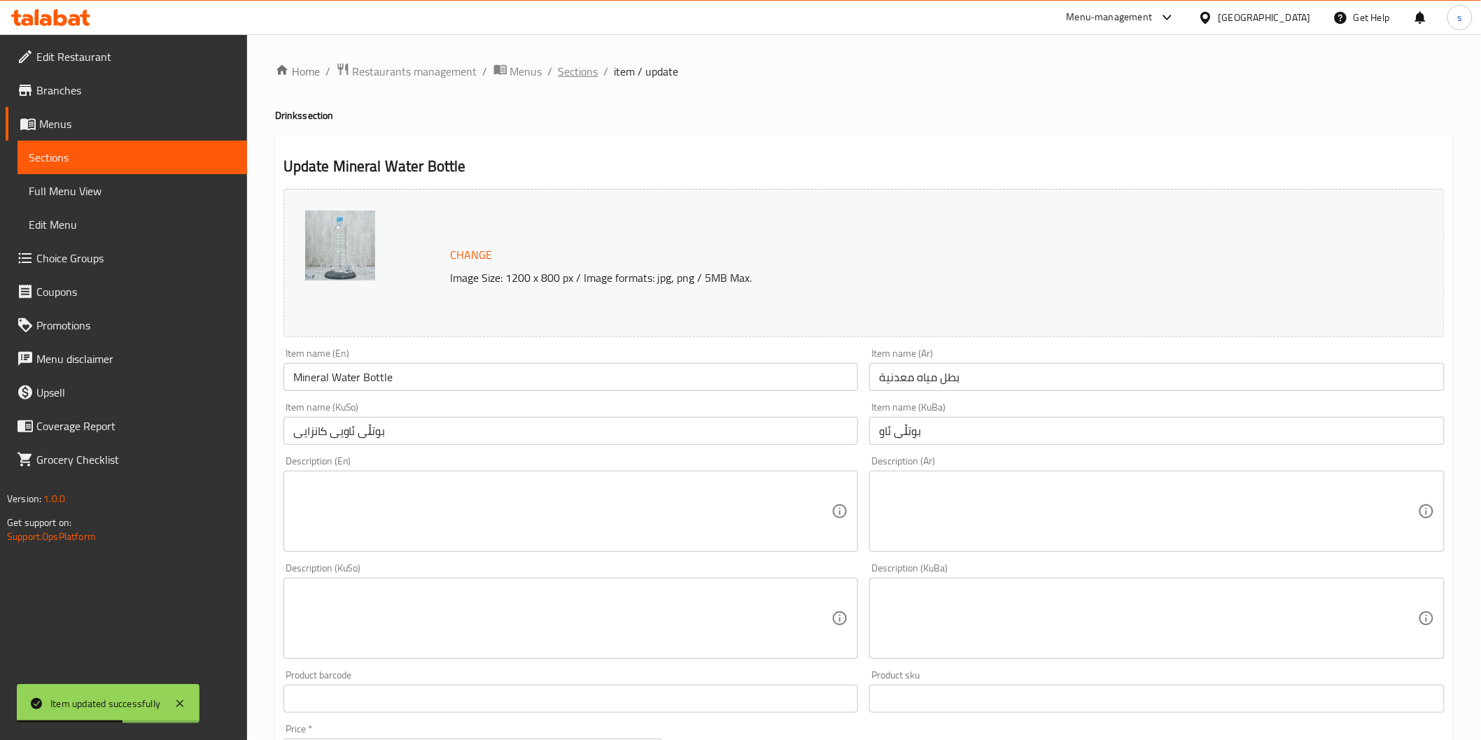
click at [562, 75] on span "Sections" at bounding box center [578, 71] width 40 height 17
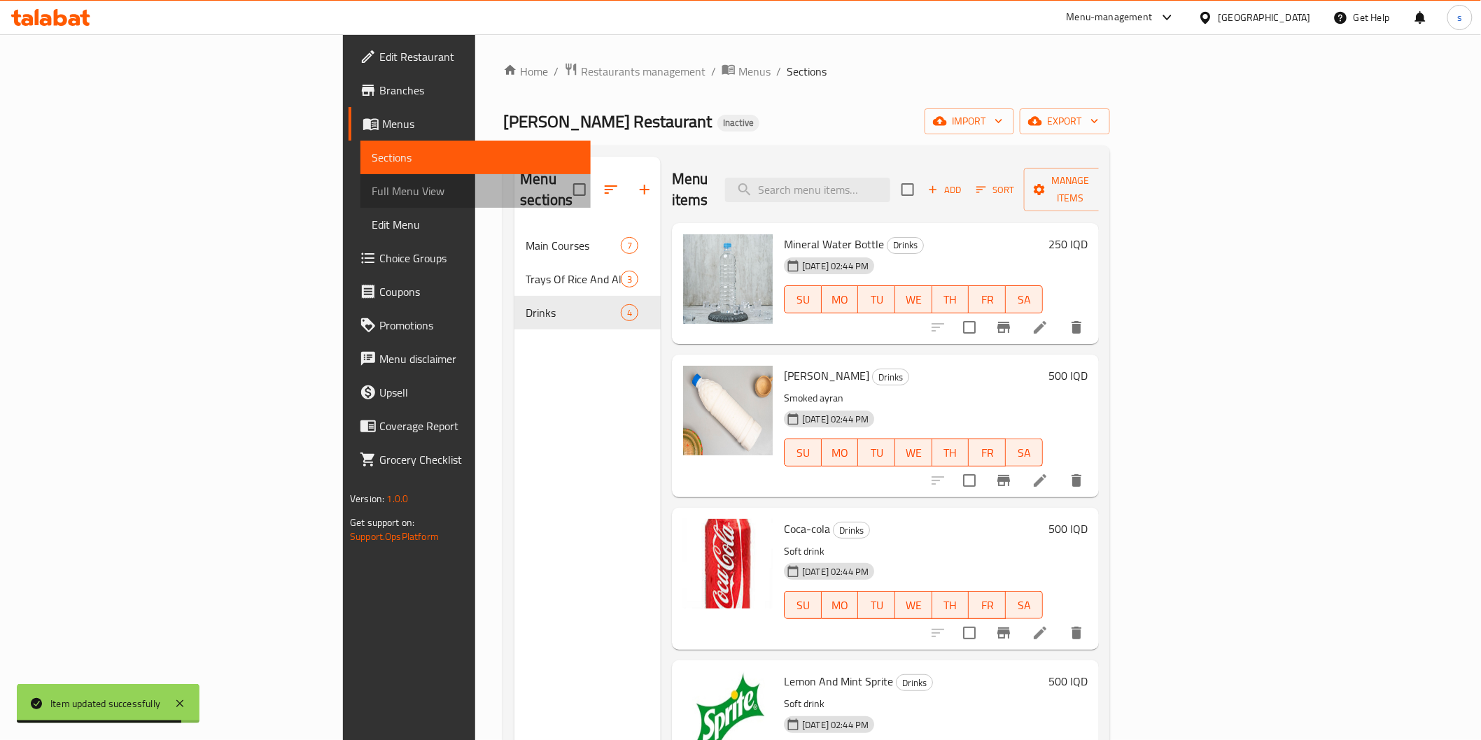
click at [372, 187] on span "Full Menu View" at bounding box center [475, 191] width 207 height 17
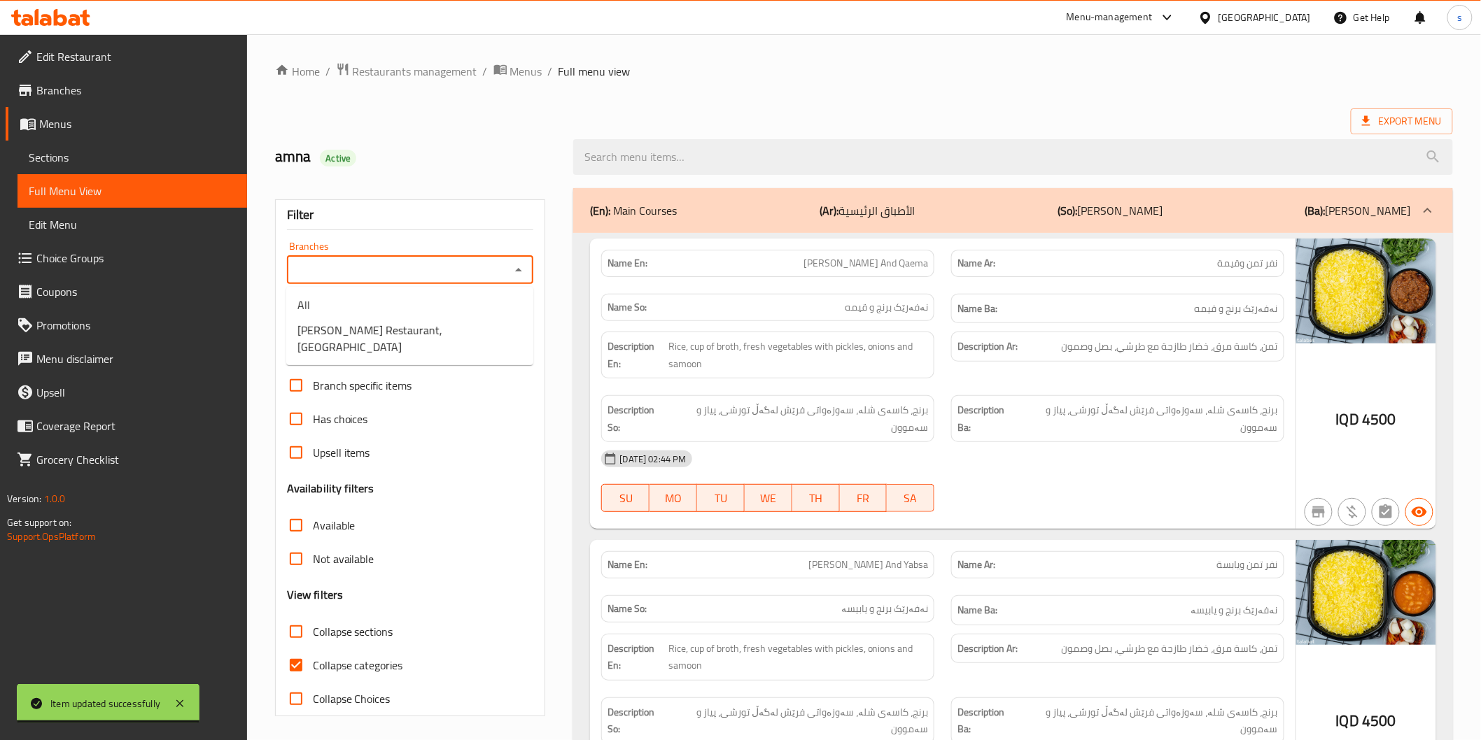
click at [467, 263] on input "Branches" at bounding box center [399, 270] width 216 height 20
click at [476, 346] on ul "All Al Pasha Restaurant,Al aathameya" at bounding box center [409, 326] width 247 height 78
click at [442, 312] on li "All" at bounding box center [409, 305] width 247 height 25
click at [460, 263] on input "All" at bounding box center [399, 270] width 216 height 20
click at [535, 269] on div "Filter Branches All Branches Popular filters Free items Branch specific items H…" at bounding box center [410, 457] width 271 height 517
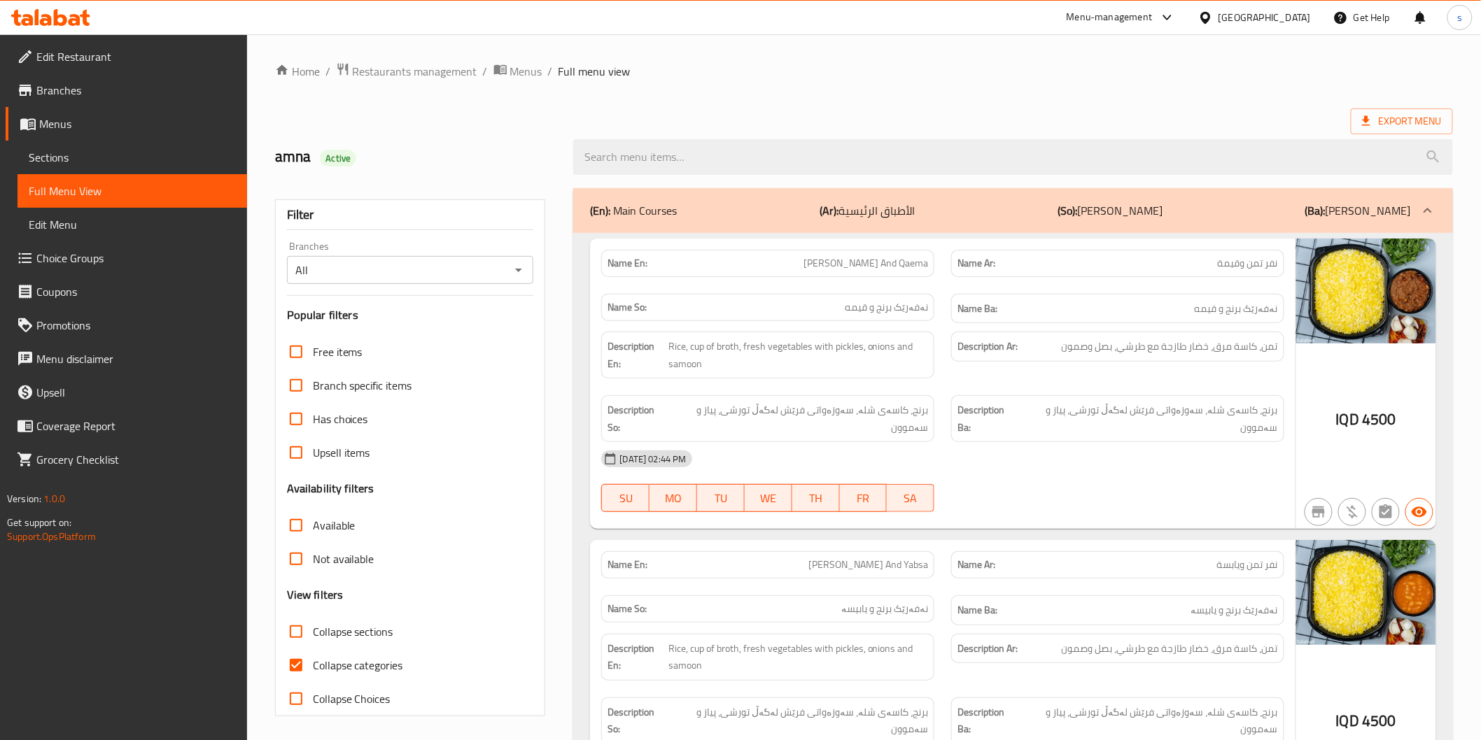
click at [529, 274] on div "All Branches" at bounding box center [410, 270] width 247 height 28
click at [521, 272] on icon "Open" at bounding box center [518, 270] width 17 height 17
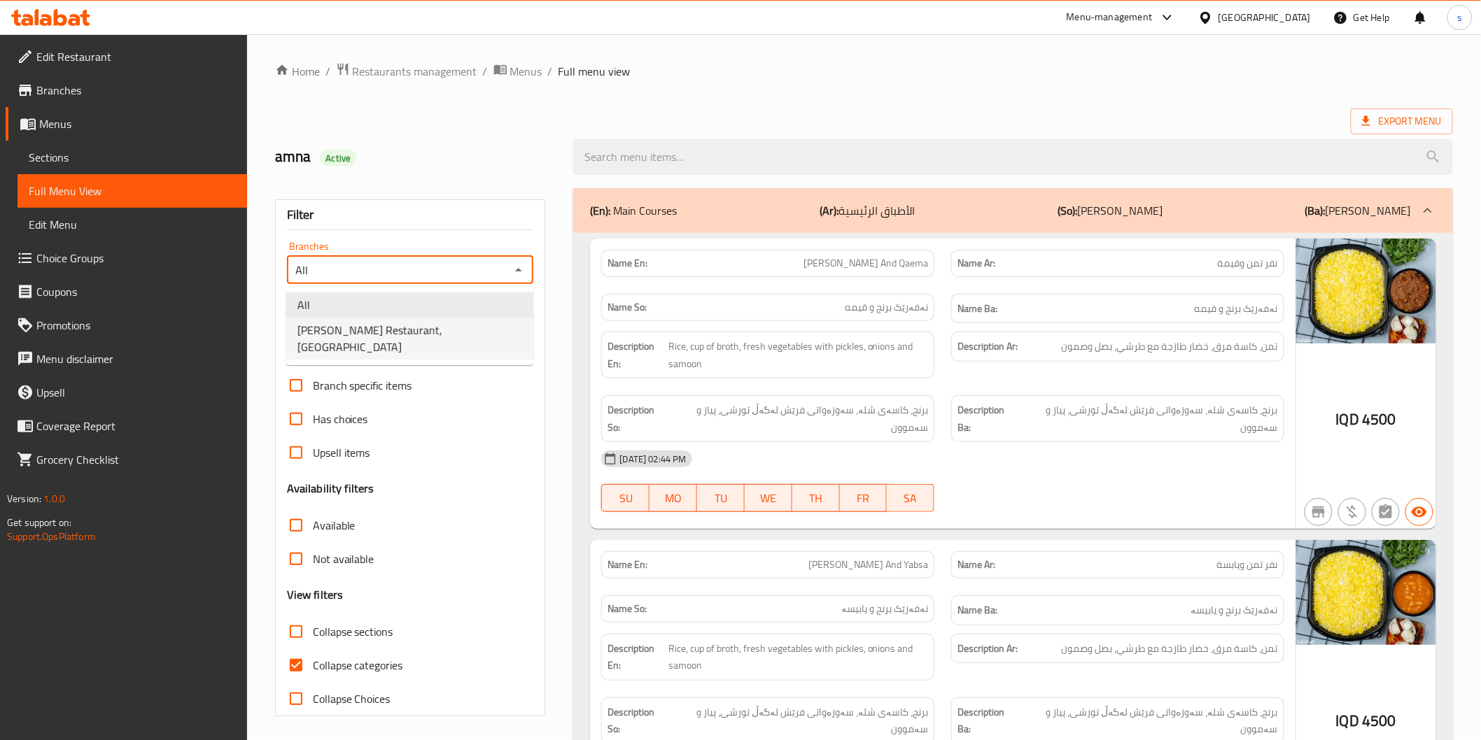
click at [460, 333] on li "Al Pasha Restaurant,Al aathameya" at bounding box center [409, 339] width 247 height 42
type input "Al Pasha Restaurant,Al aathameya"
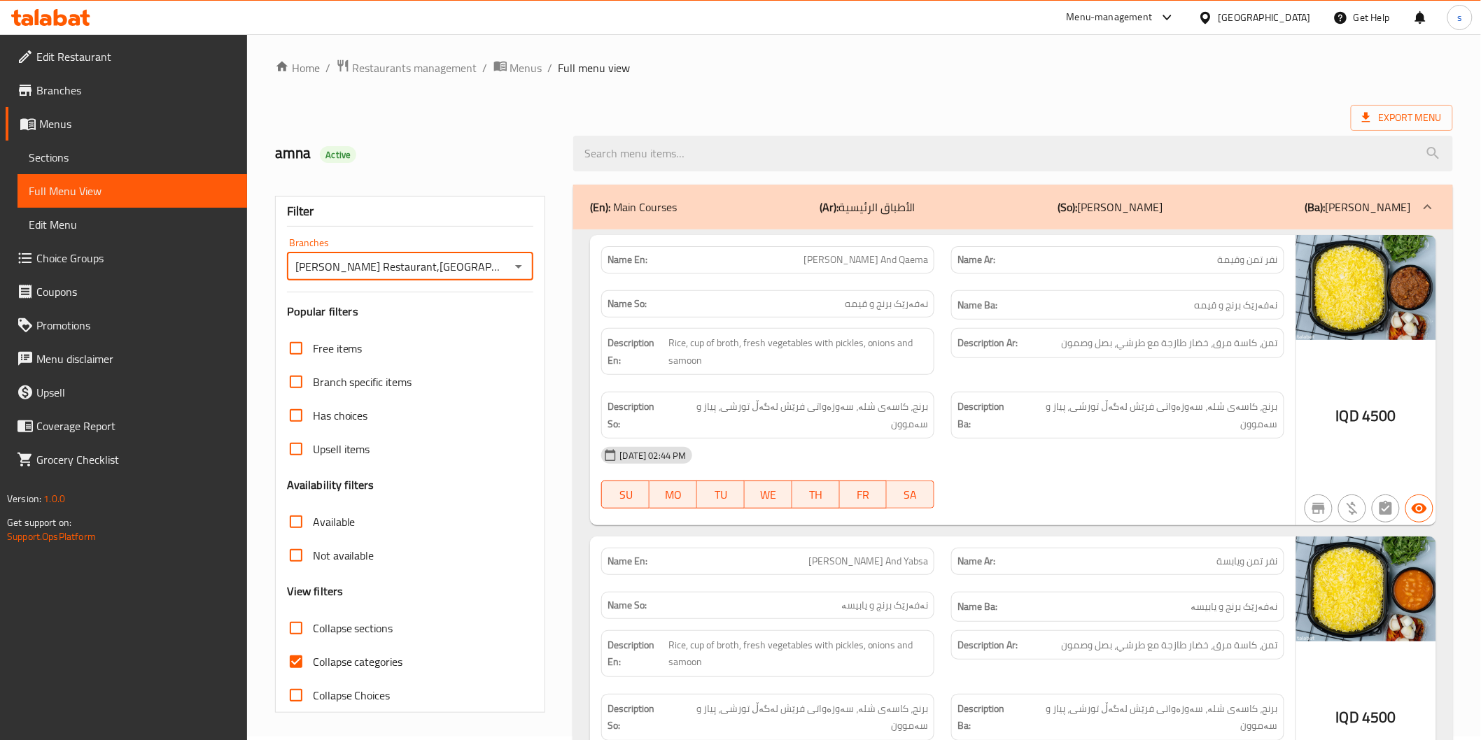
scroll to position [237, 0]
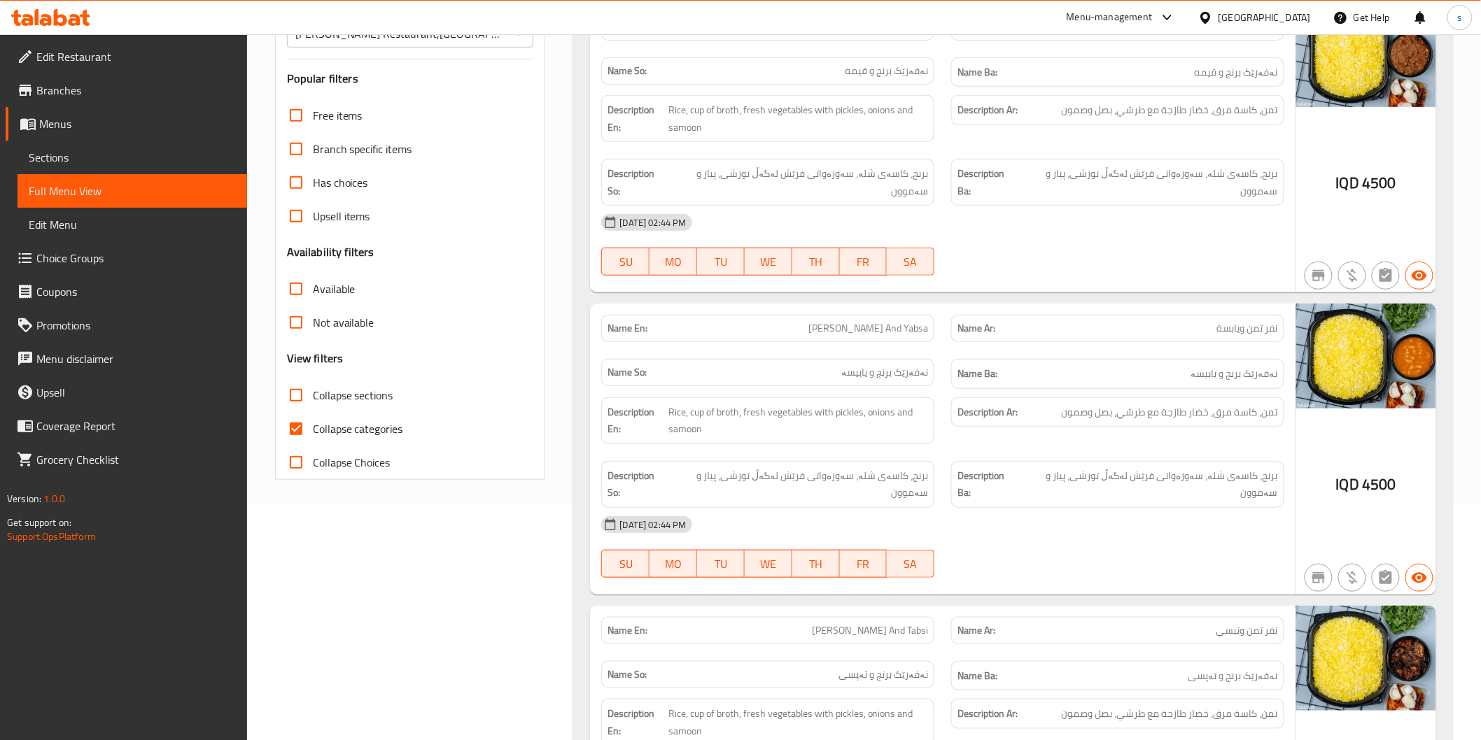
click at [334, 422] on span "Collapse categories" at bounding box center [358, 429] width 90 height 17
click at [313, 422] on input "Collapse categories" at bounding box center [296, 429] width 34 height 34
checkbox input "false"
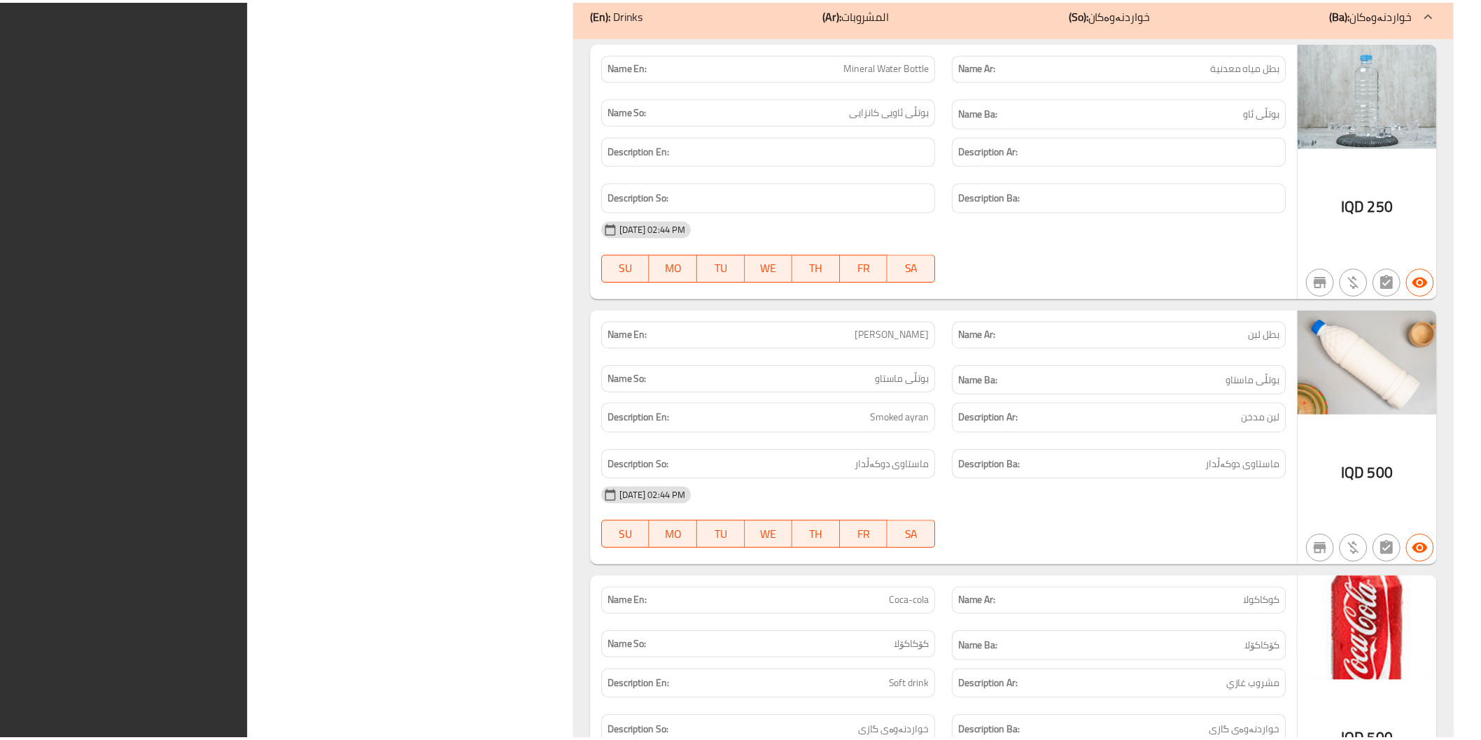
scroll to position [3845, 0]
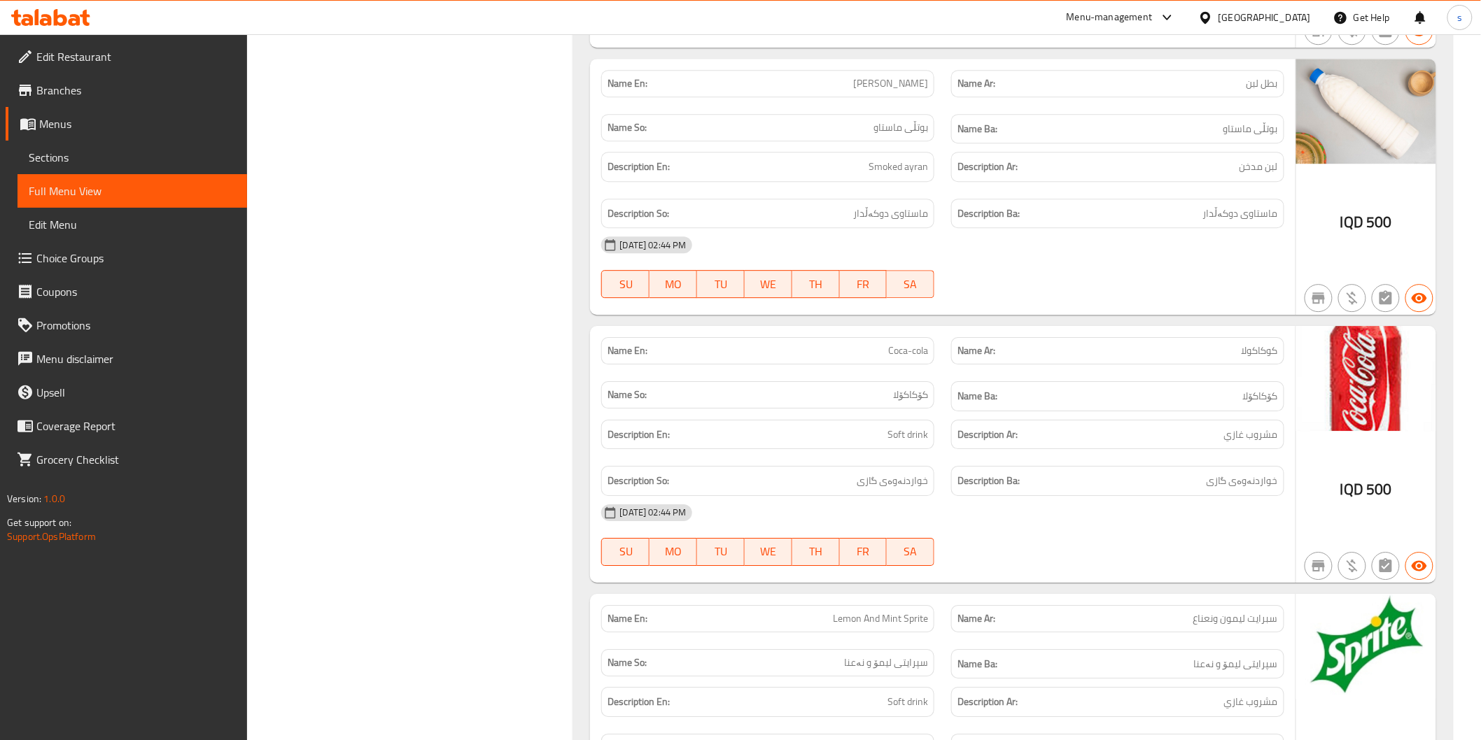
click at [59, 96] on span "Branches" at bounding box center [135, 90] width 199 height 17
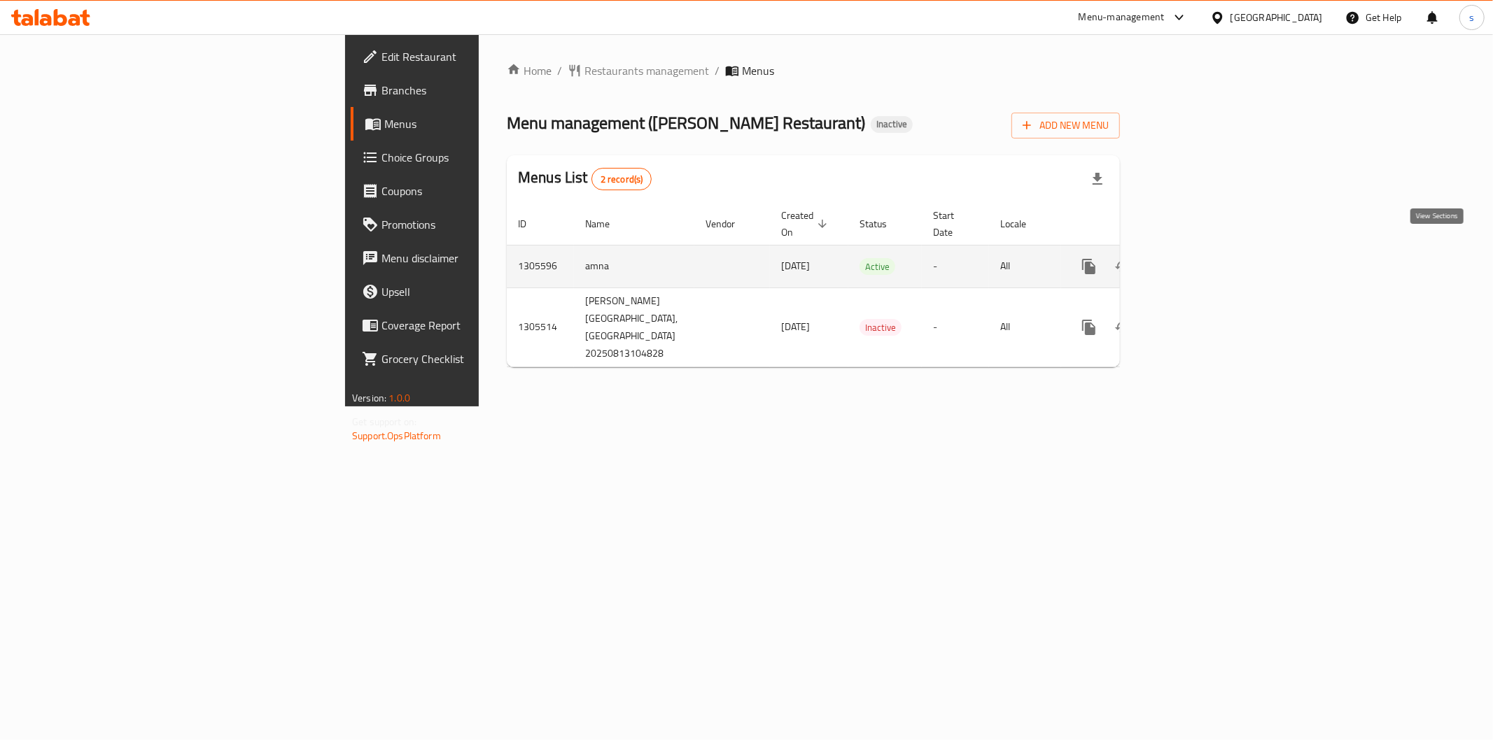
click at [1207, 254] on link "enhanced table" at bounding box center [1190, 267] width 34 height 34
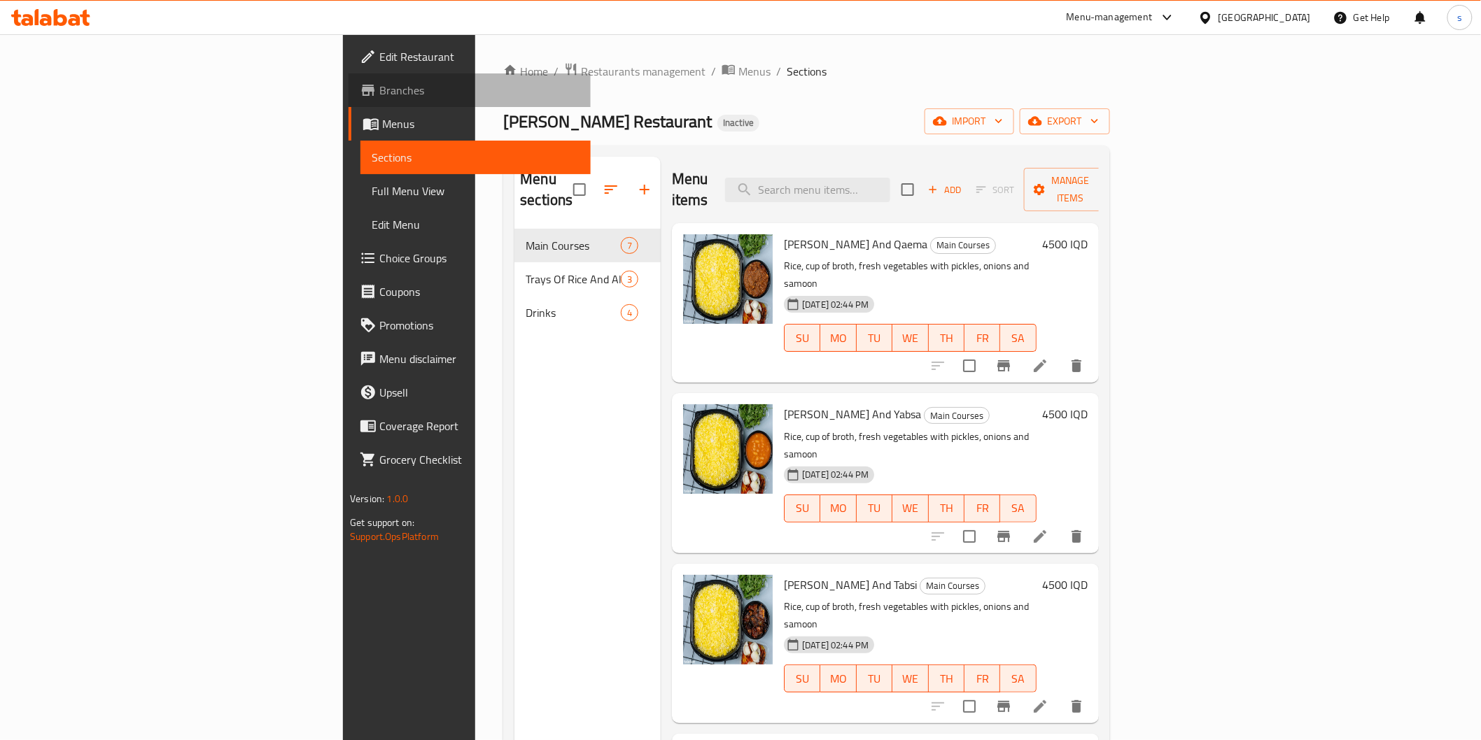
click at [379, 83] on span "Branches" at bounding box center [478, 90] width 199 height 17
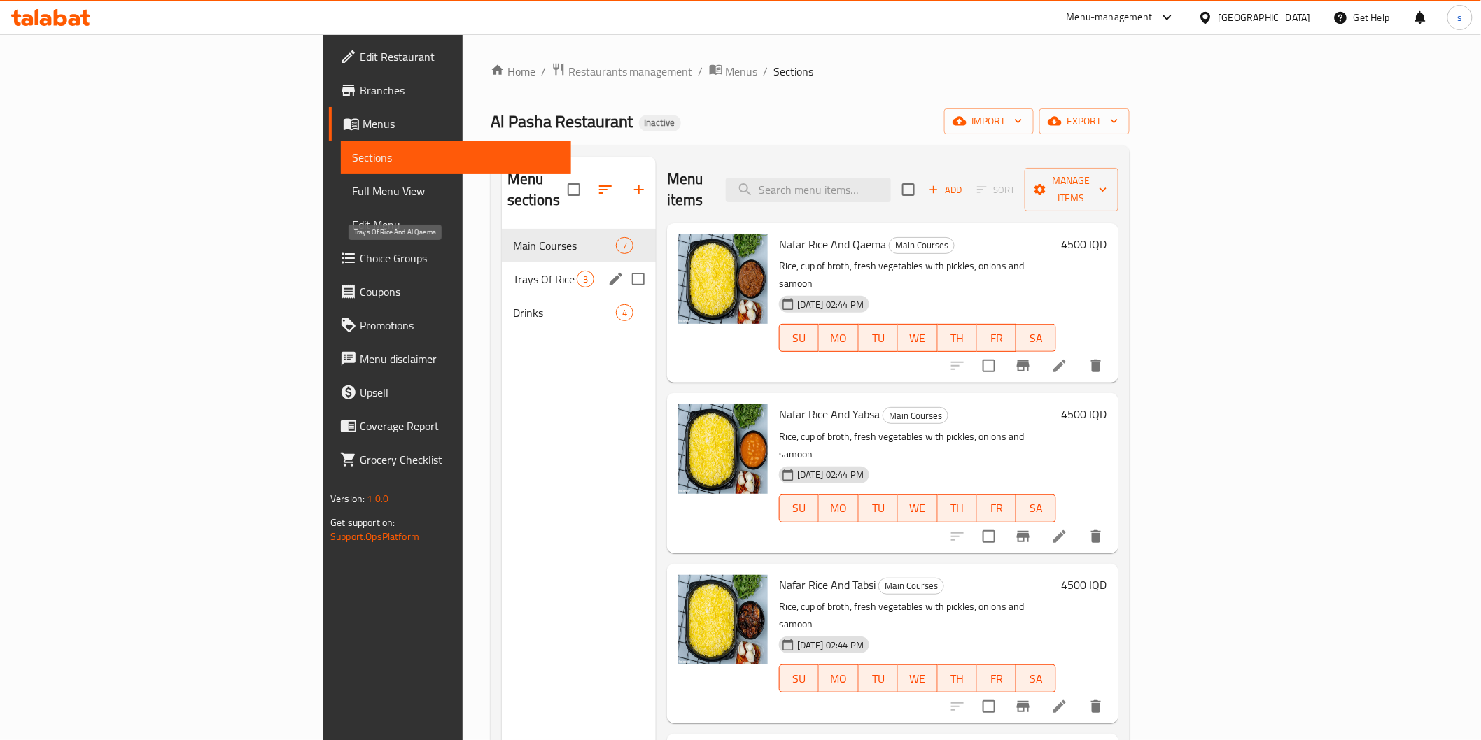
click at [513, 271] on span "Trays Of Rice And Al Qaema" at bounding box center [545, 279] width 64 height 17
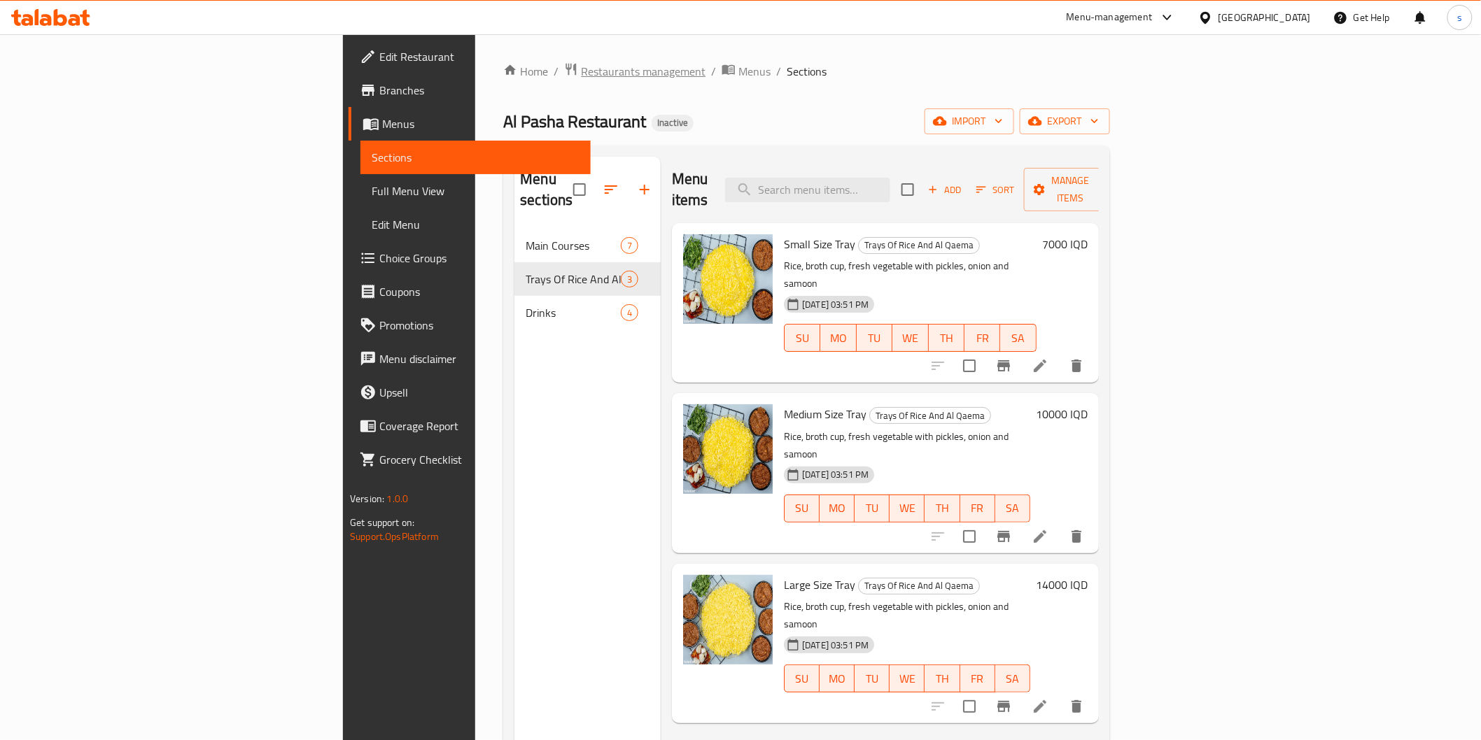
click at [581, 64] on span "Restaurants management" at bounding box center [643, 71] width 125 height 17
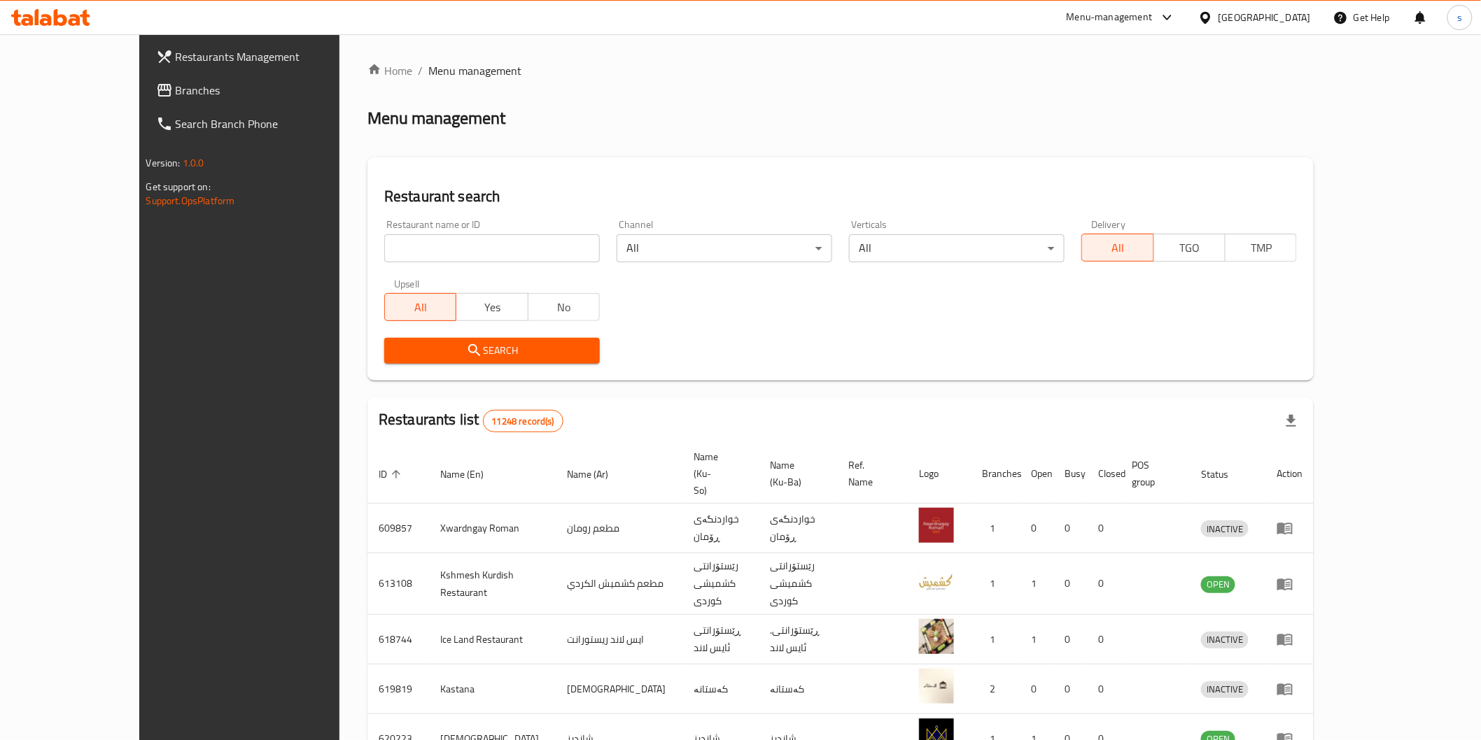
click at [512, 241] on input "search" at bounding box center [492, 248] width 216 height 28
paste input "Montather Burger"
type input "Montather Burger"
click button "Search" at bounding box center [492, 351] width 216 height 26
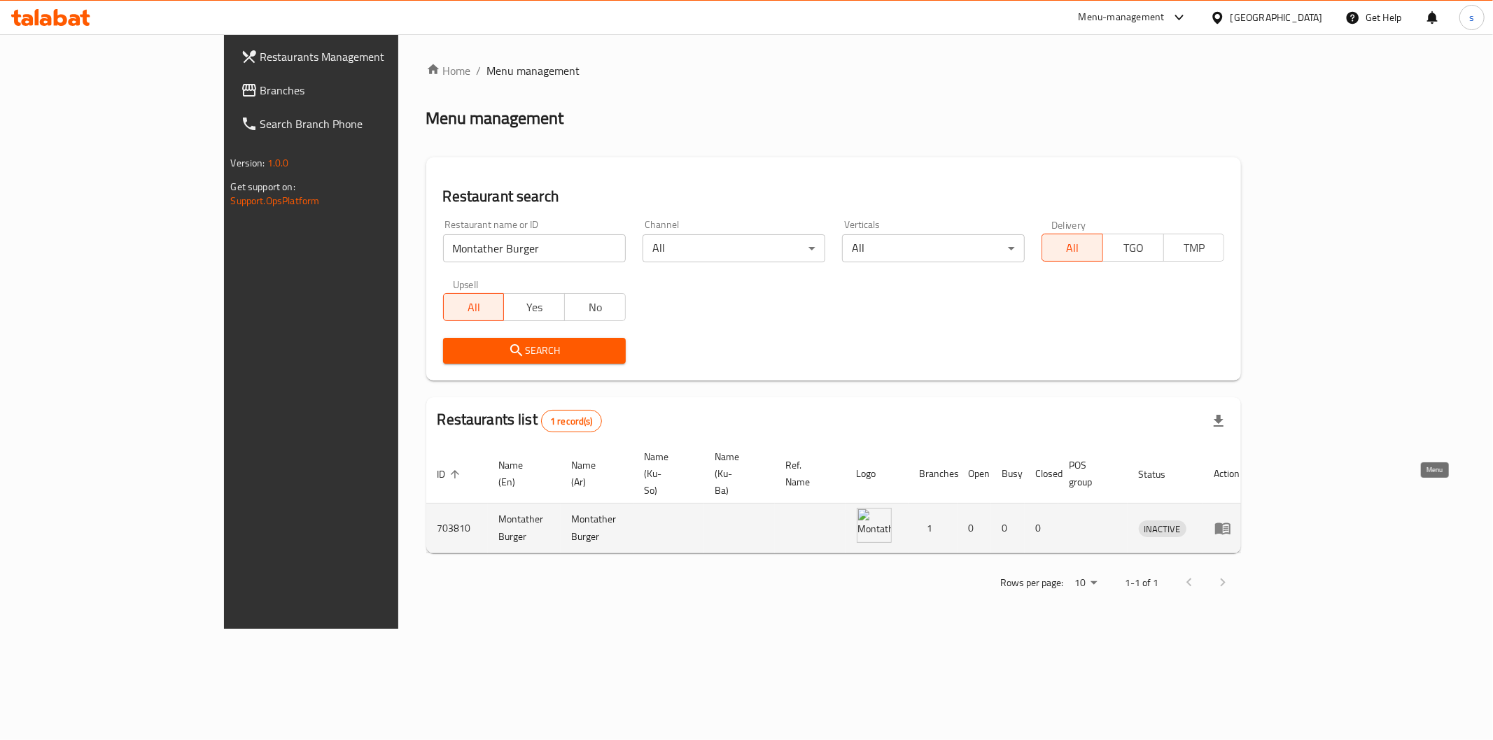
click at [1231, 520] on icon "enhanced table" at bounding box center [1222, 528] width 17 height 17
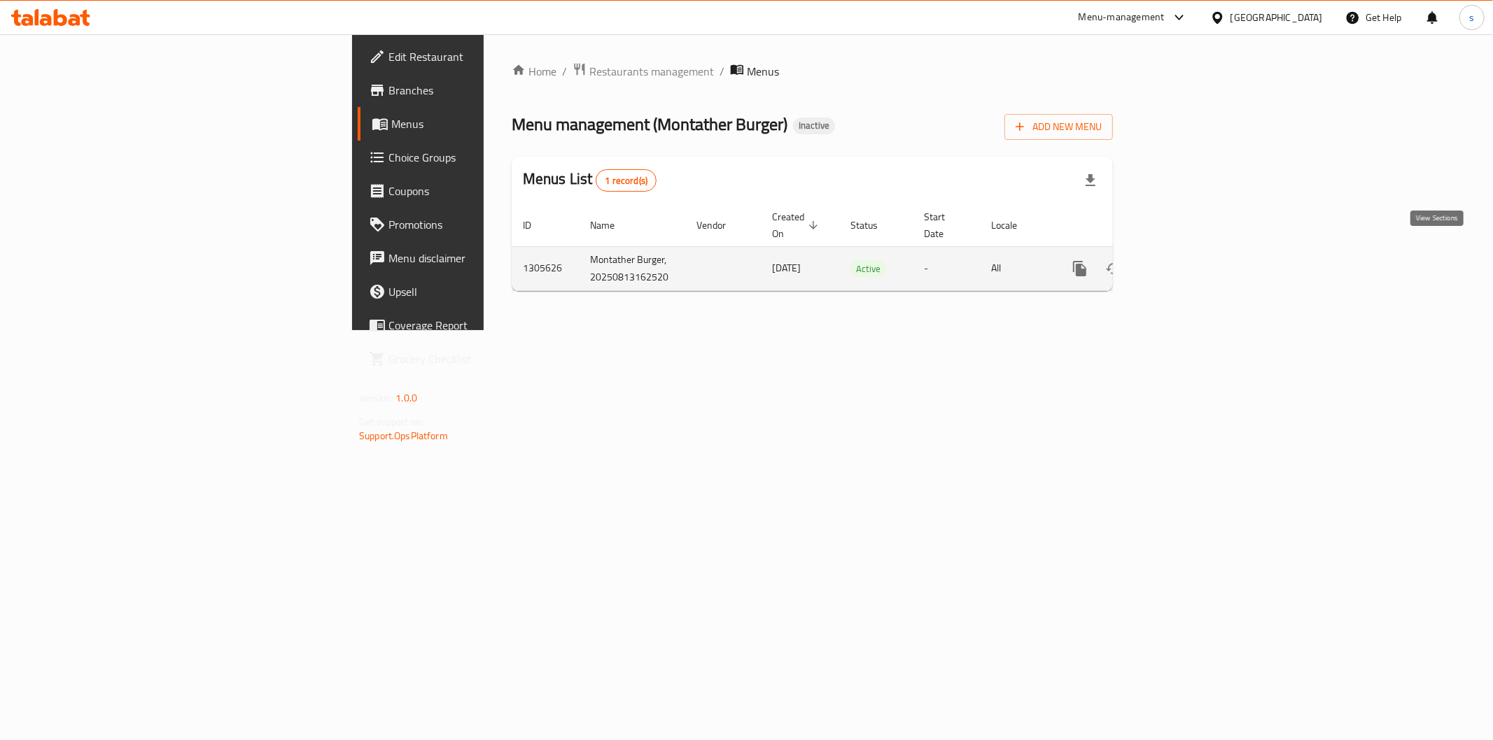
click at [1189, 260] on icon "enhanced table" at bounding box center [1180, 268] width 17 height 17
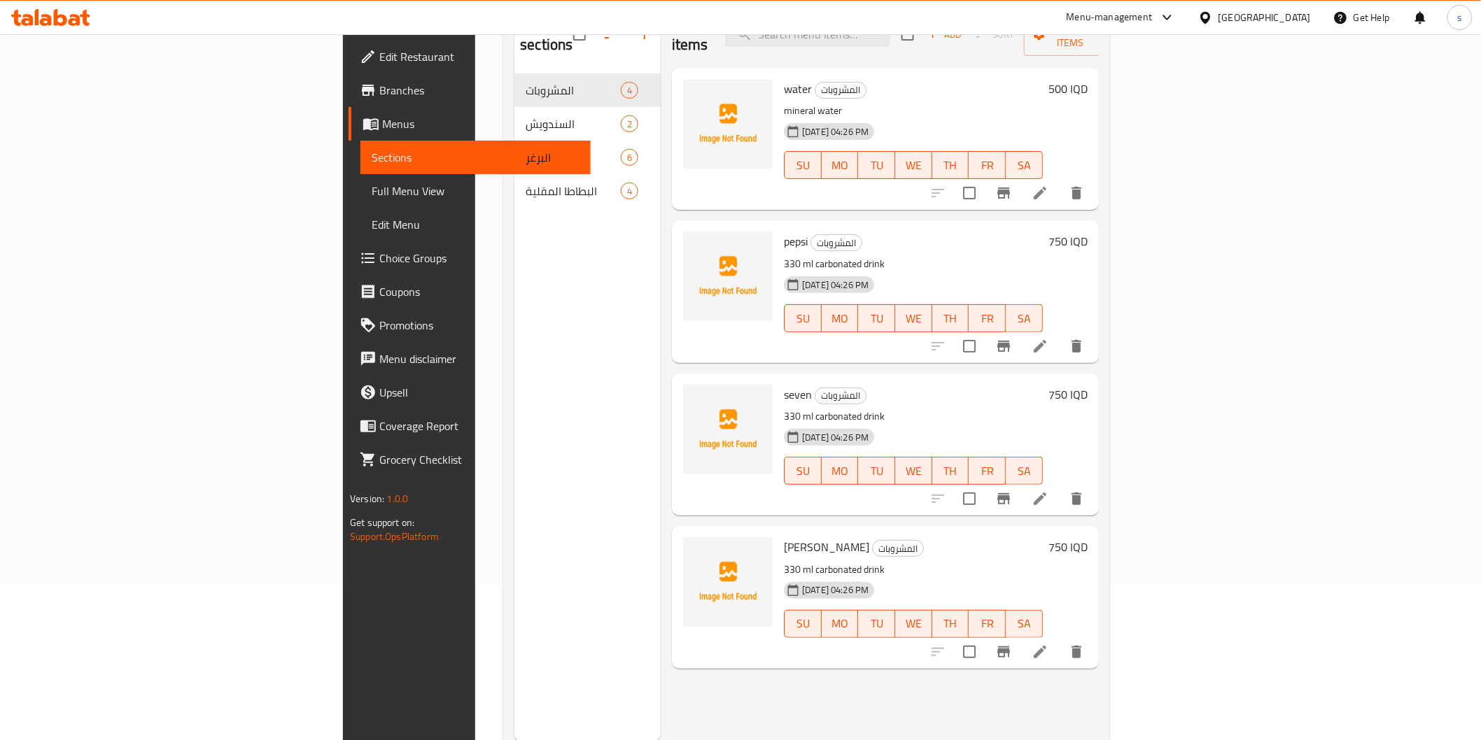
scroll to position [196, 0]
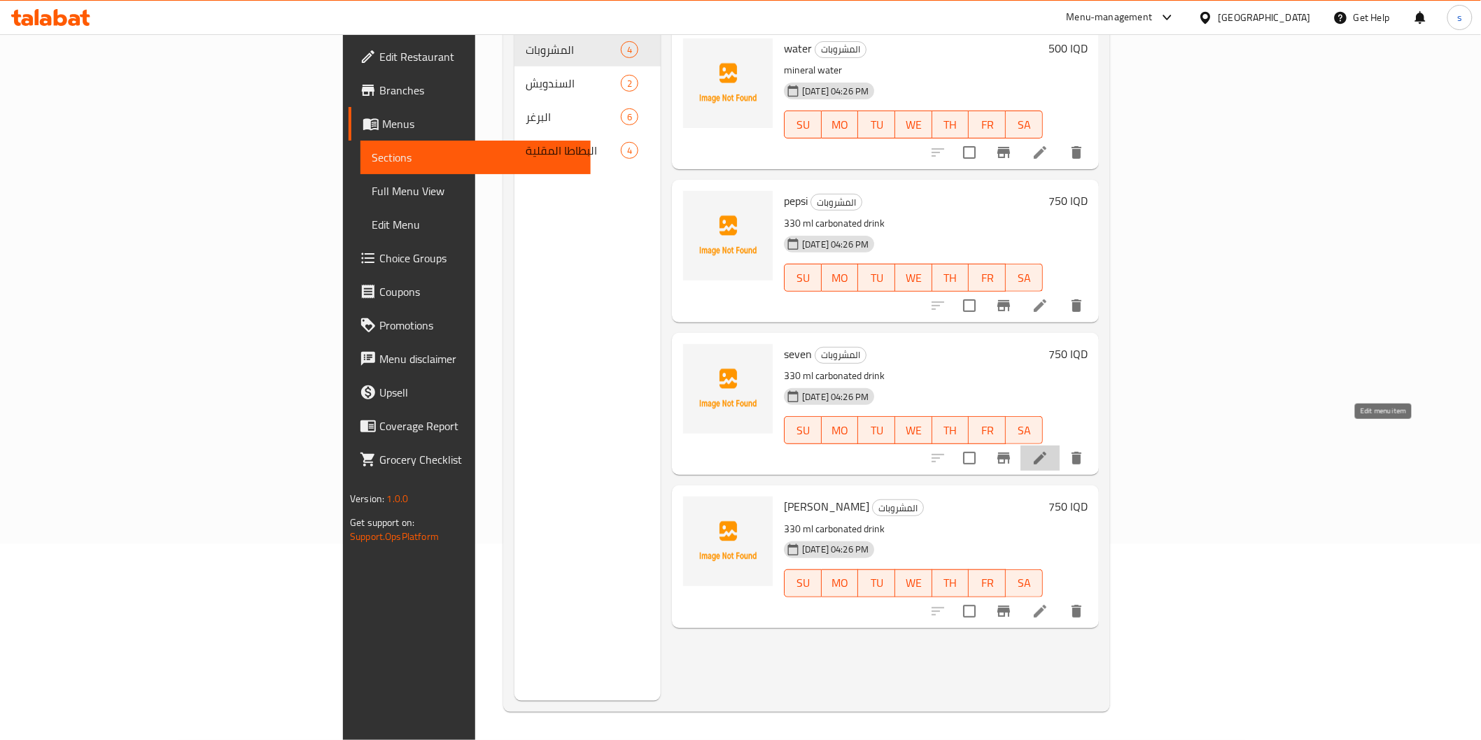
click at [1048, 450] on icon at bounding box center [1040, 458] width 17 height 17
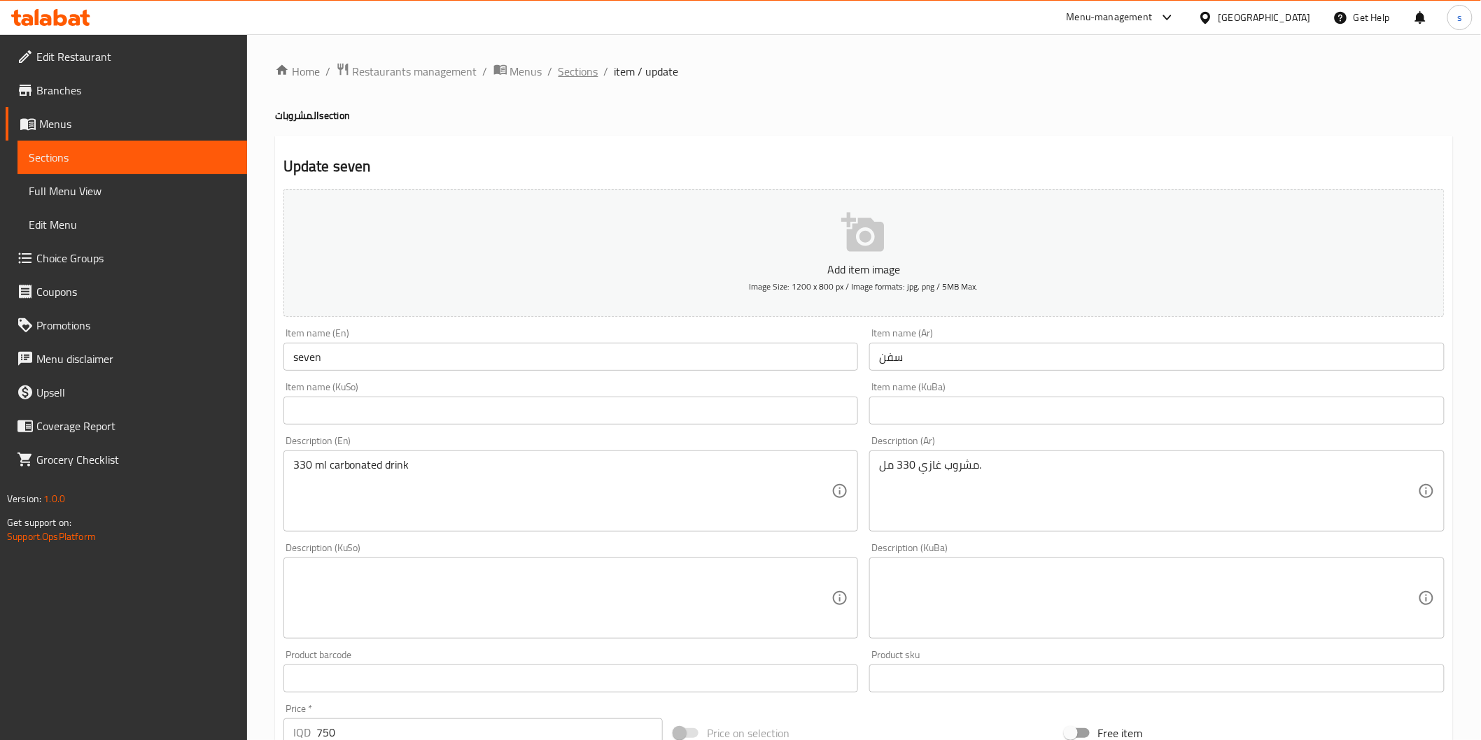
click at [589, 73] on span "Sections" at bounding box center [578, 71] width 40 height 17
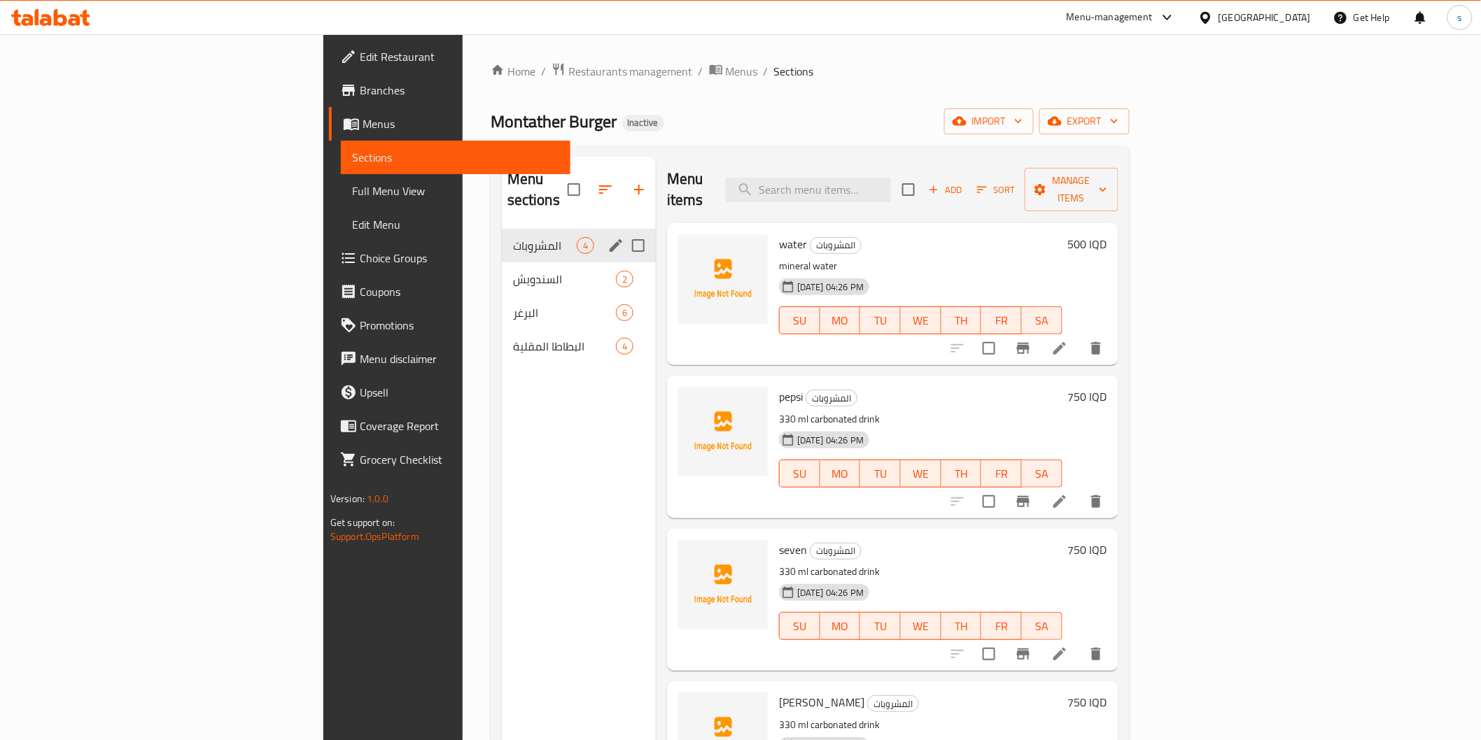
click at [502, 239] on div "المشروبات 4" at bounding box center [579, 246] width 154 height 34
click at [502, 262] on div "السندويش 2" at bounding box center [579, 279] width 154 height 34
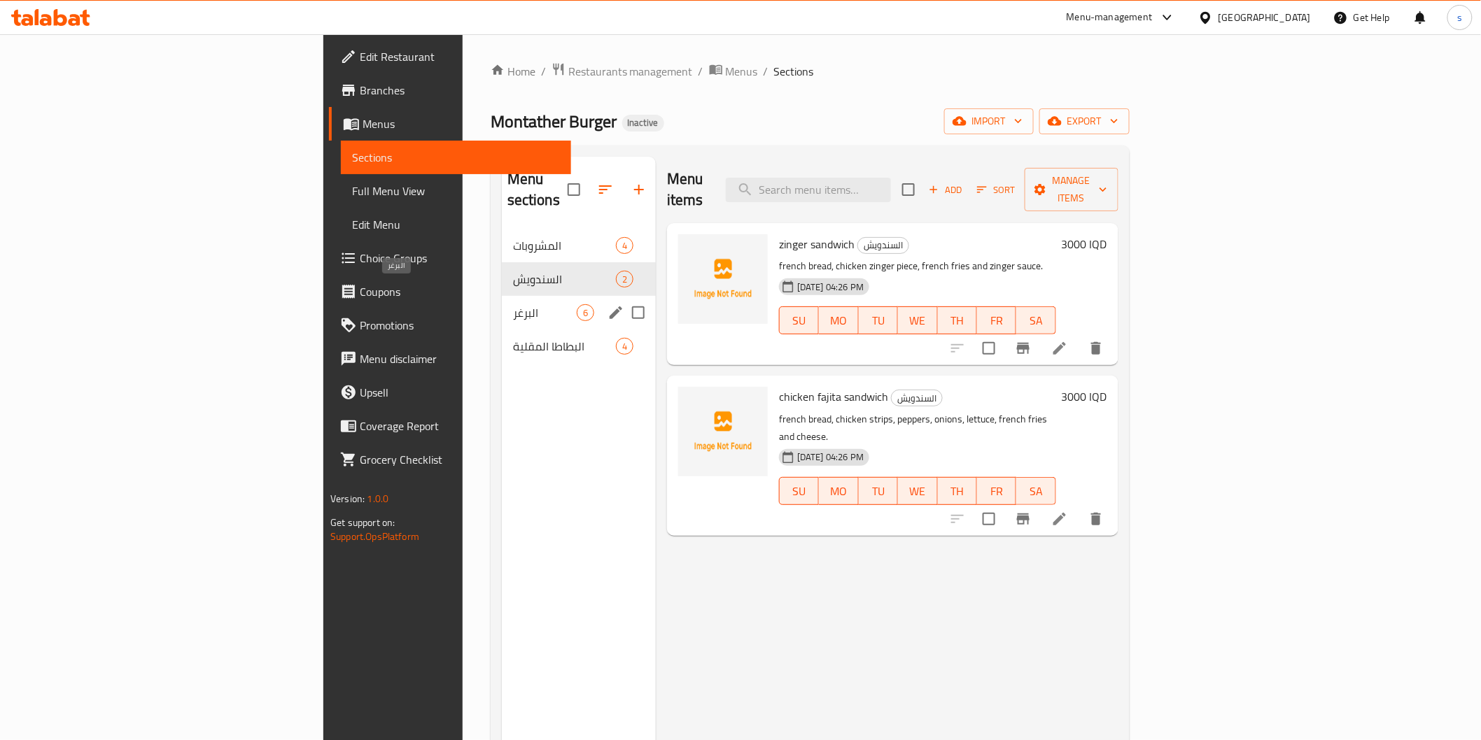
click at [513, 304] on span "البرغر" at bounding box center [545, 312] width 64 height 17
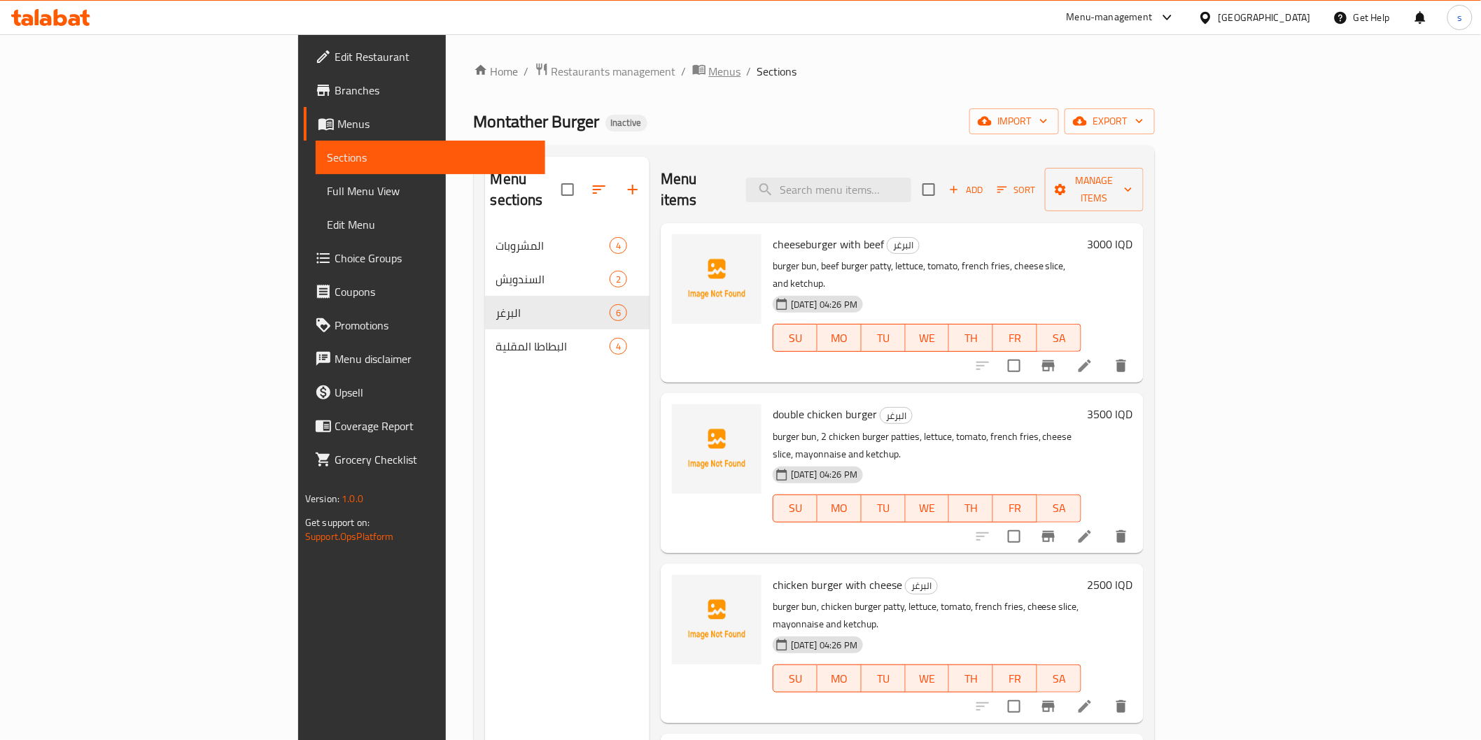
click at [709, 68] on span "Menus" at bounding box center [725, 71] width 32 height 17
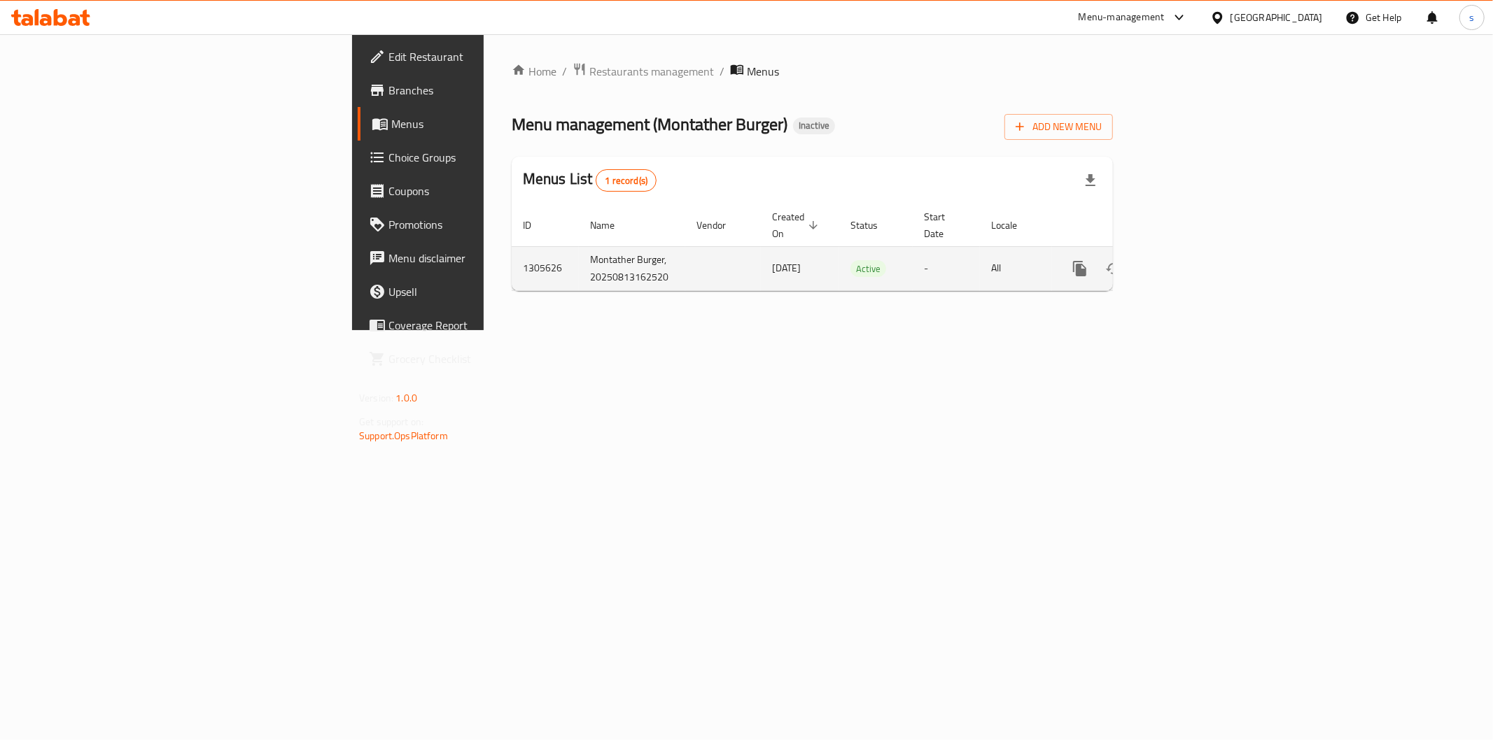
drag, startPoint x: 553, startPoint y: 260, endPoint x: 504, endPoint y: 252, distance: 49.7
click at [512, 252] on tr "1305626 Montather Burger, 20250813162520 13/08/2025 Active - All" at bounding box center [860, 268] width 697 height 44
click at [685, 253] on td "enhanced table" at bounding box center [723, 268] width 76 height 44
click at [1187, 262] on icon "enhanced table" at bounding box center [1180, 268] width 13 height 13
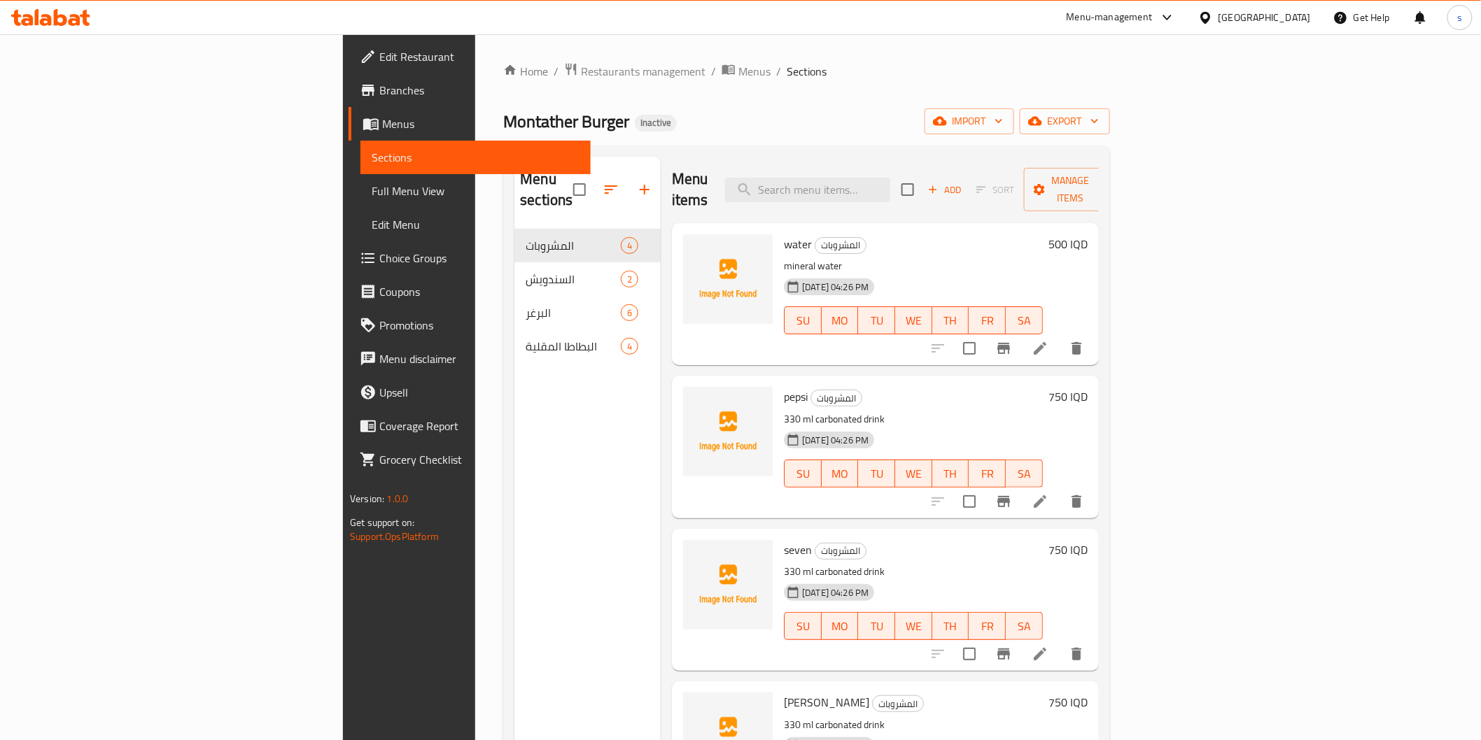
click at [372, 196] on span "Full Menu View" at bounding box center [475, 191] width 207 height 17
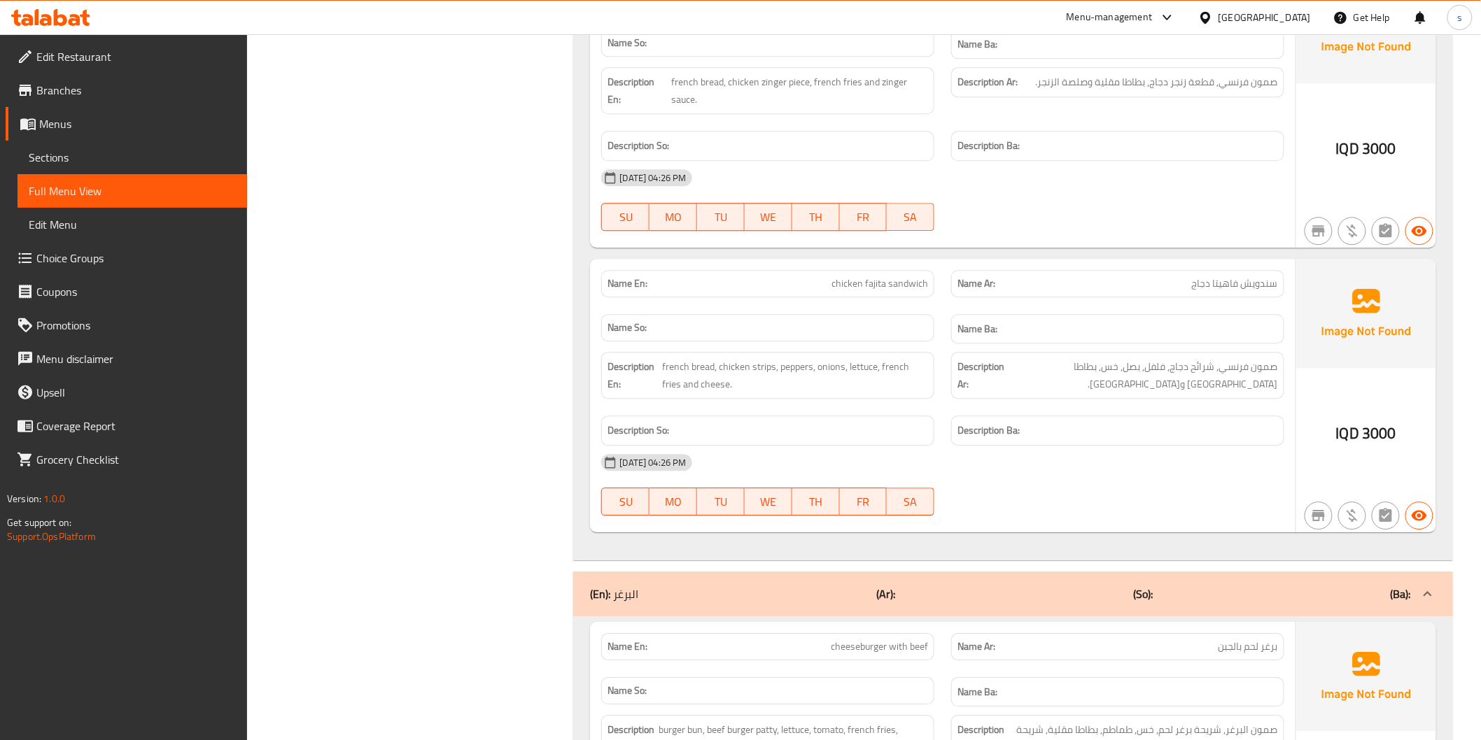
scroll to position [1477, 0]
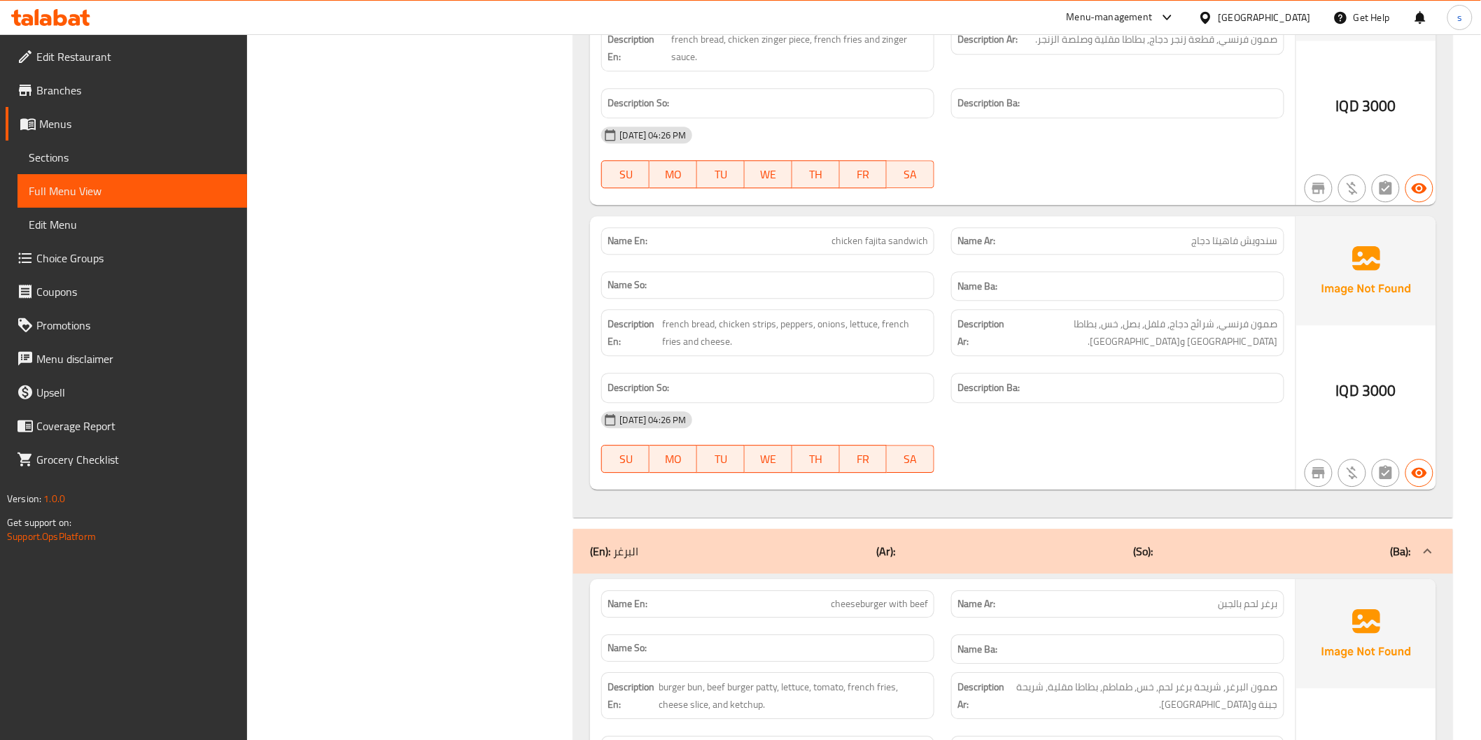
click at [71, 9] on icon at bounding box center [50, 17] width 79 height 17
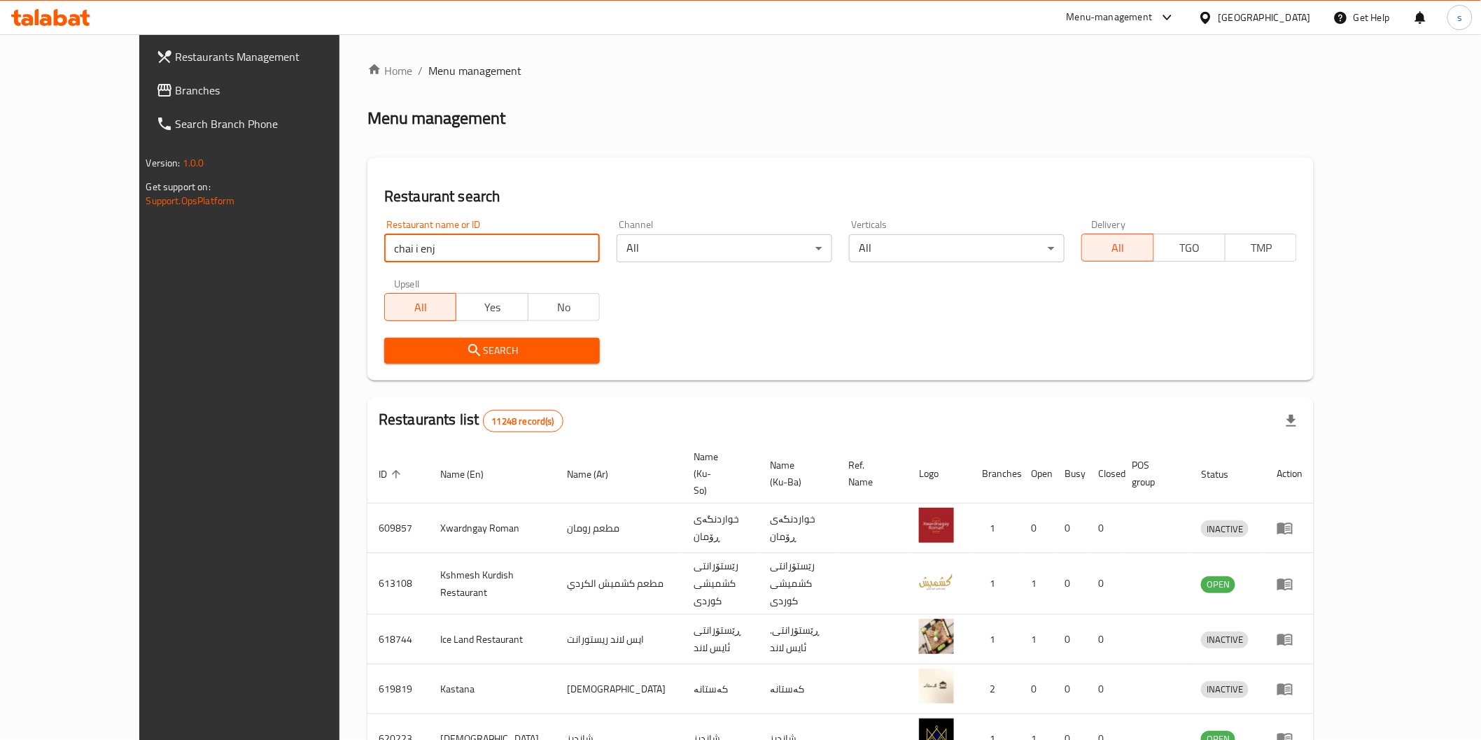
click button "Search" at bounding box center [492, 351] width 216 height 26
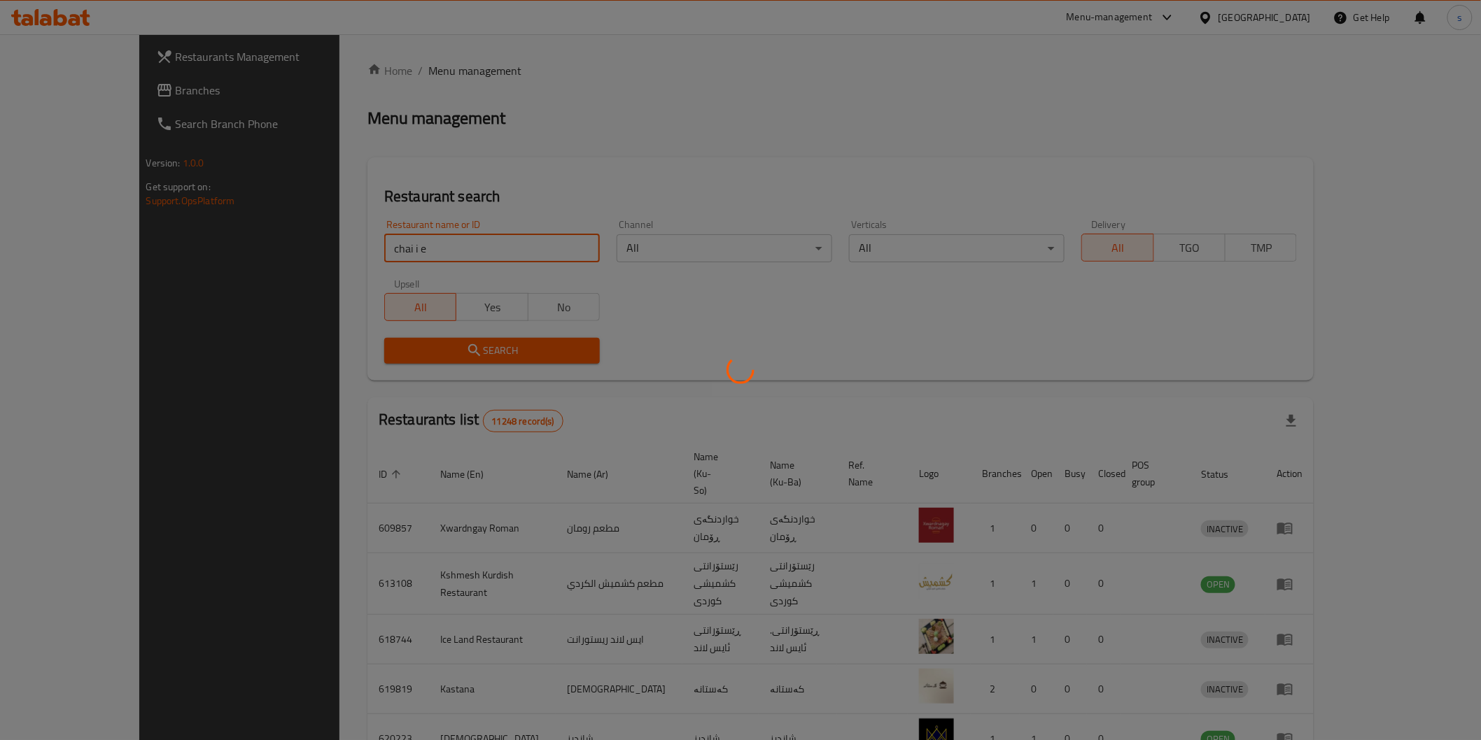
click button "Search" at bounding box center [492, 351] width 216 height 26
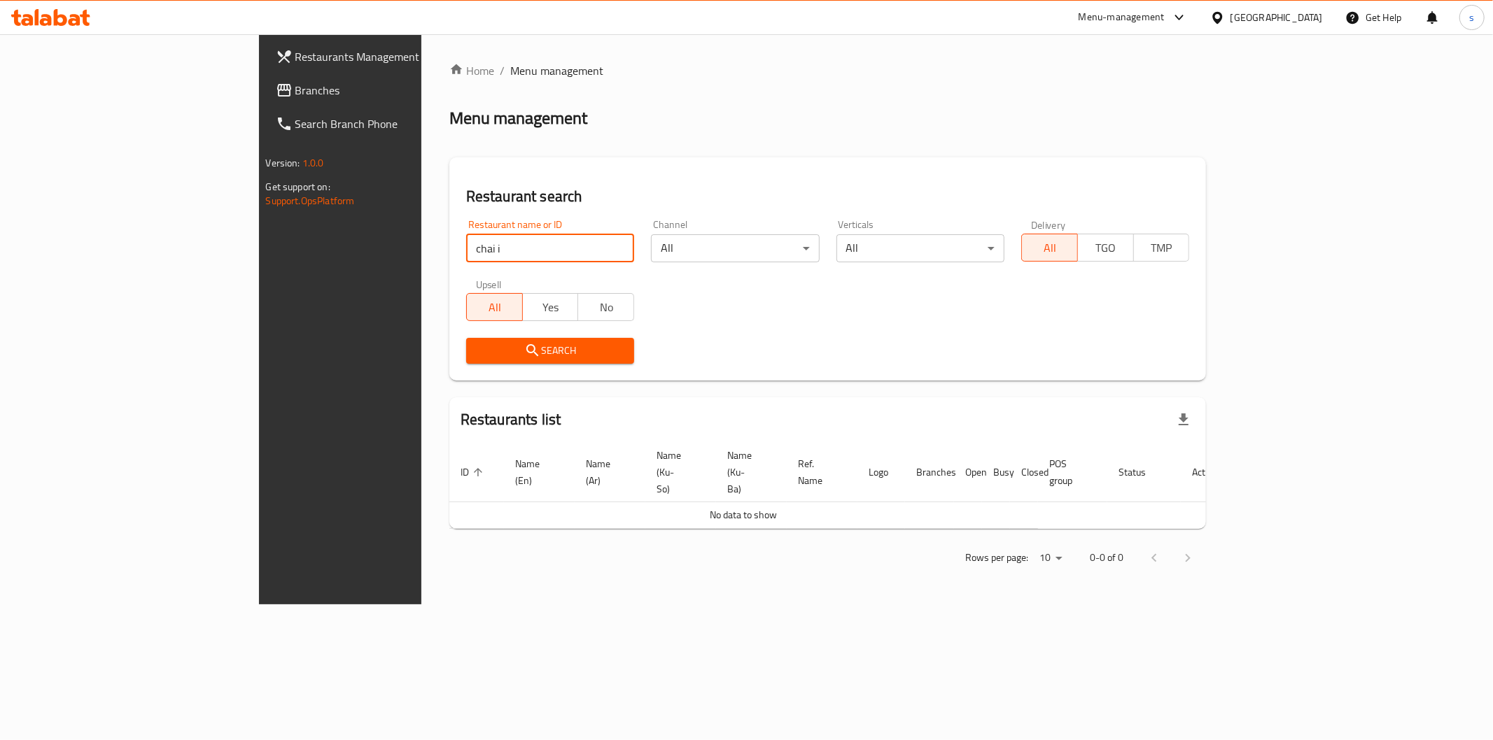
click button "Search" at bounding box center [550, 351] width 168 height 26
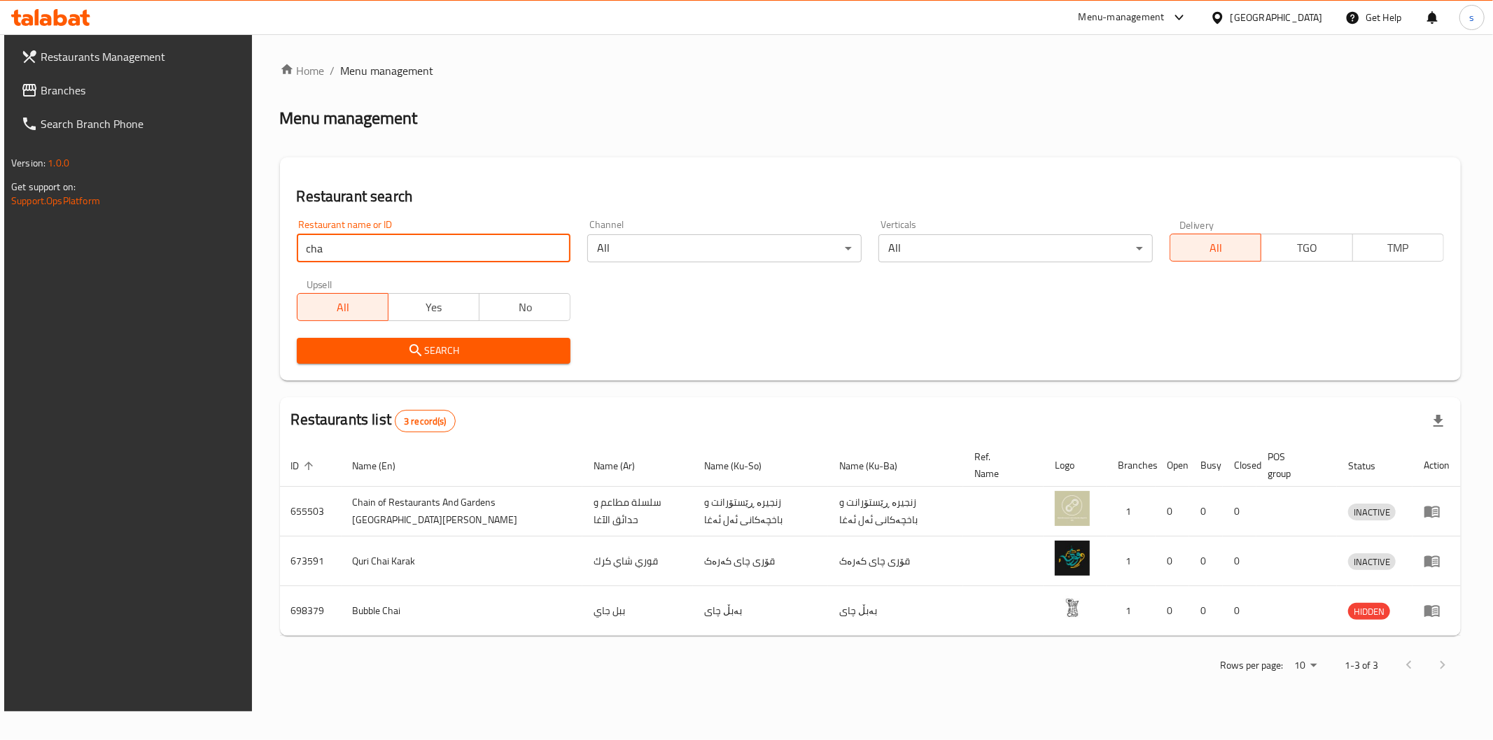
click button "Search" at bounding box center [434, 351] width 274 height 26
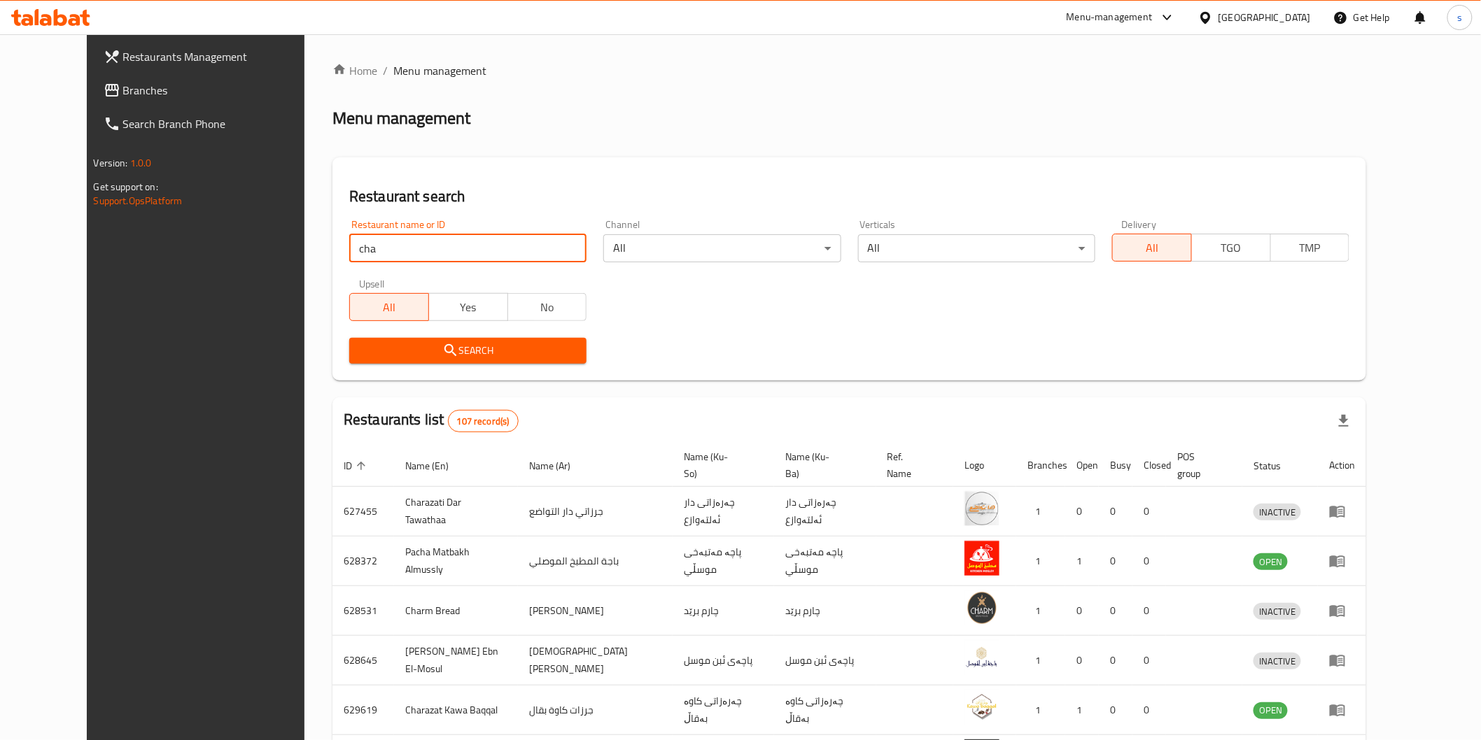
drag, startPoint x: 346, startPoint y: 250, endPoint x: 292, endPoint y: 233, distance: 56.4
click at [349, 233] on div "Restaurant name or ID cha Restaurant name or ID" at bounding box center [467, 241] width 237 height 43
type input "I enjoy"
click button "Search" at bounding box center [467, 351] width 237 height 26
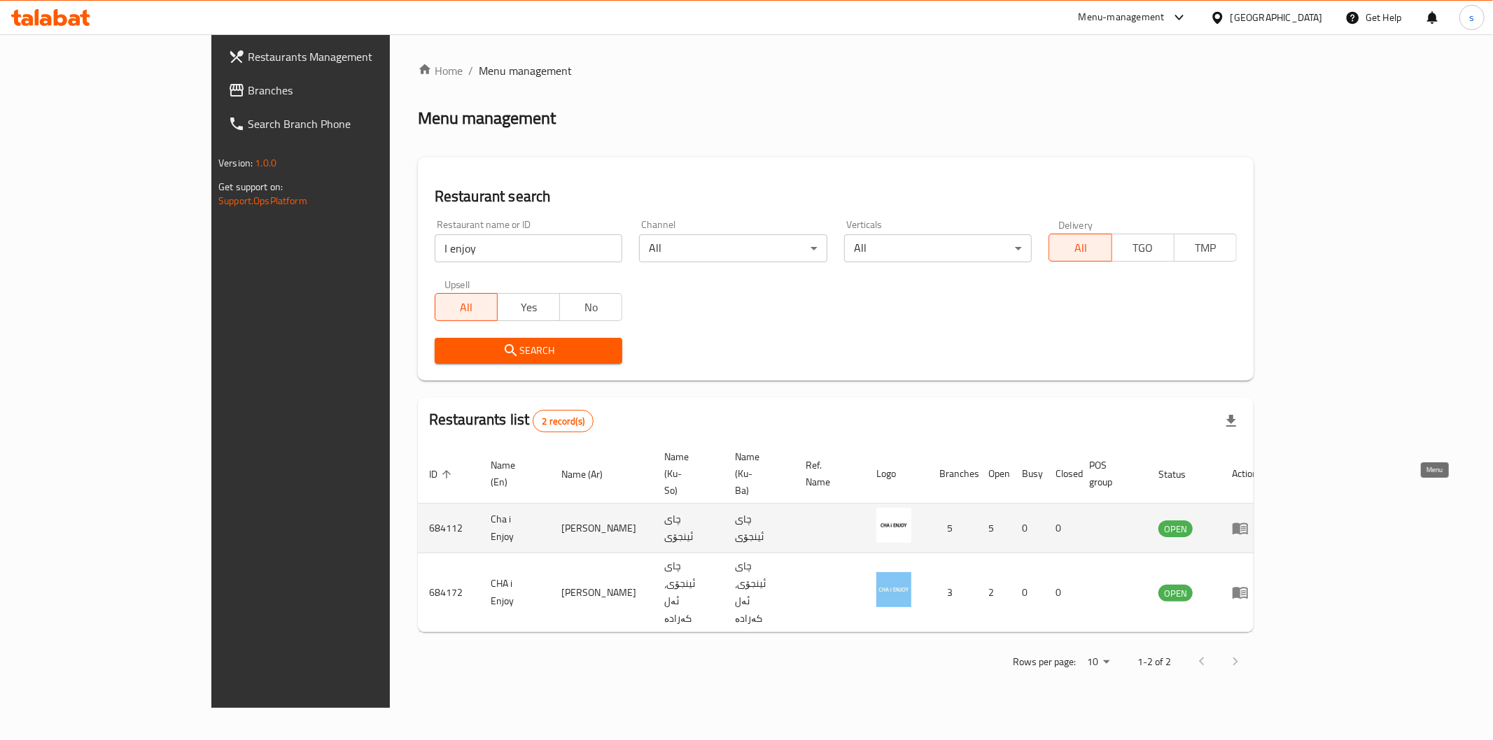
click at [1248, 523] on icon "enhanced table" at bounding box center [1239, 529] width 15 height 12
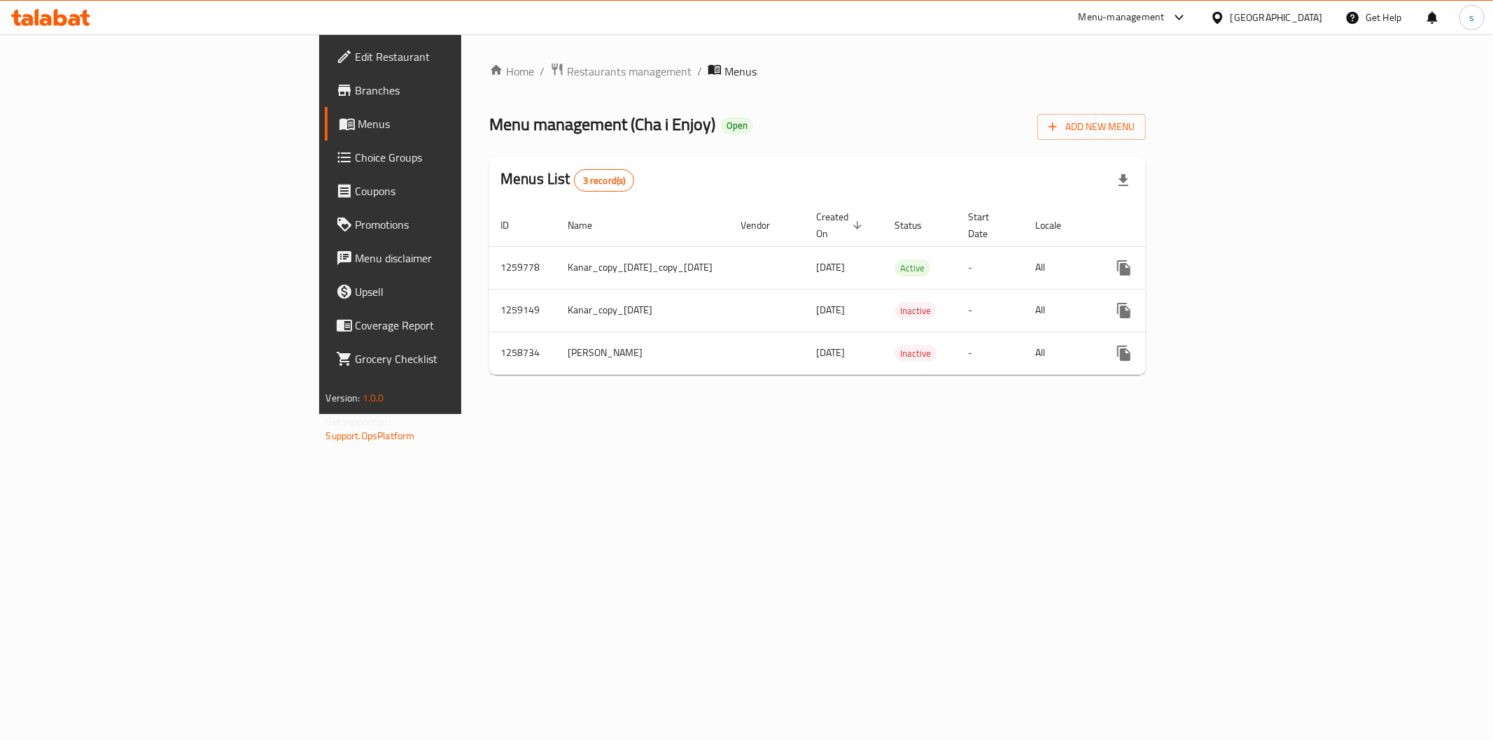
click at [356, 88] on span "Branches" at bounding box center [457, 90] width 202 height 17
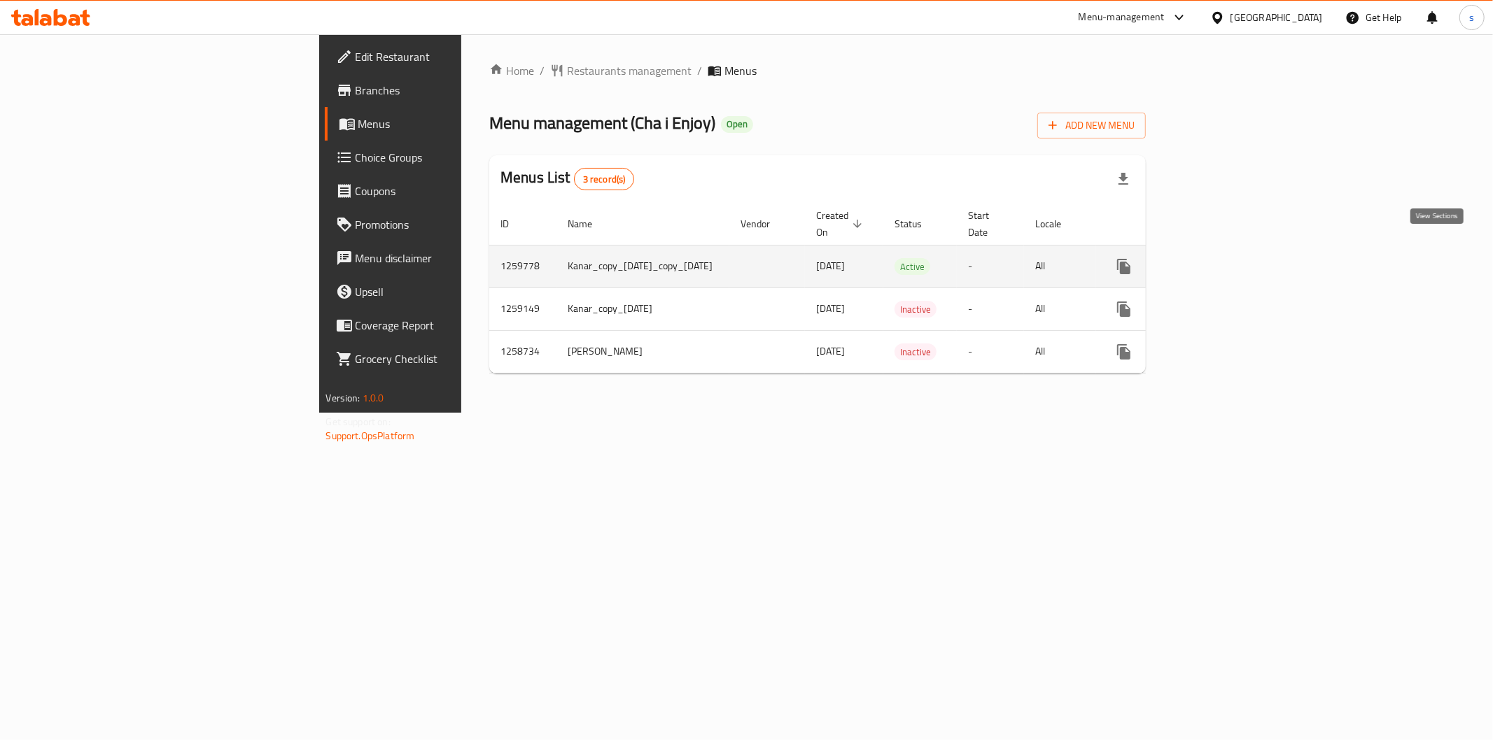
click at [1233, 258] on icon "enhanced table" at bounding box center [1224, 266] width 17 height 17
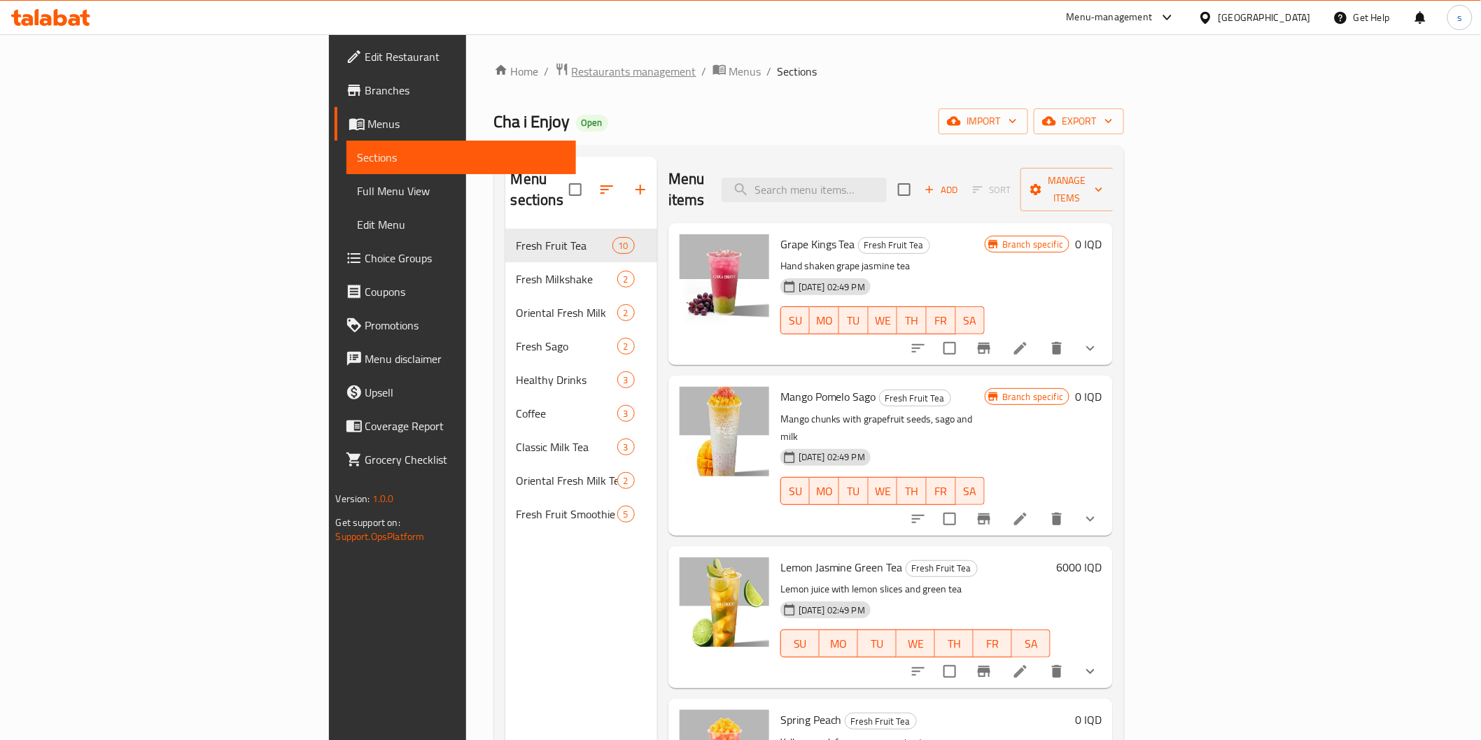
click at [572, 73] on span "Restaurants management" at bounding box center [634, 71] width 125 height 17
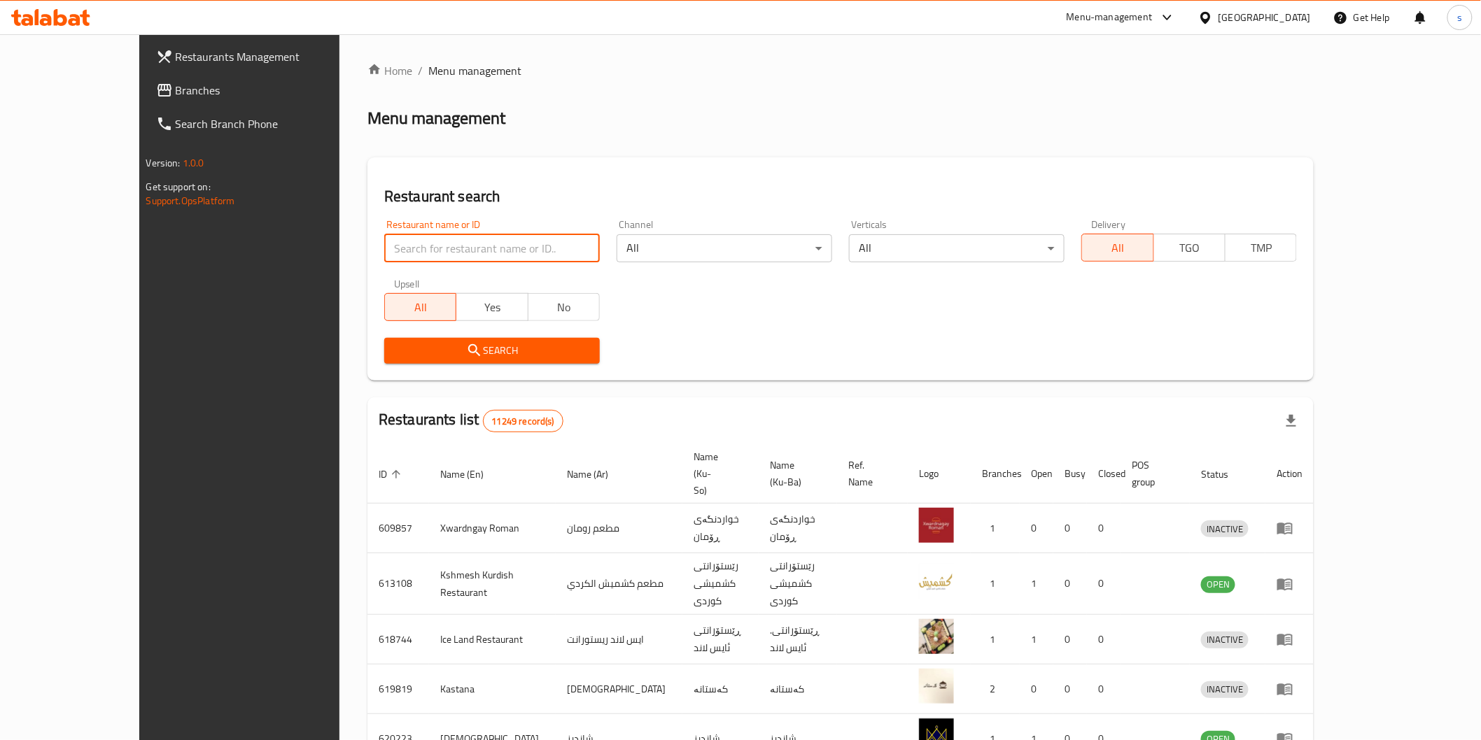
click at [466, 249] on input "search" at bounding box center [492, 248] width 216 height 28
paste input "Mishwar Diet"
type input "Mishwar Diet"
click button "Search" at bounding box center [492, 351] width 216 height 26
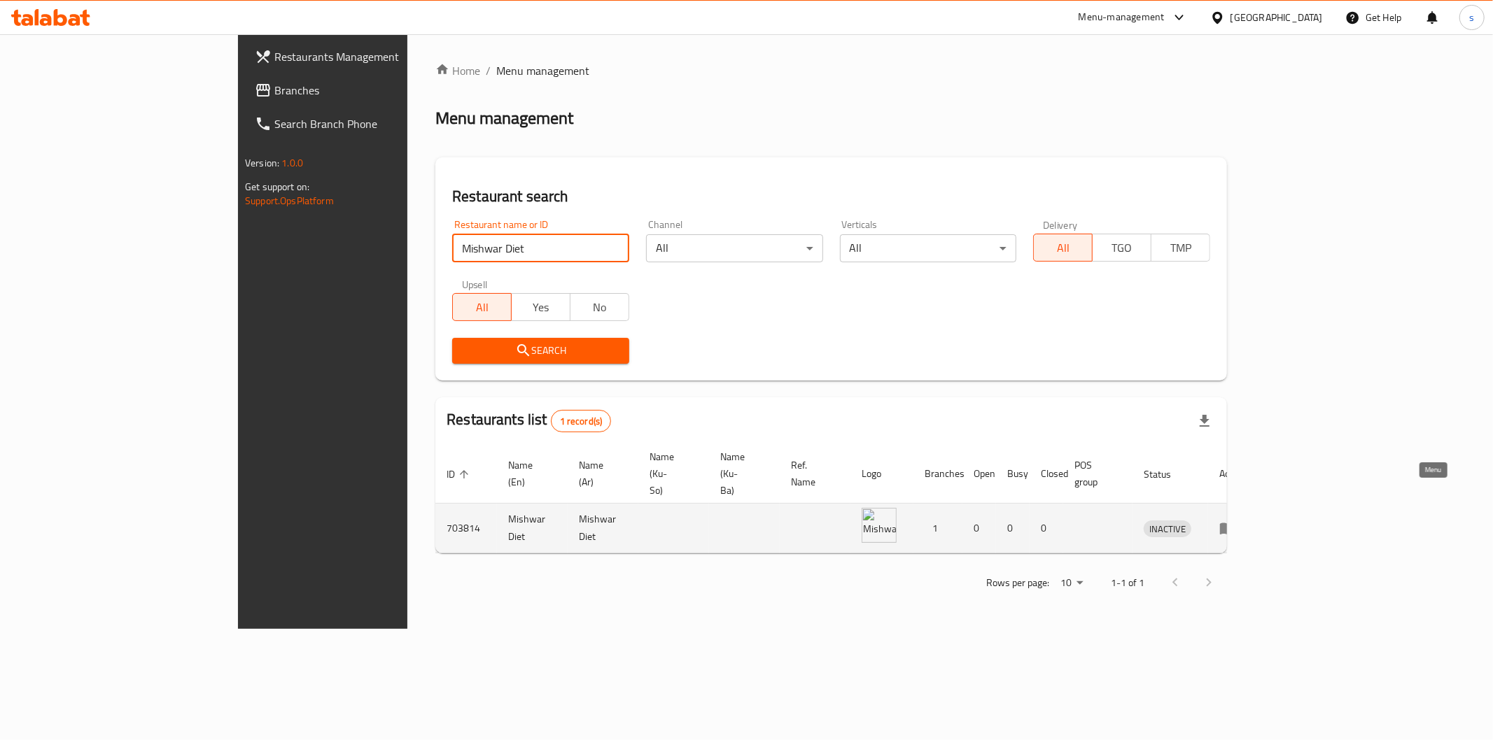
click at [1236, 520] on icon "enhanced table" at bounding box center [1227, 528] width 17 height 17
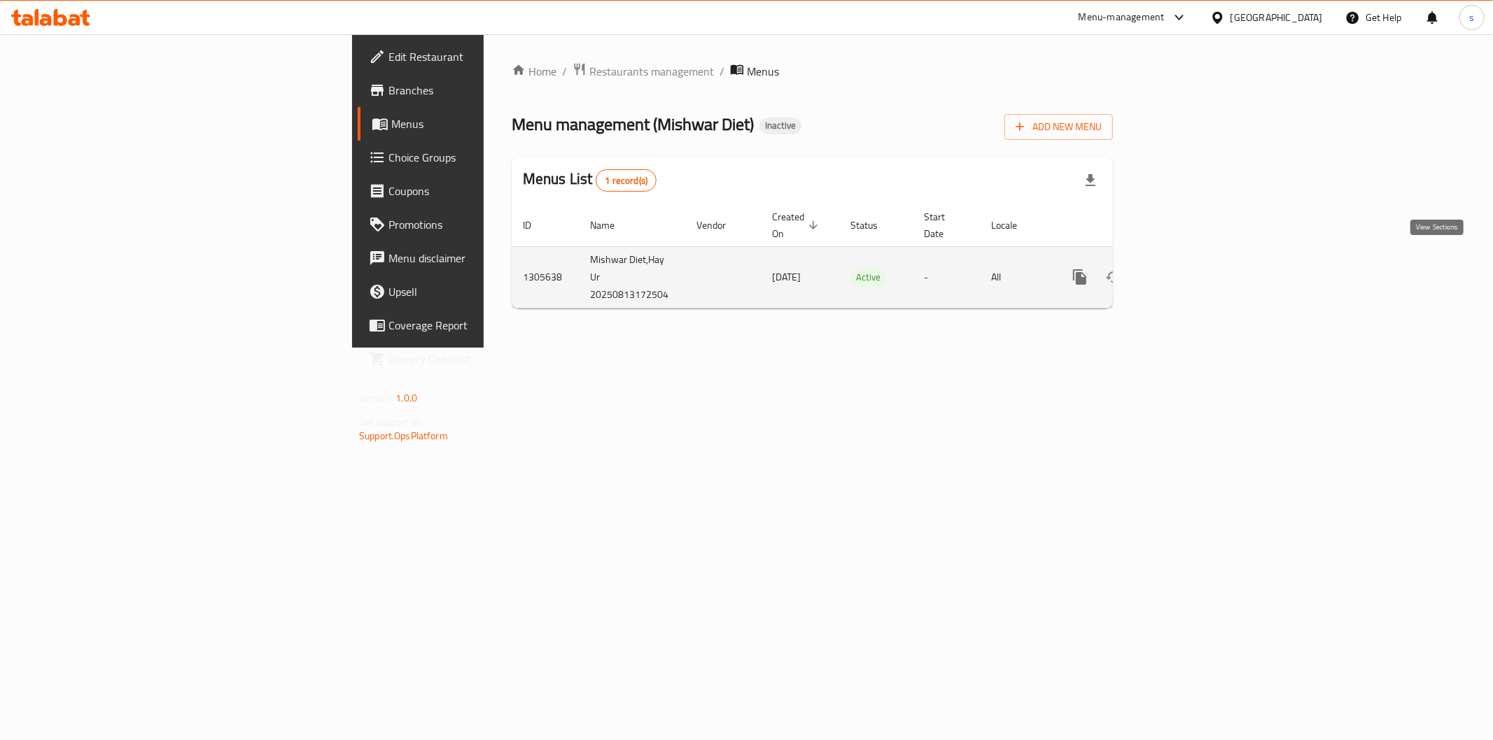
click at [1197, 260] on link "enhanced table" at bounding box center [1181, 277] width 34 height 34
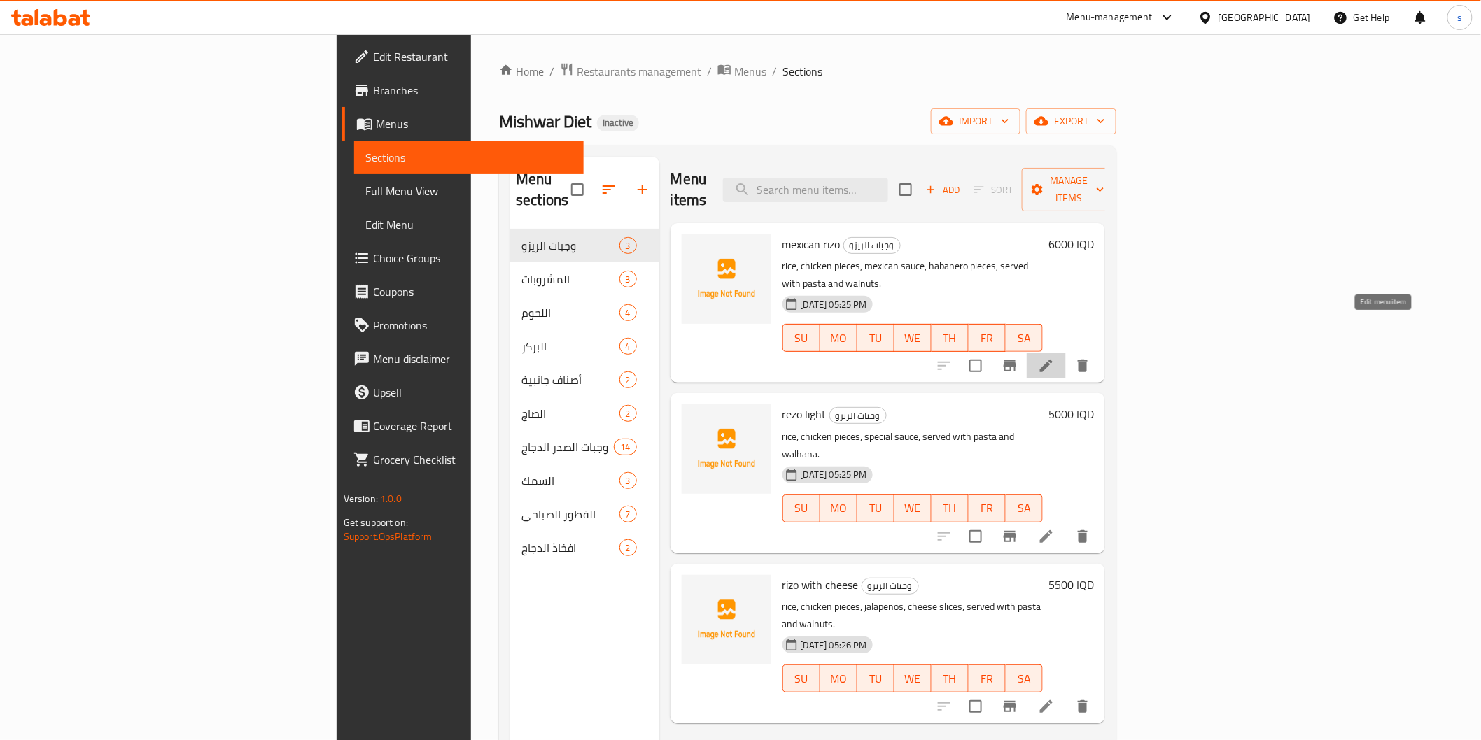
click at [1055, 358] on icon at bounding box center [1046, 366] width 17 height 17
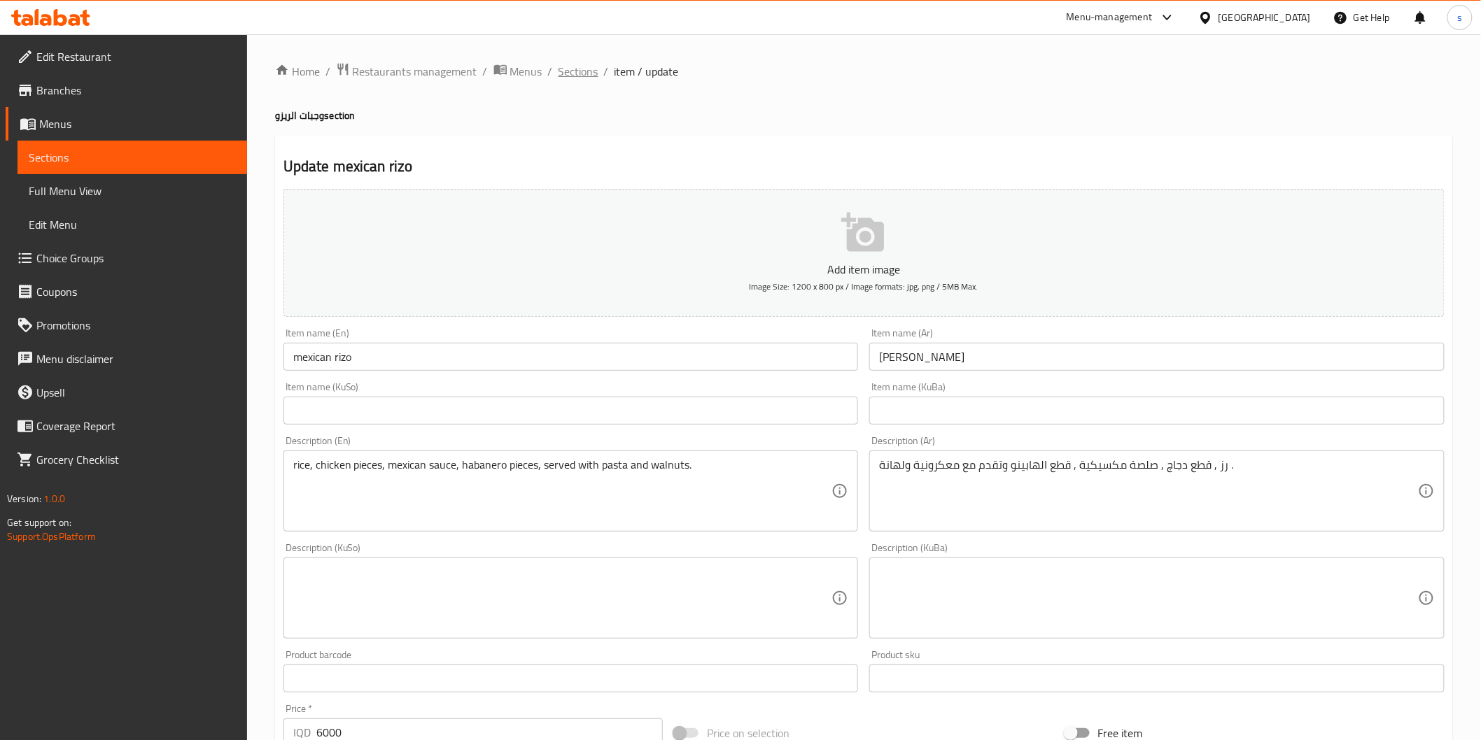
click at [577, 63] on span "Sections" at bounding box center [578, 71] width 40 height 17
